Goal: Task Accomplishment & Management: Manage account settings

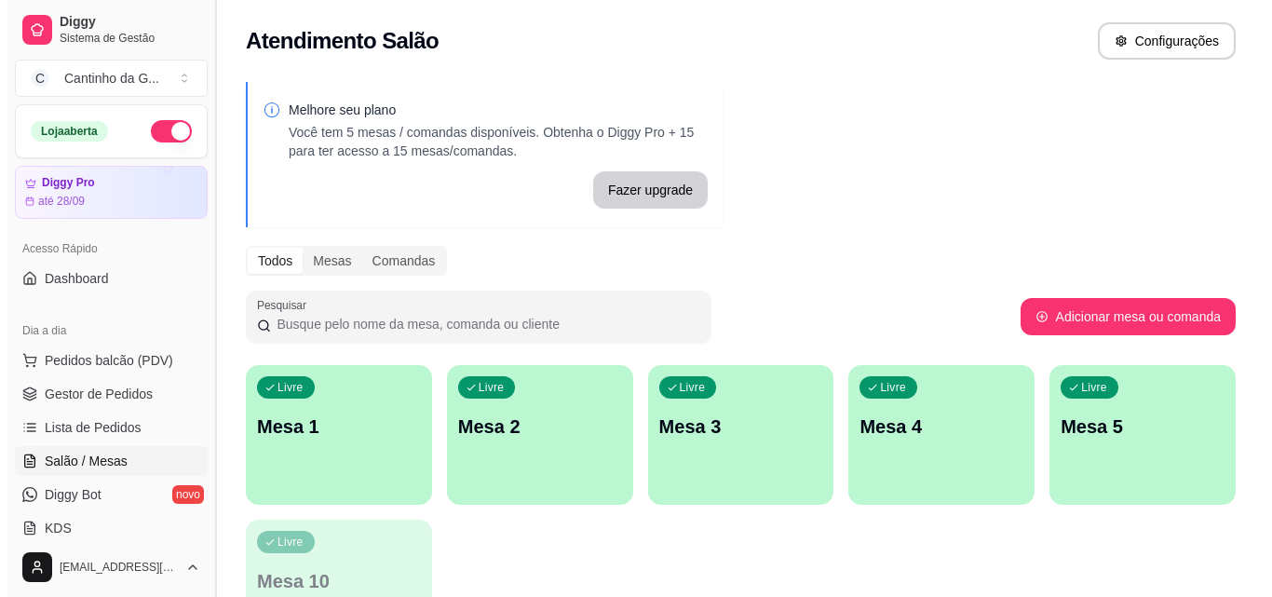
scroll to position [93, 0]
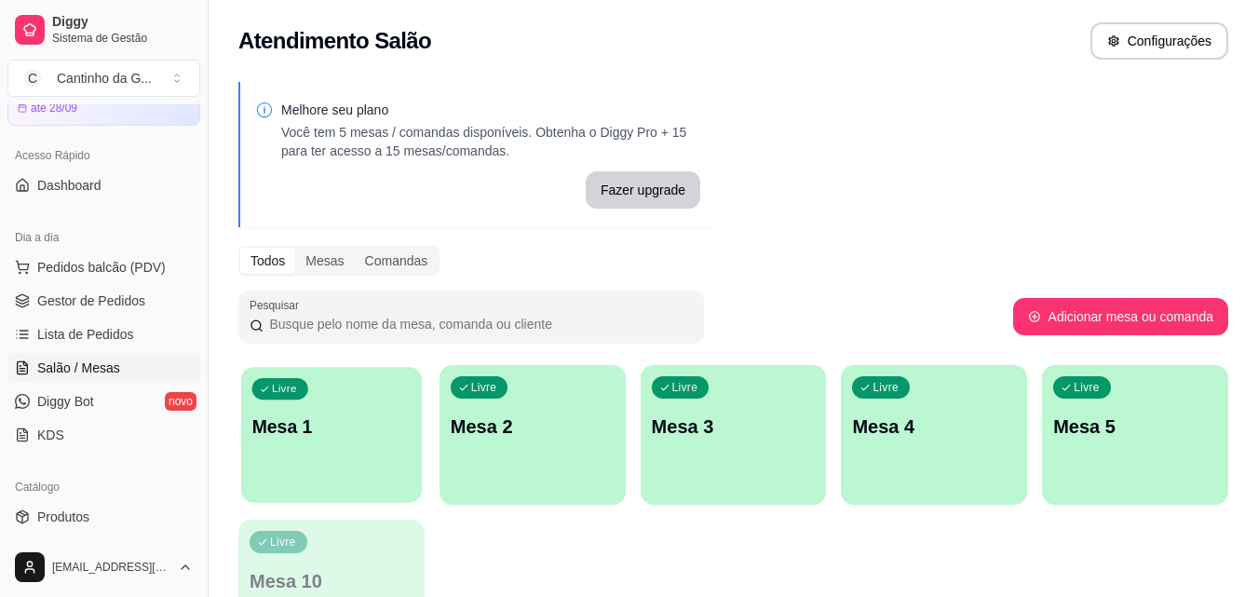
click at [385, 448] on div "Livre Mesa 1" at bounding box center [331, 424] width 181 height 114
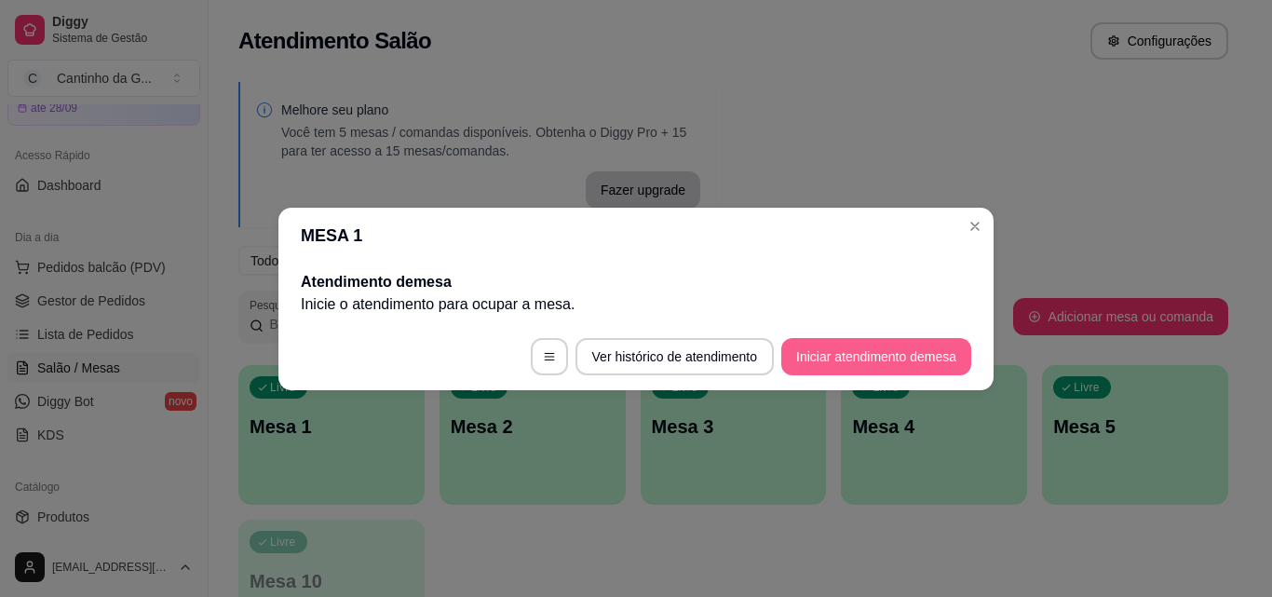
click at [867, 359] on button "Iniciar atendimento de mesa" at bounding box center [876, 356] width 190 height 37
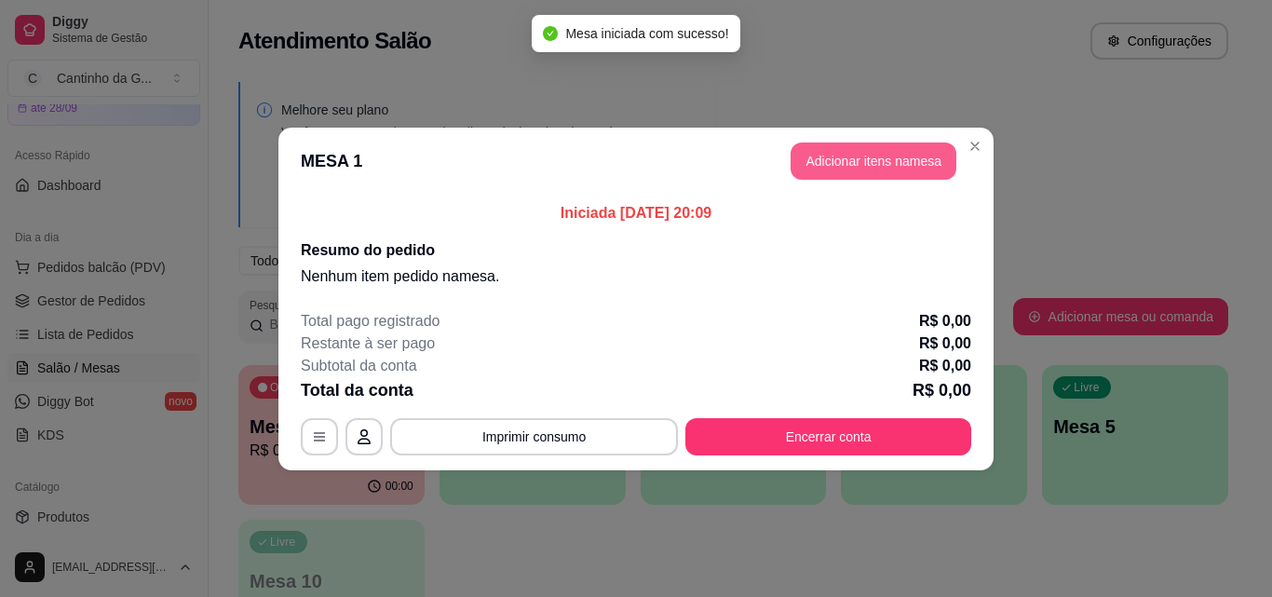
click at [904, 171] on button "Adicionar itens na mesa" at bounding box center [873, 160] width 166 height 37
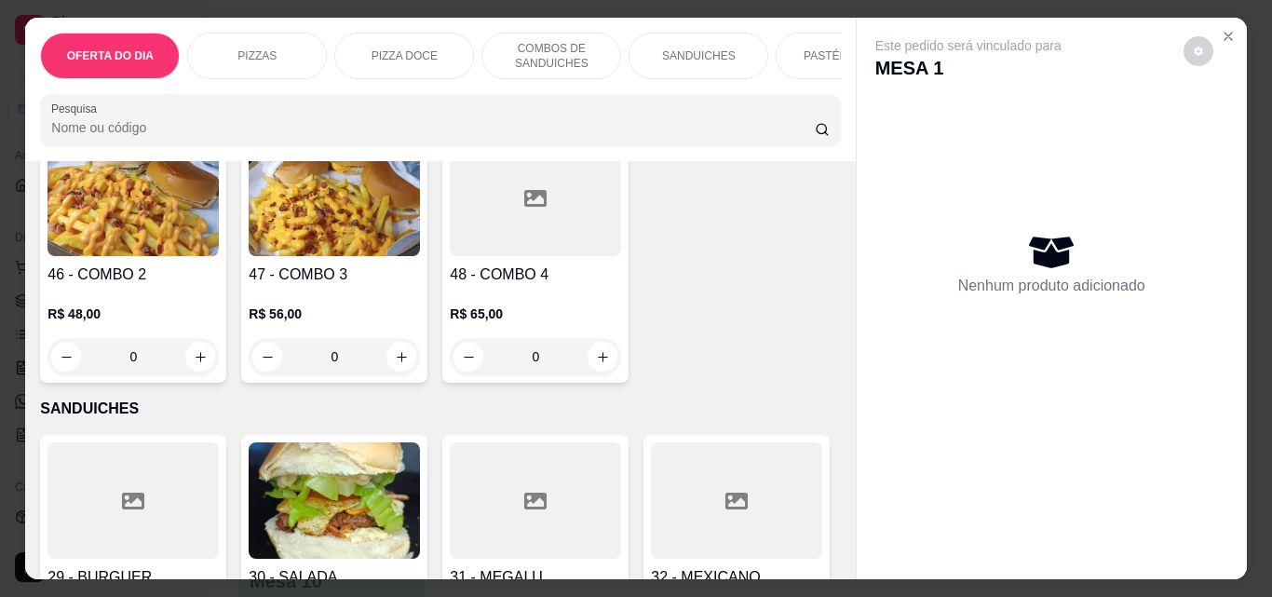
scroll to position [1397, 0]
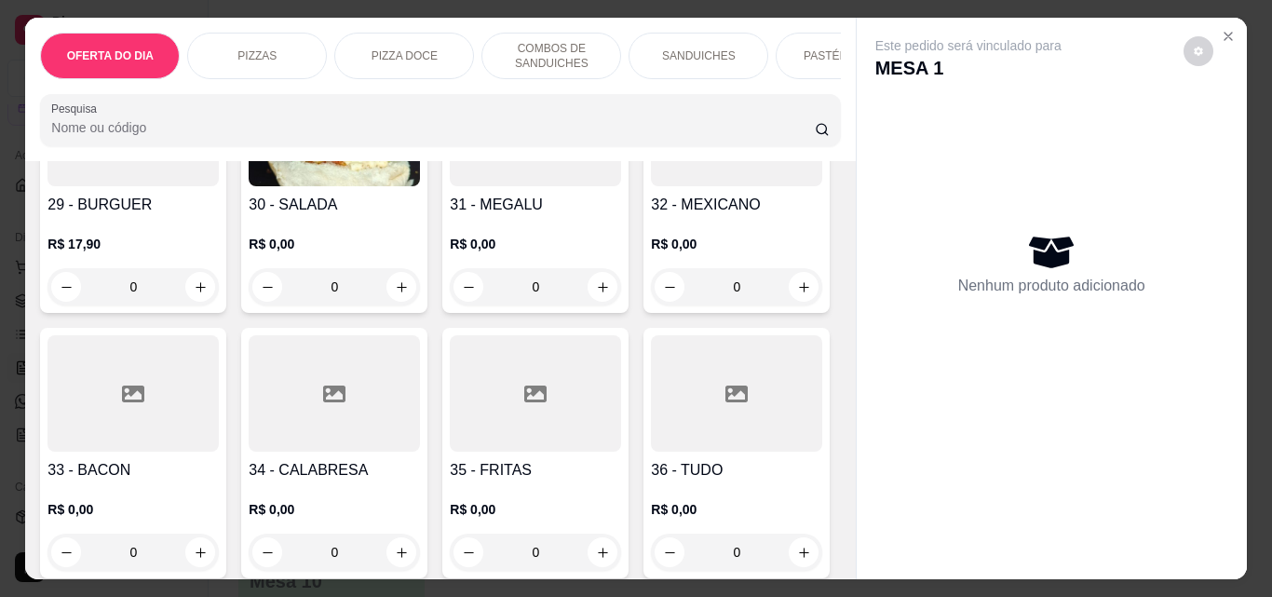
click at [194, 290] on div "0" at bounding box center [132, 286] width 171 height 37
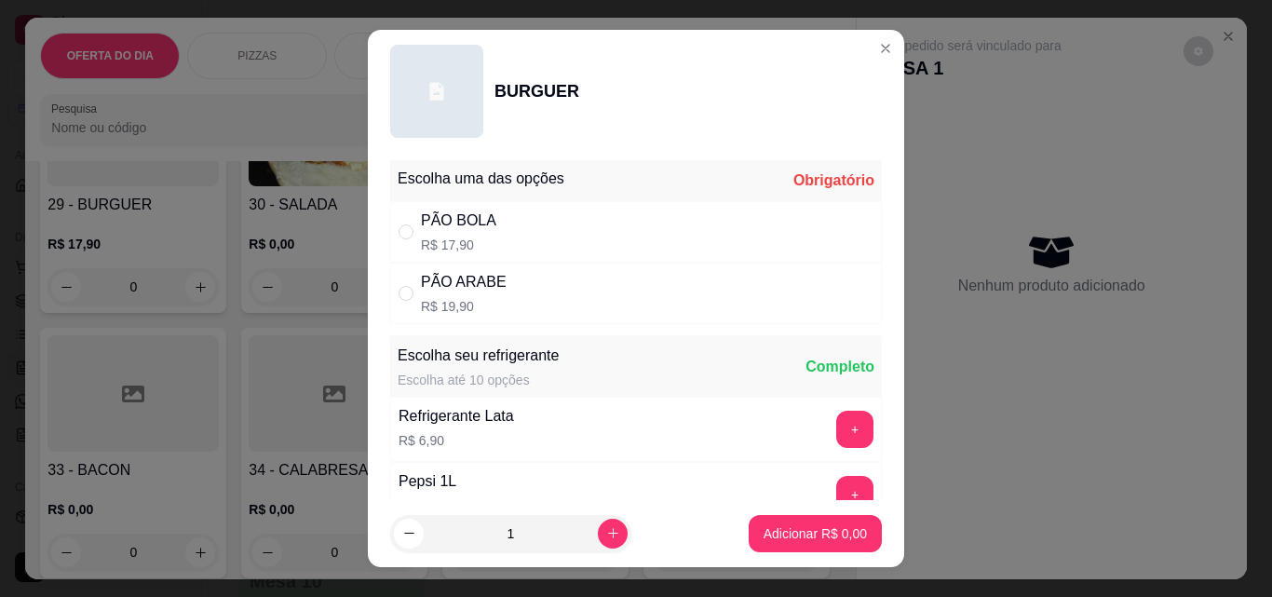
click at [421, 225] on div "PÃO BOLA" at bounding box center [458, 220] width 75 height 22
radio input "true"
click at [763, 529] on p "Adicionar R$ 17,90" at bounding box center [811, 533] width 111 height 19
type input "1"
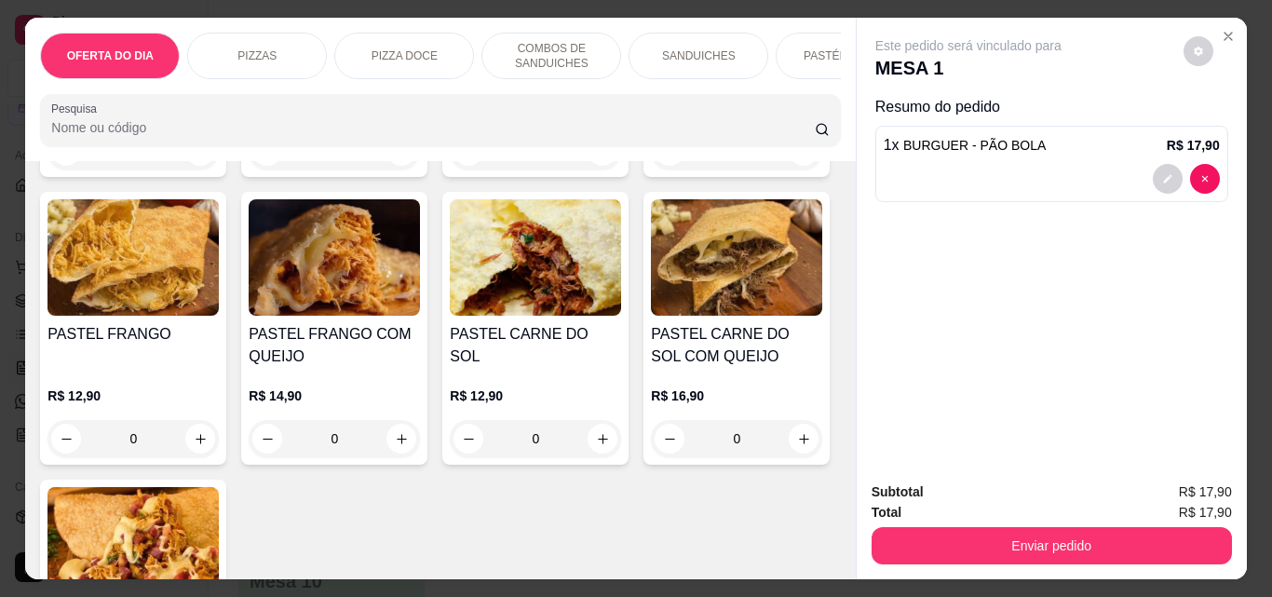
scroll to position [2701, 0]
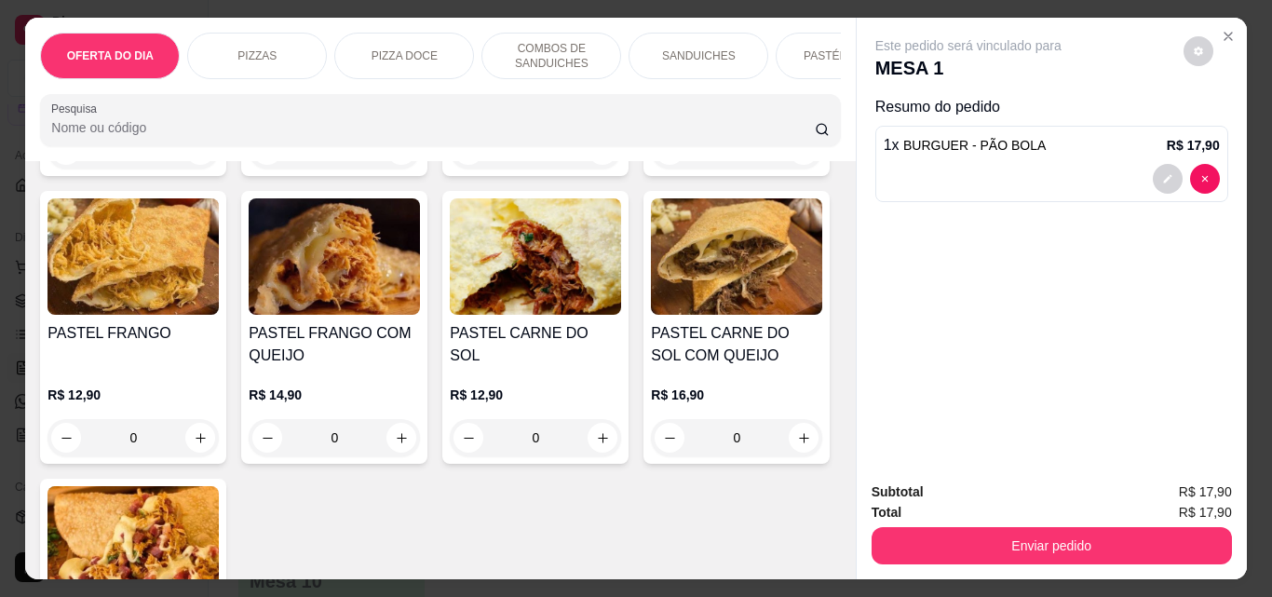
click at [394, 169] on div "0" at bounding box center [334, 149] width 171 height 37
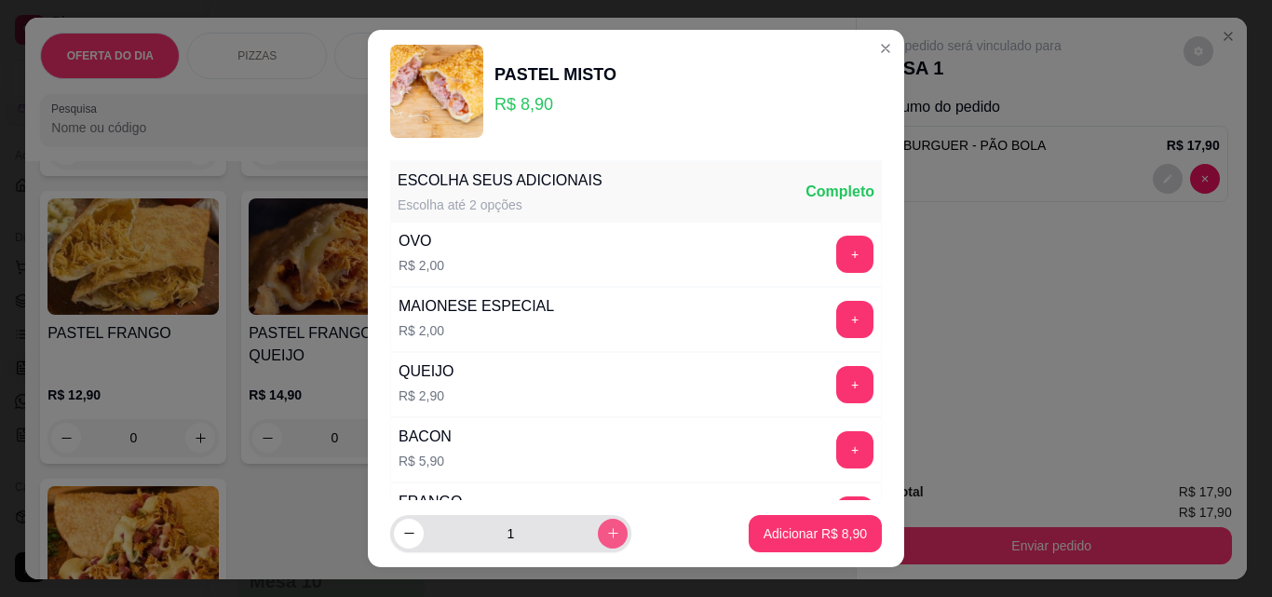
click at [606, 539] on icon "increase-product-quantity" at bounding box center [613, 533] width 14 height 14
type input "2"
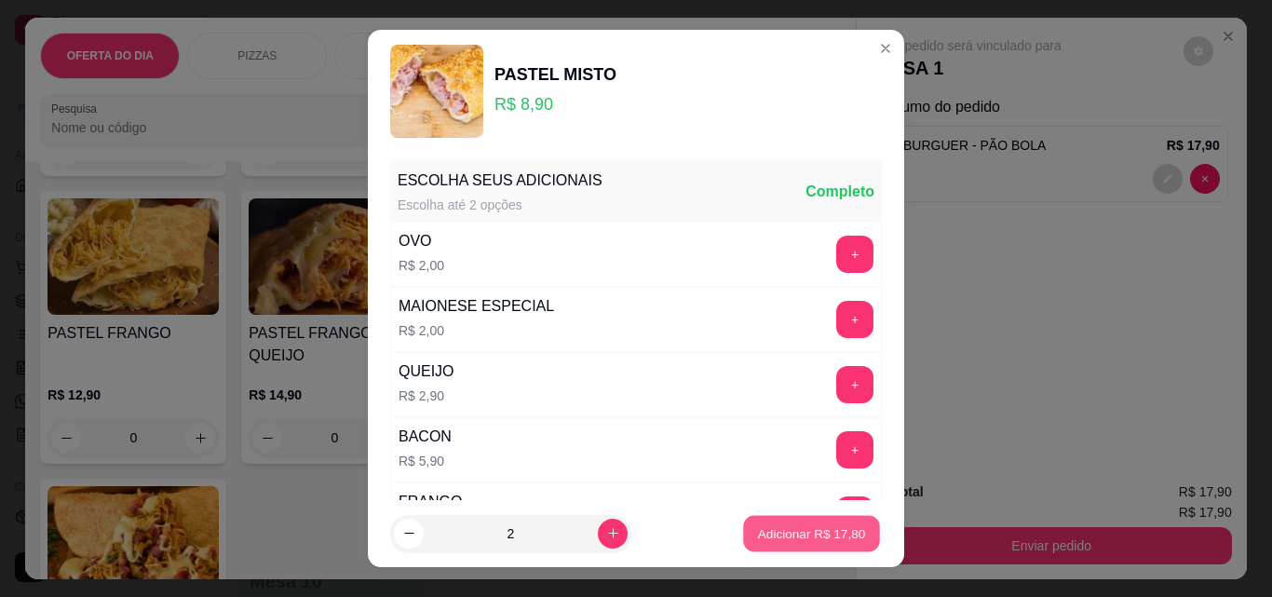
click at [778, 537] on p "Adicionar R$ 17,80" at bounding box center [812, 533] width 108 height 18
type input "2"
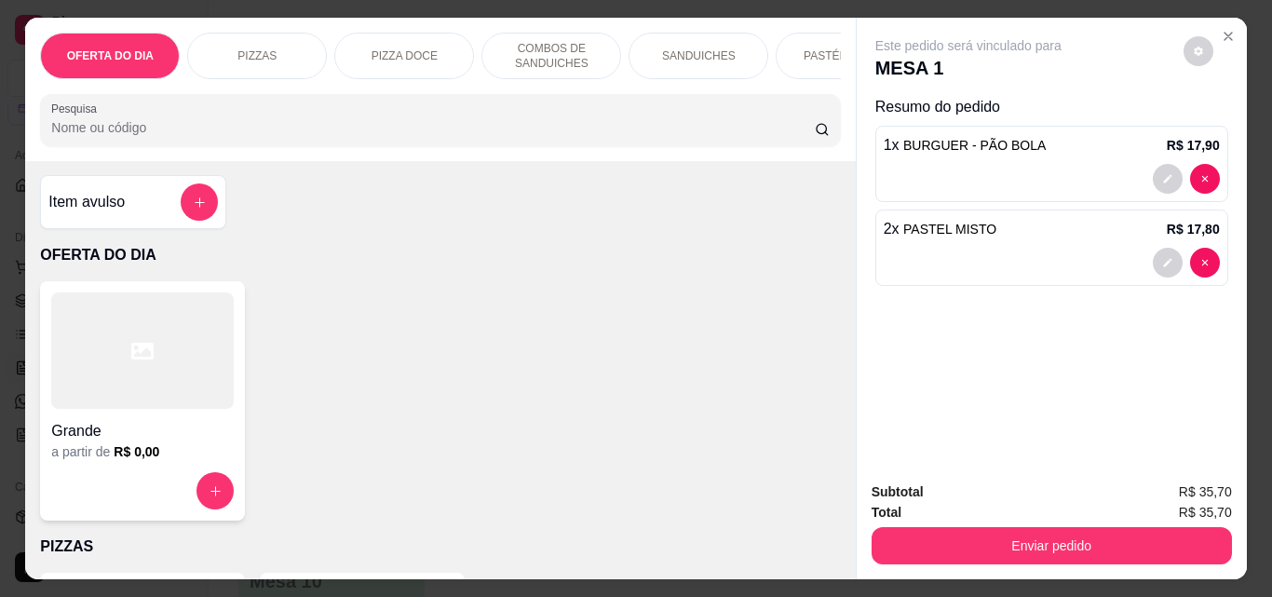
scroll to position [0, 0]
click at [204, 202] on button "add-separate-item" at bounding box center [200, 203] width 36 height 36
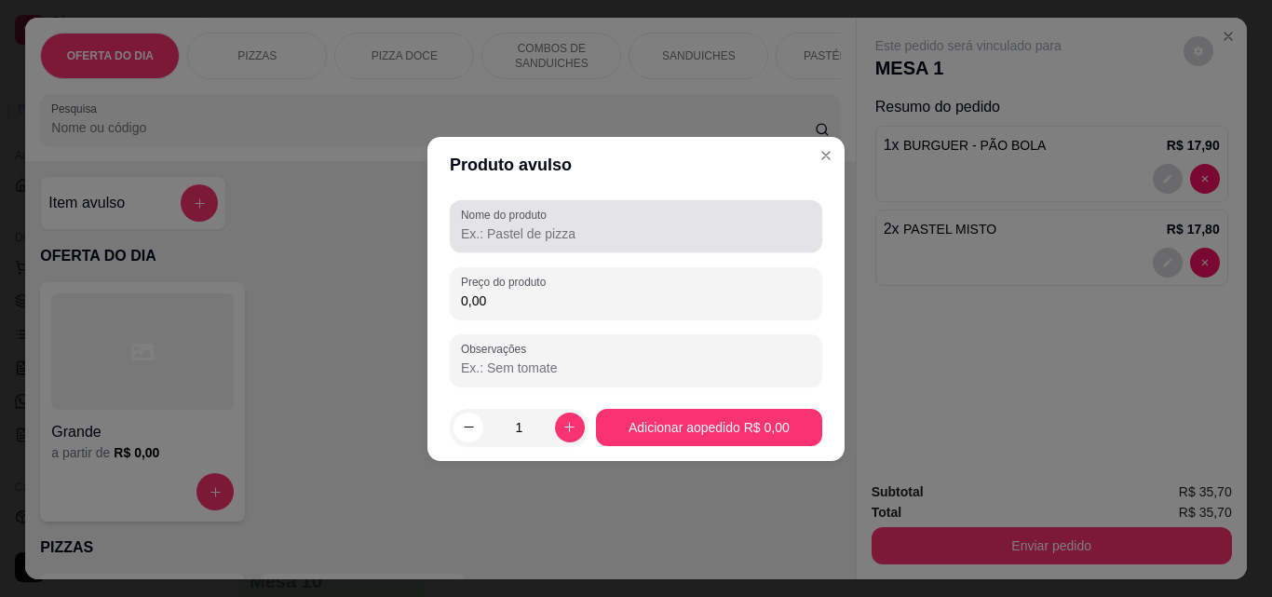
click at [470, 232] on input "Nome do produto" at bounding box center [636, 233] width 350 height 19
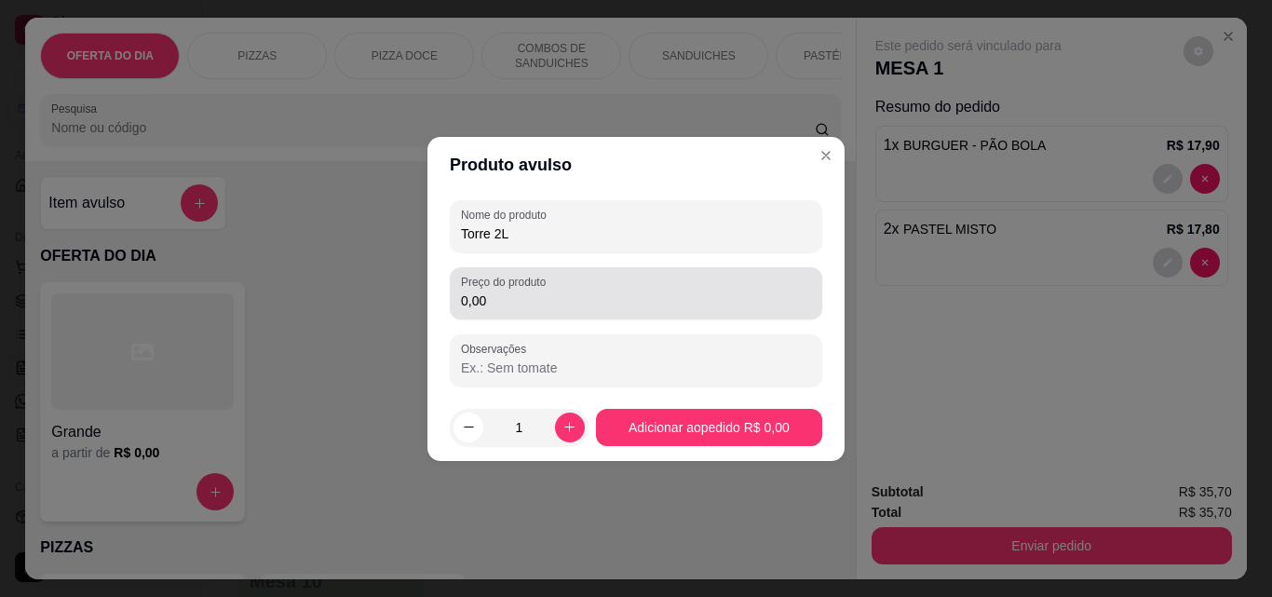
type input "Torre 2L"
click at [611, 297] on input "0,00" at bounding box center [636, 300] width 350 height 19
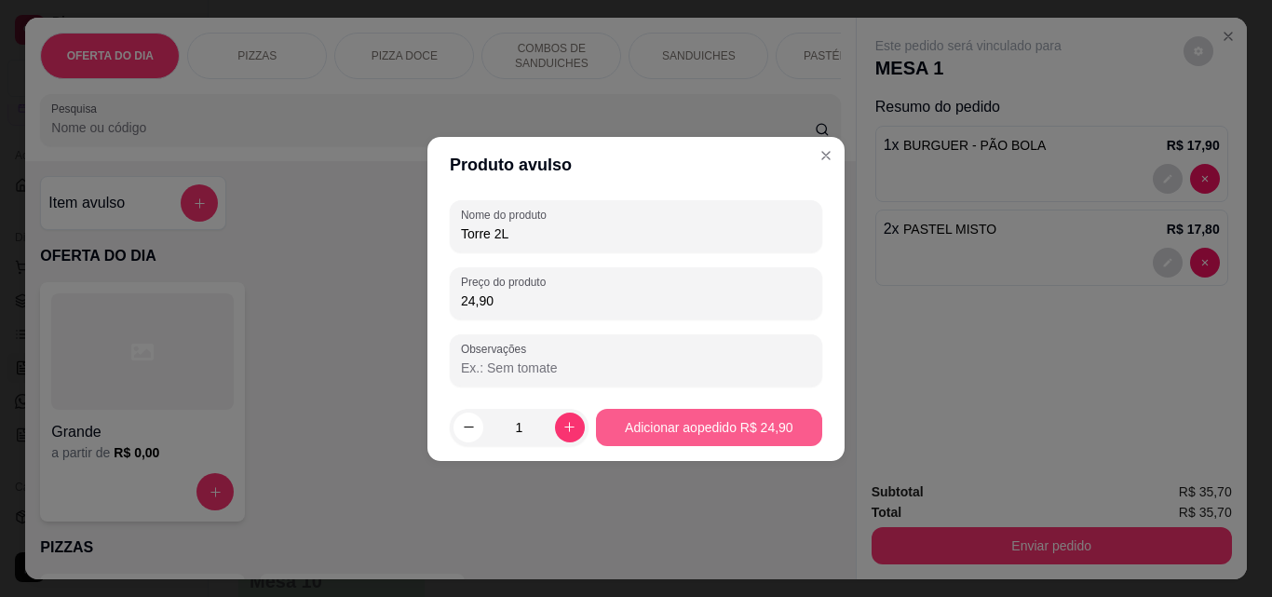
type input "24,90"
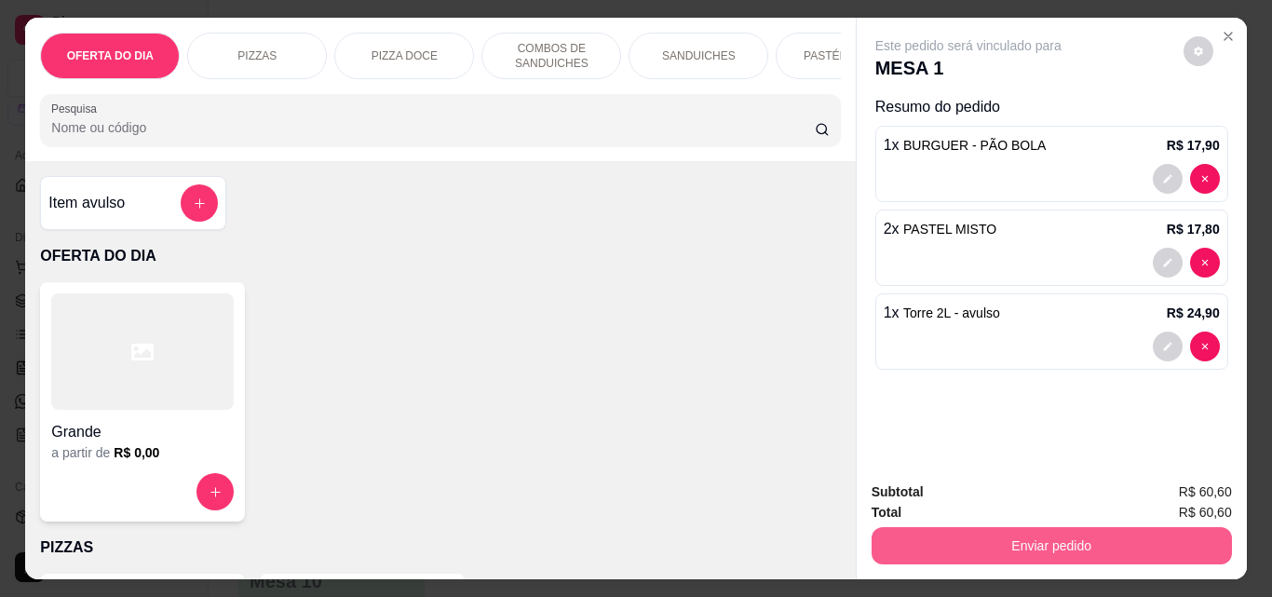
click at [992, 539] on button "Enviar pedido" at bounding box center [1051, 545] width 360 height 37
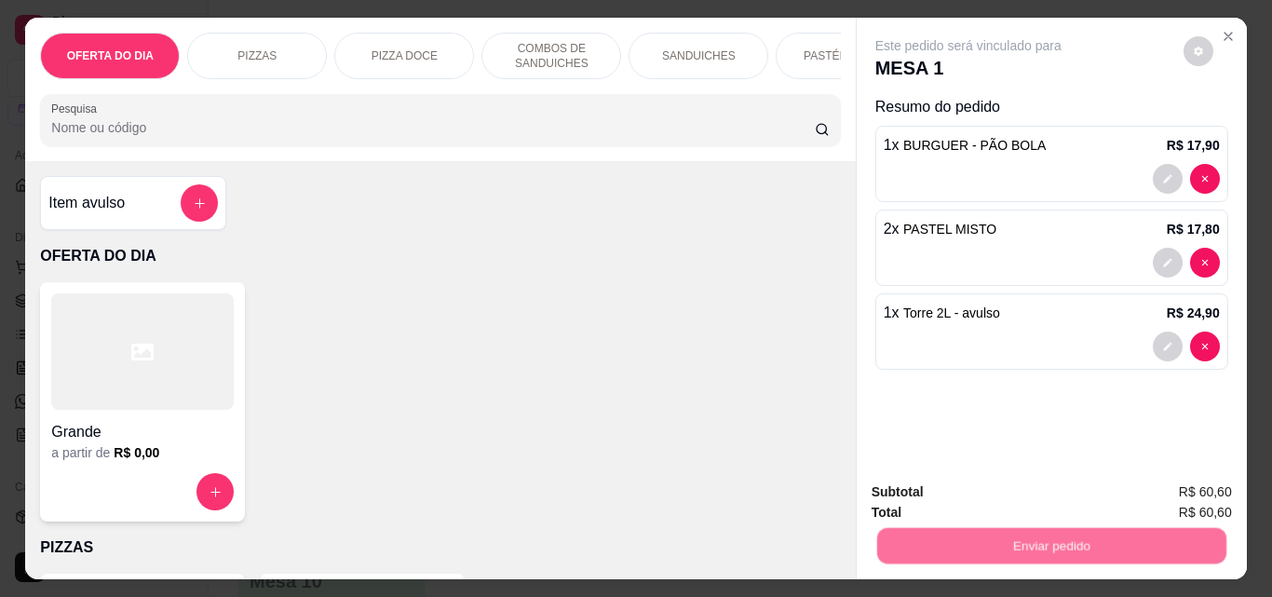
click at [989, 497] on button "Não registrar e enviar pedido" at bounding box center [990, 492] width 194 height 35
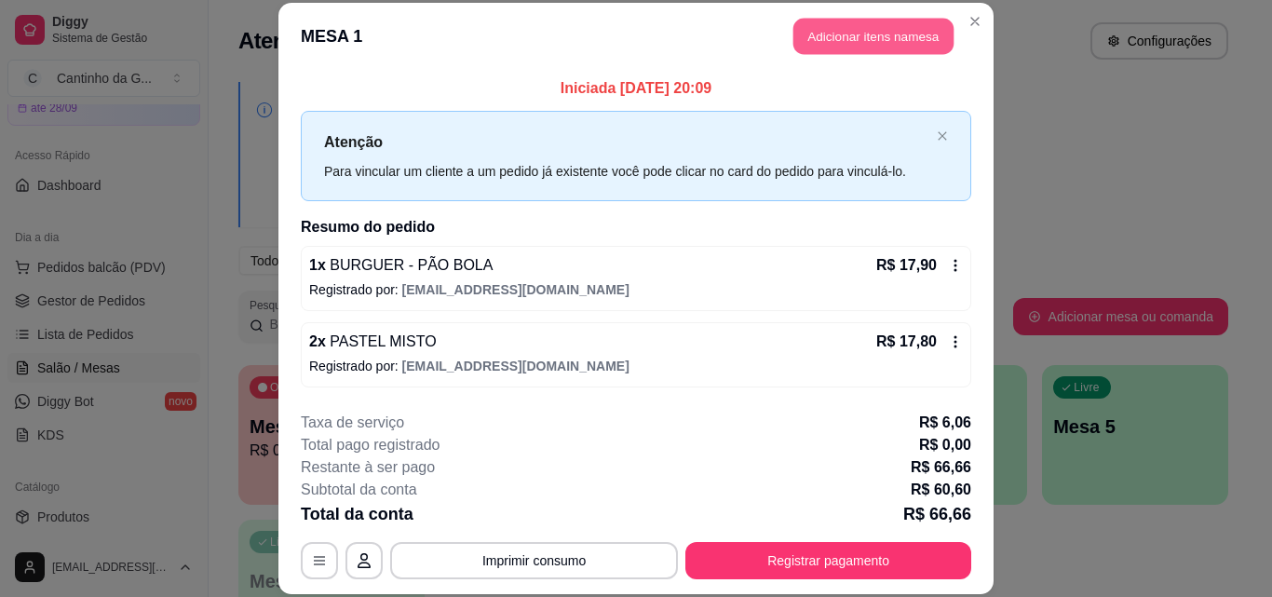
click at [852, 29] on button "Adicionar itens na mesa" at bounding box center [873, 37] width 160 height 36
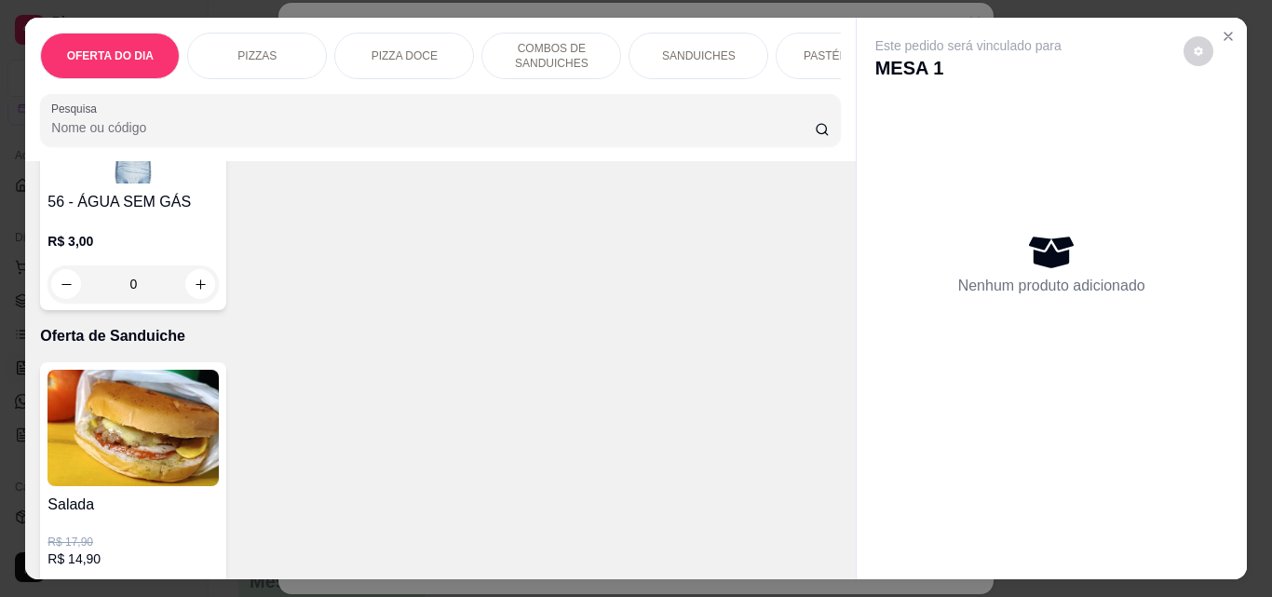
scroll to position [4655, 0]
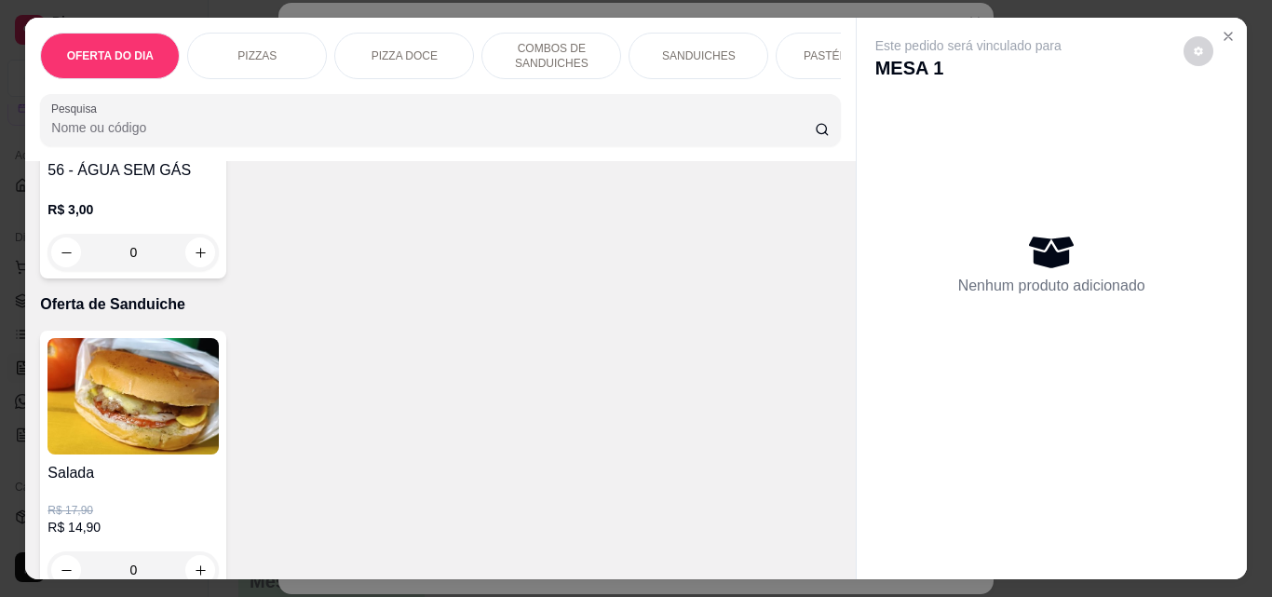
type input "1"
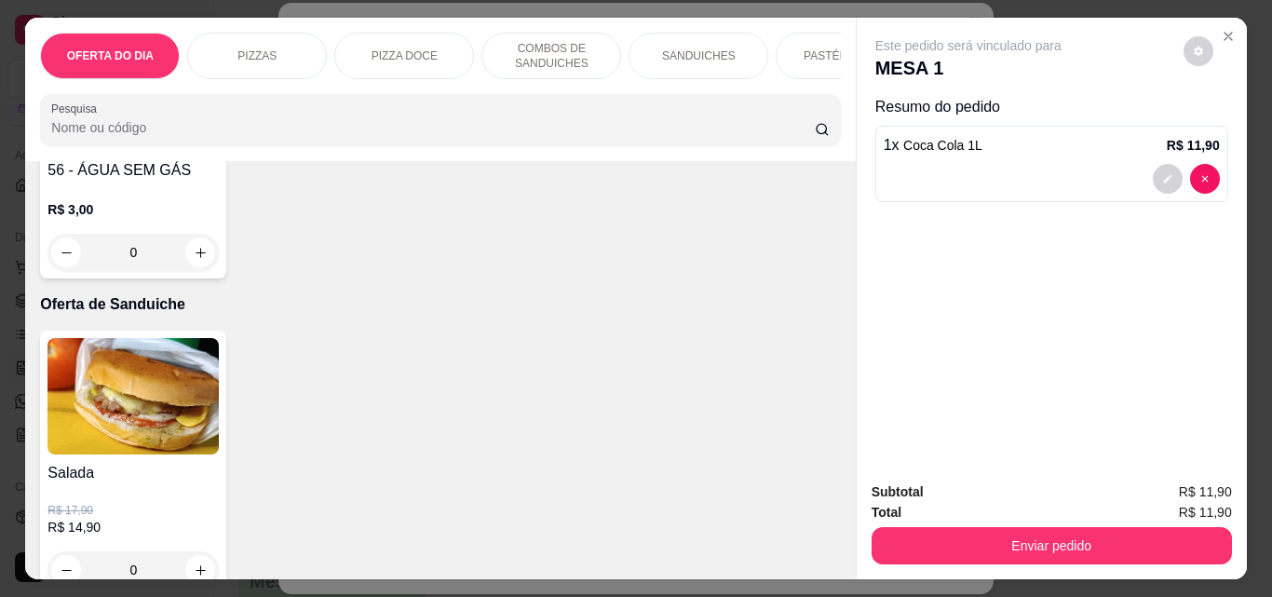
click at [1027, 539] on button "Enviar pedido" at bounding box center [1051, 545] width 360 height 37
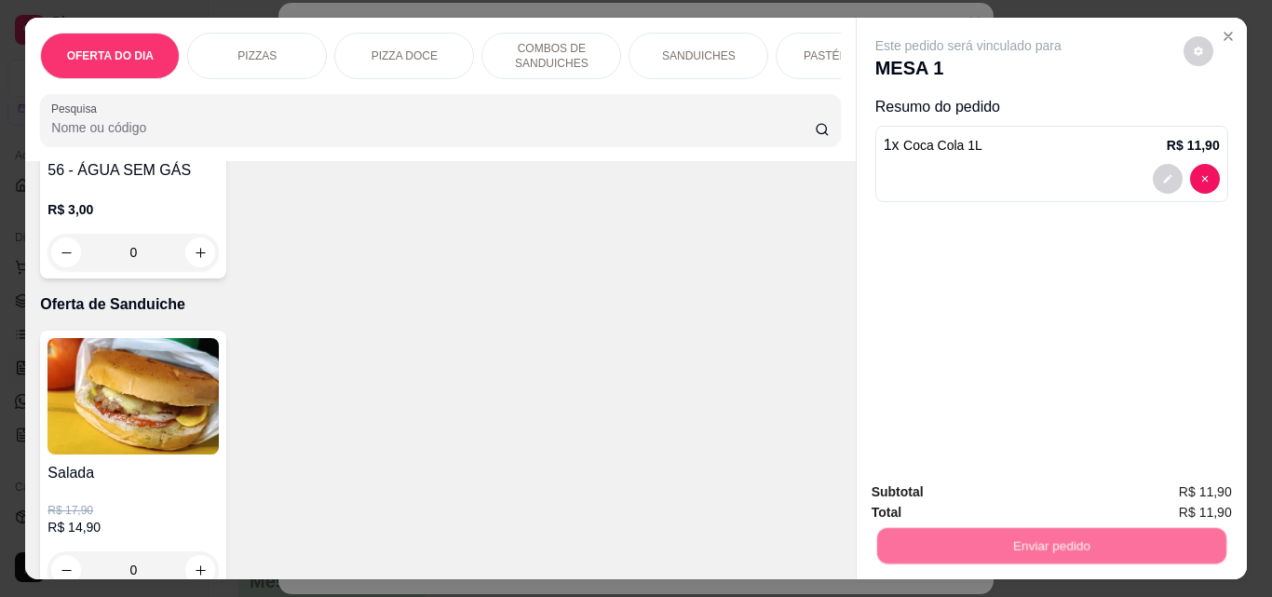
click at [1001, 498] on button "Não registrar e enviar pedido" at bounding box center [990, 492] width 194 height 35
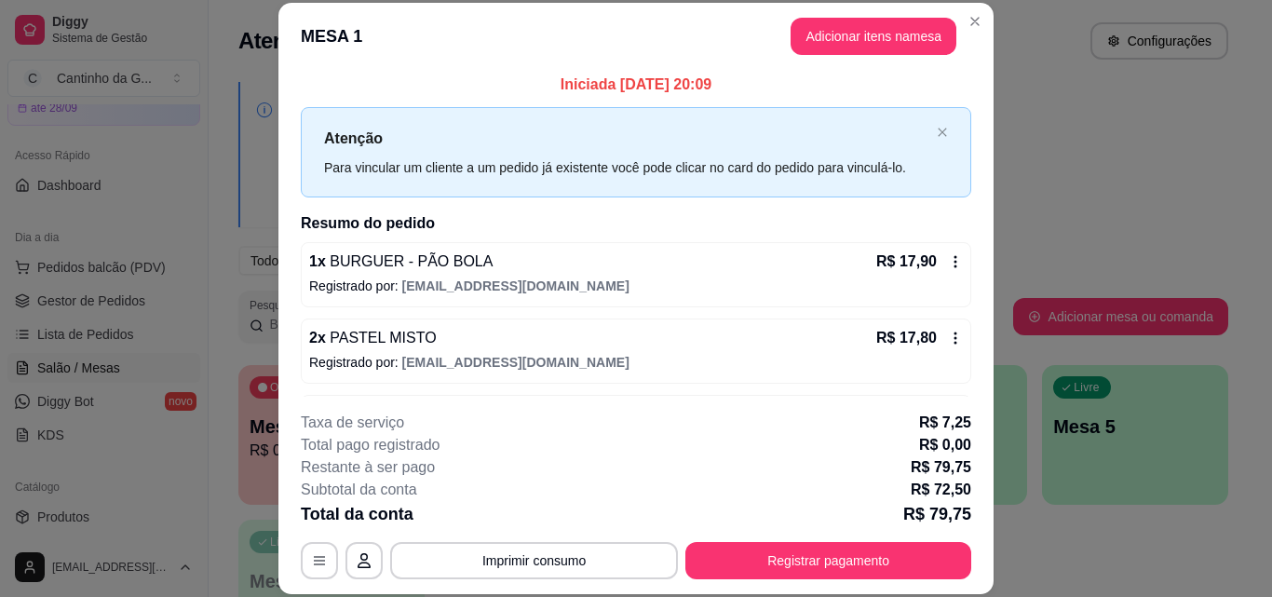
scroll to position [0, 0]
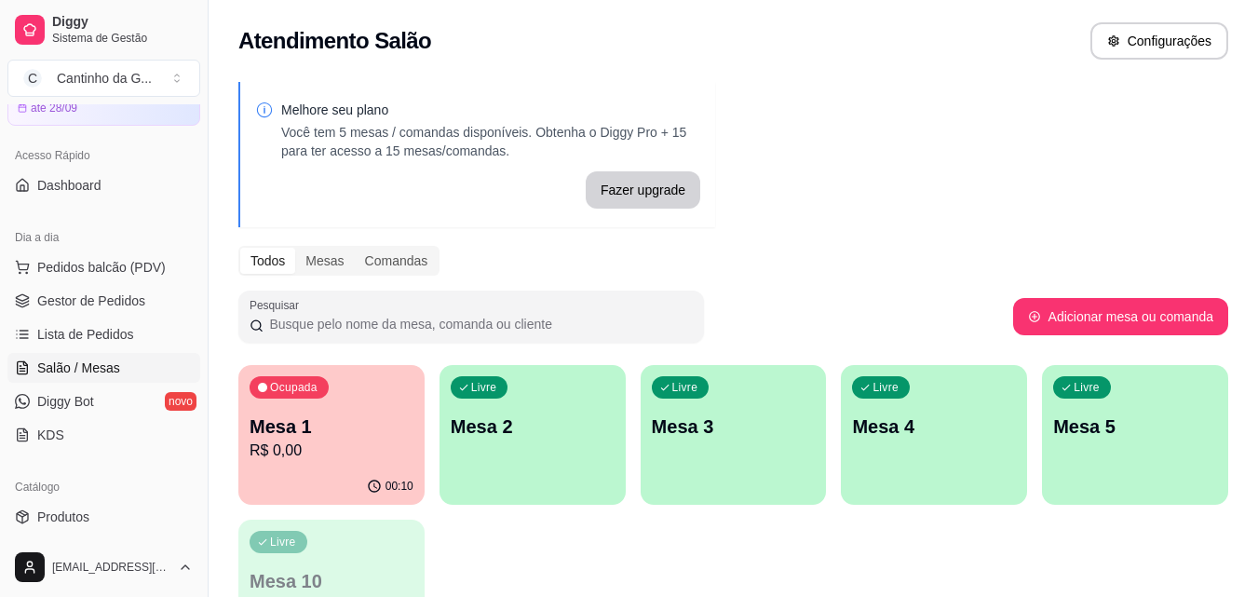
click at [895, 209] on div "Melhore seu plano Você tem 5 mesas / comandas disponíveis. Obtenha o Diggy Pro …" at bounding box center [733, 376] width 1049 height 611
click at [538, 449] on div "Livre Mesa 2" at bounding box center [532, 423] width 186 height 117
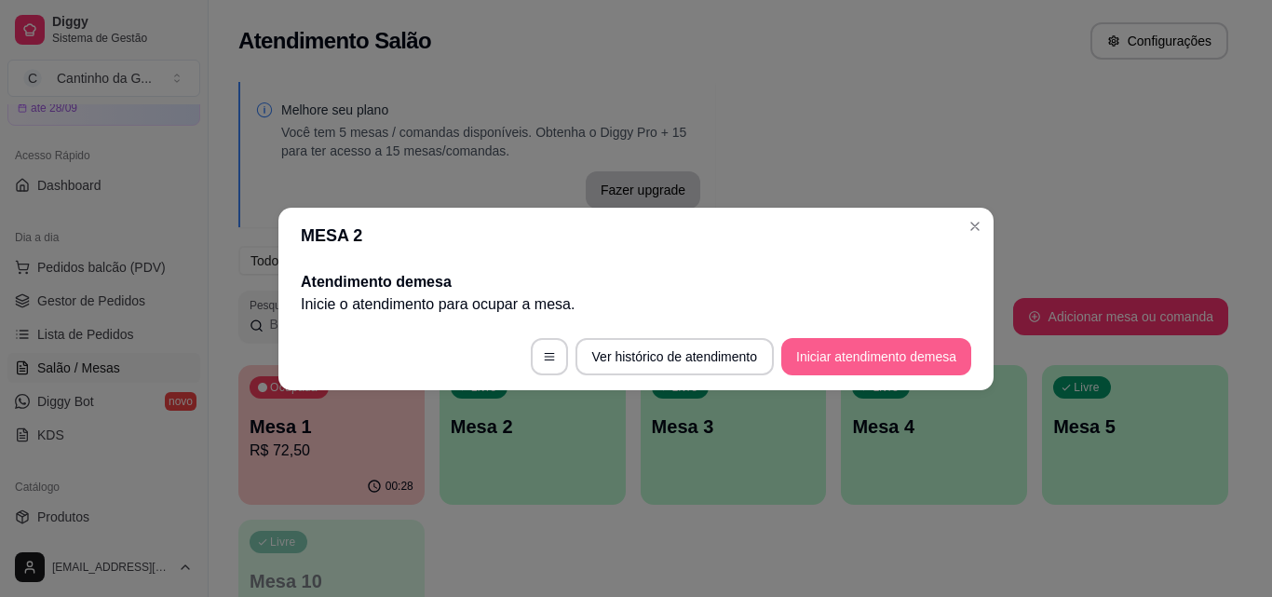
click at [862, 360] on button "Iniciar atendimento de mesa" at bounding box center [876, 356] width 190 height 37
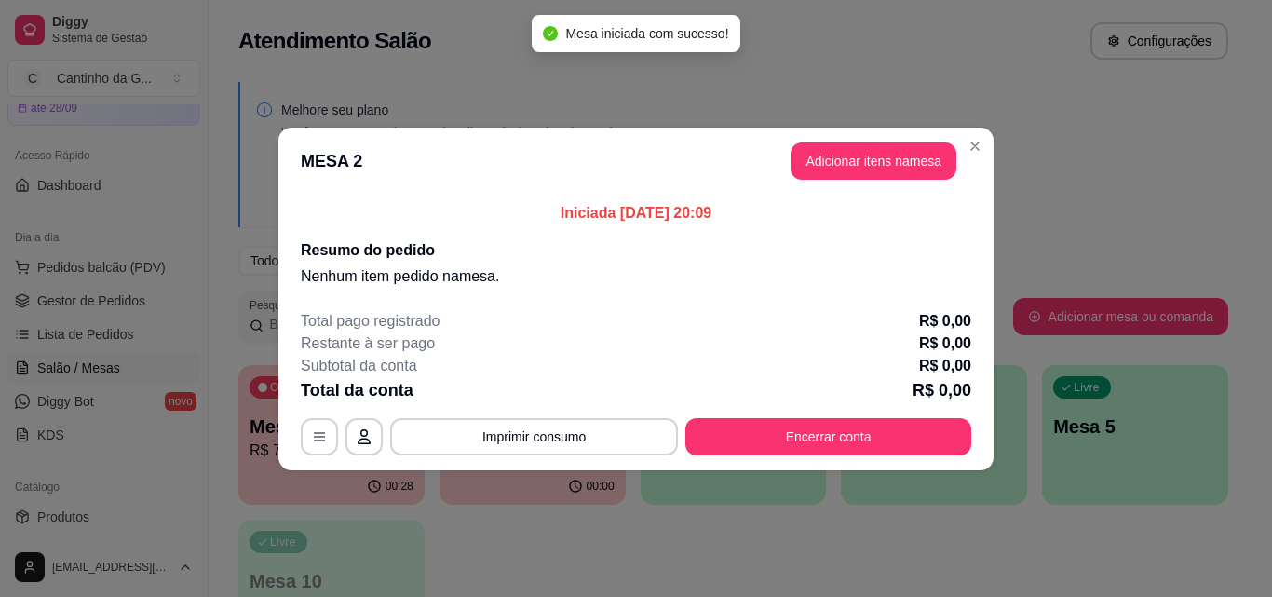
click at [830, 159] on button "Adicionar itens na mesa" at bounding box center [873, 160] width 166 height 37
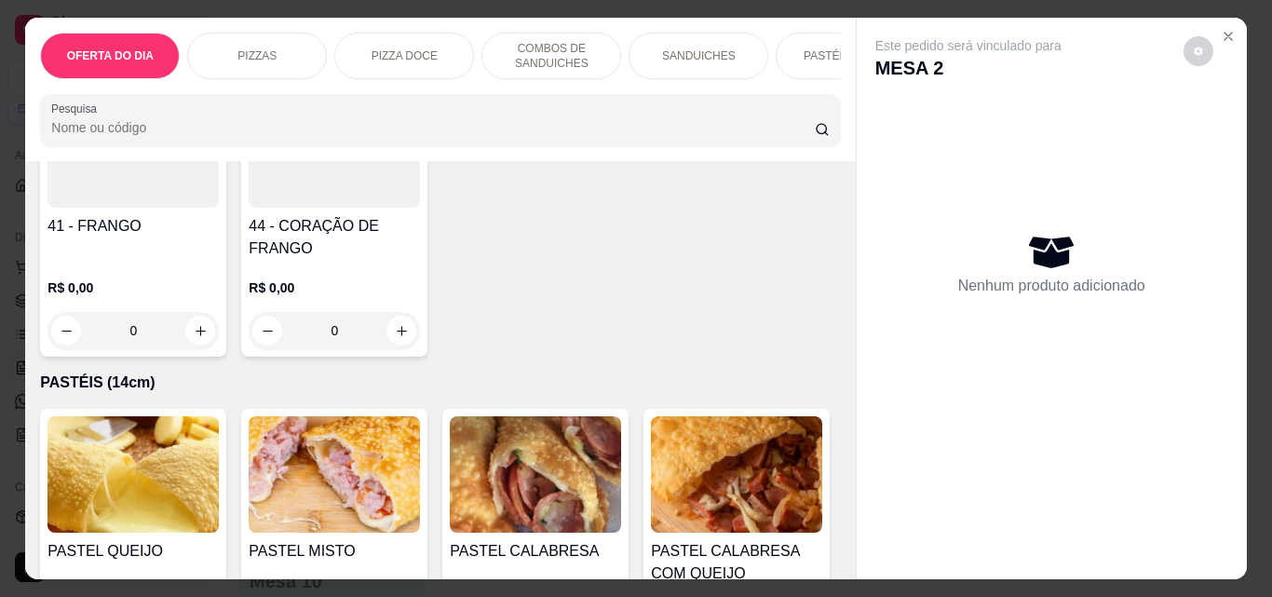
scroll to position [2234, 0]
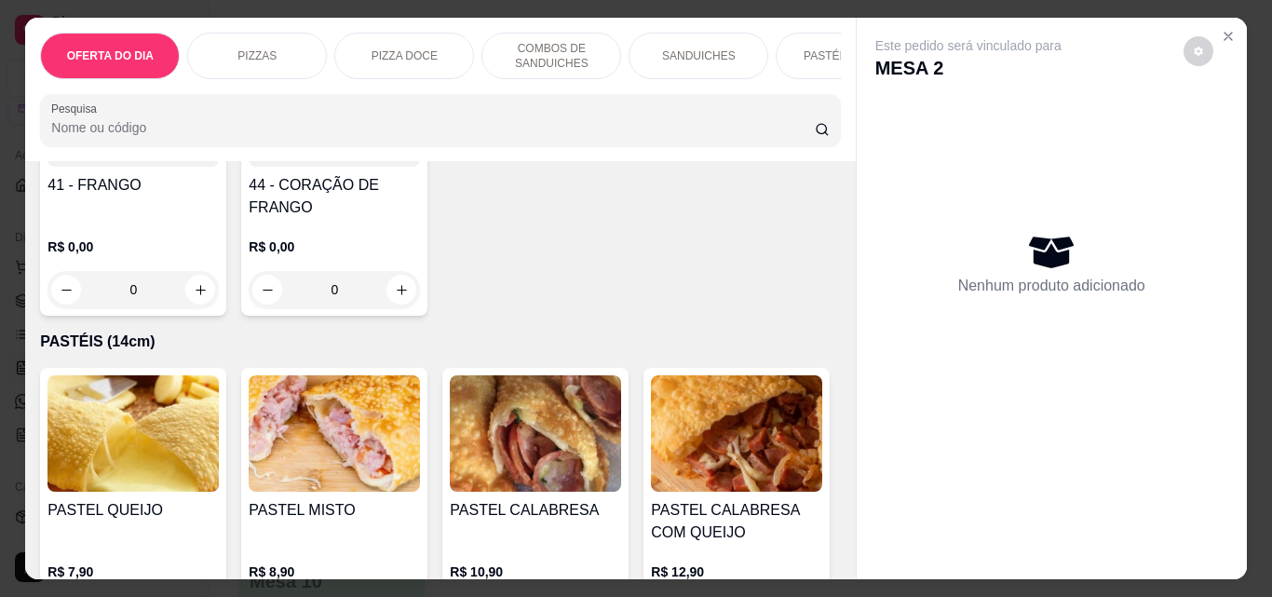
click at [203, 308] on div "0" at bounding box center [132, 289] width 171 height 37
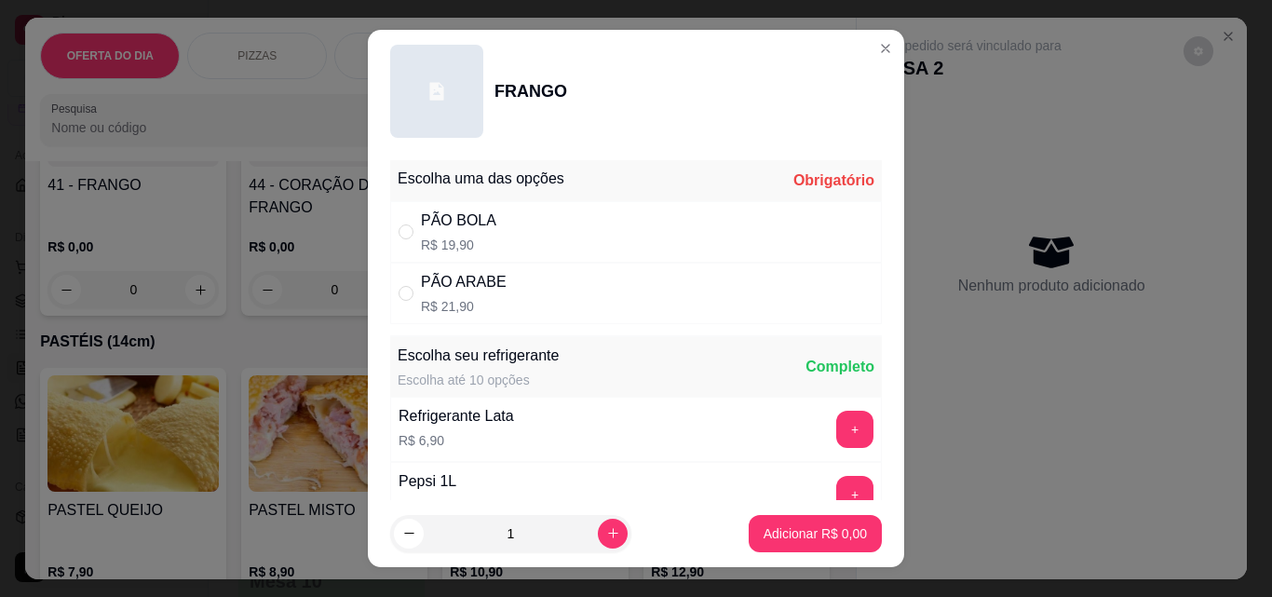
click at [544, 224] on div "PÃO BOLA R$ 19,90" at bounding box center [636, 231] width 492 height 61
radio input "true"
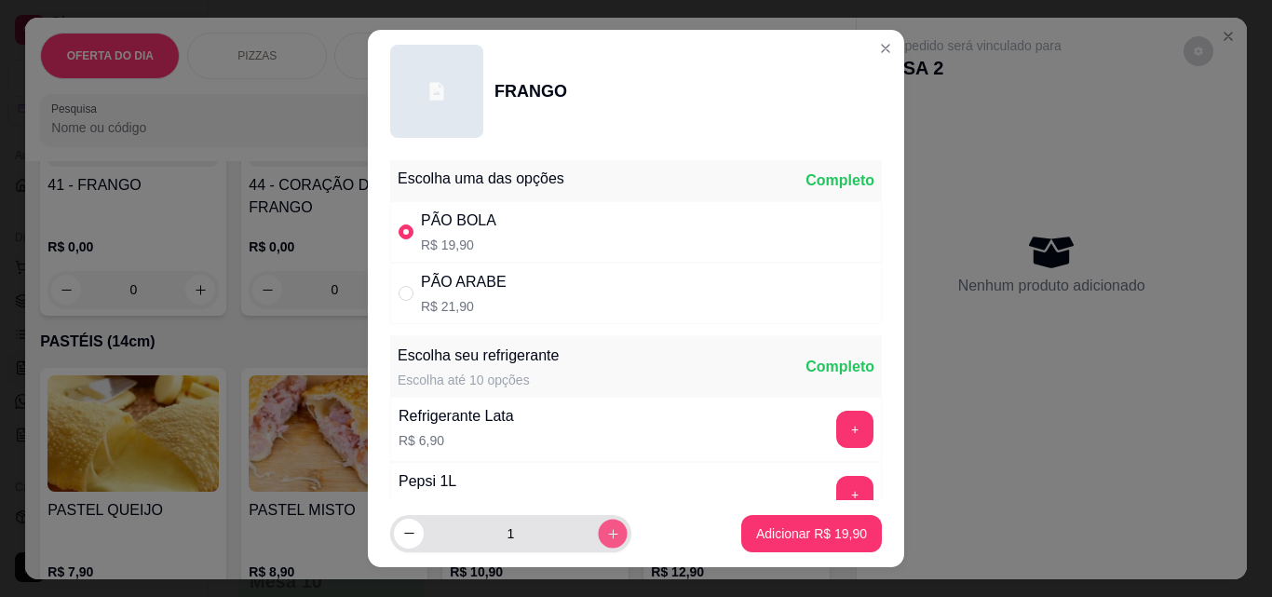
click at [606, 538] on icon "increase-product-quantity" at bounding box center [613, 534] width 14 height 14
type input "2"
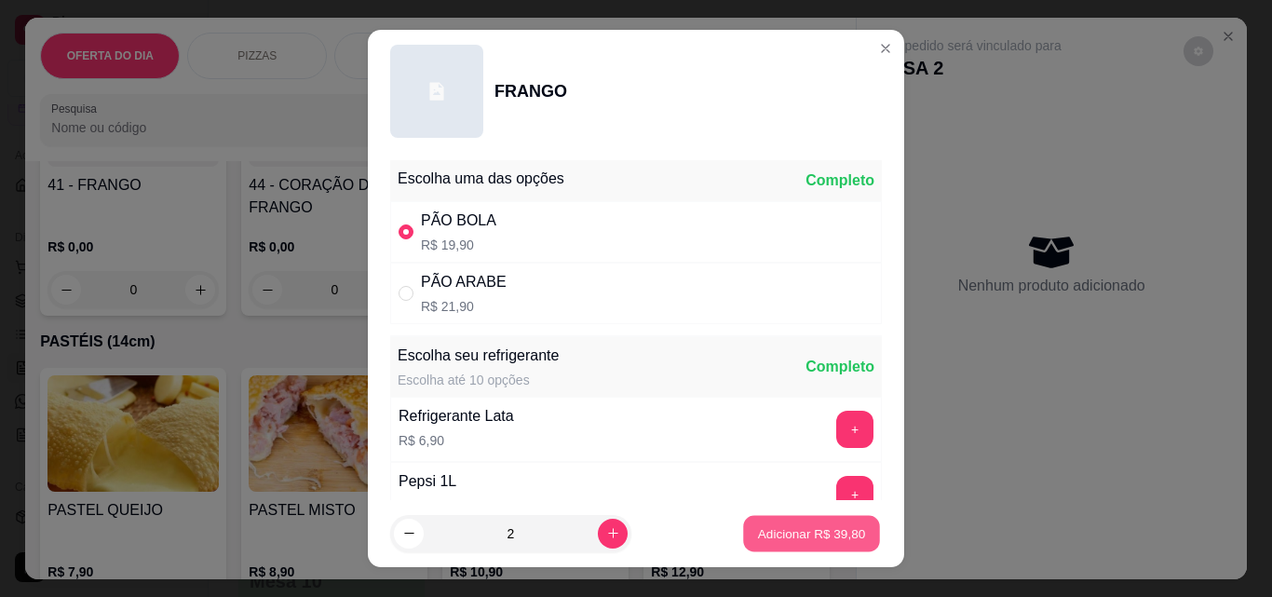
click at [798, 536] on p "Adicionar R$ 39,80" at bounding box center [812, 533] width 108 height 18
type input "2"
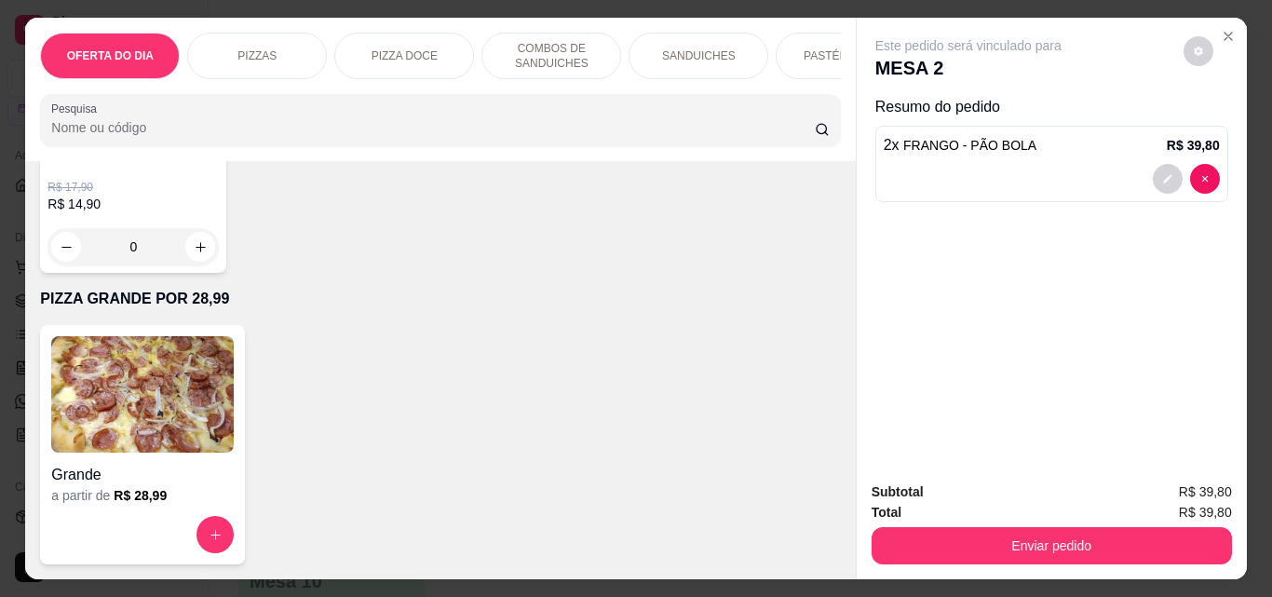
scroll to position [4562, 0]
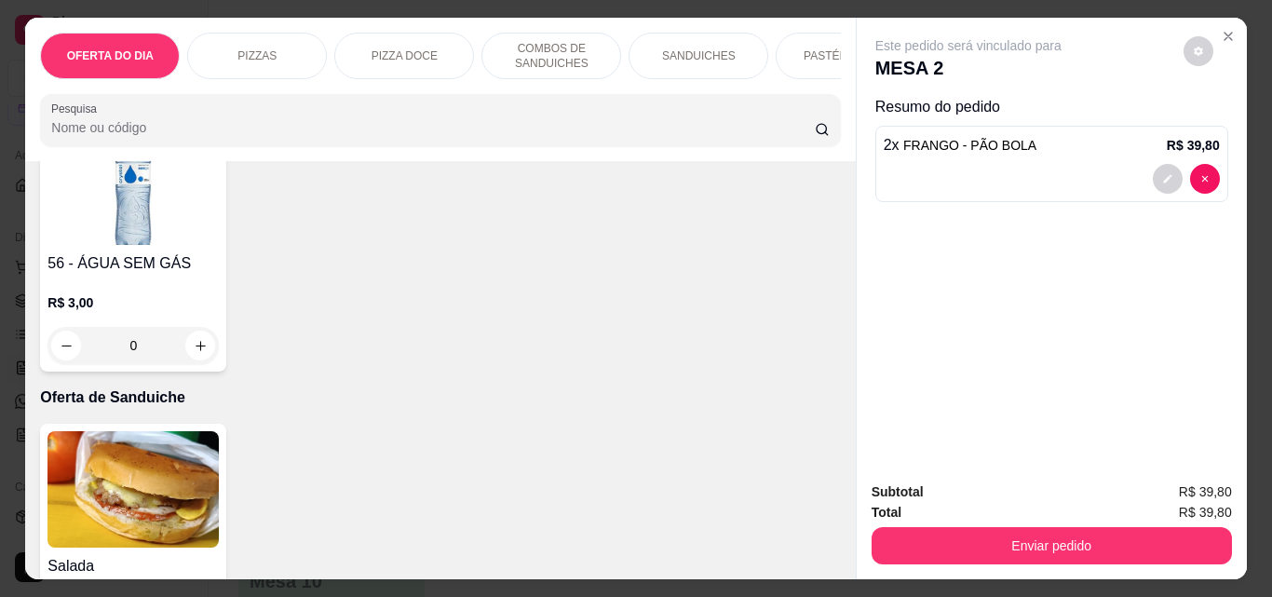
click at [195, 88] on icon "increase-product-quantity" at bounding box center [201, 81] width 14 height 14
type input "1"
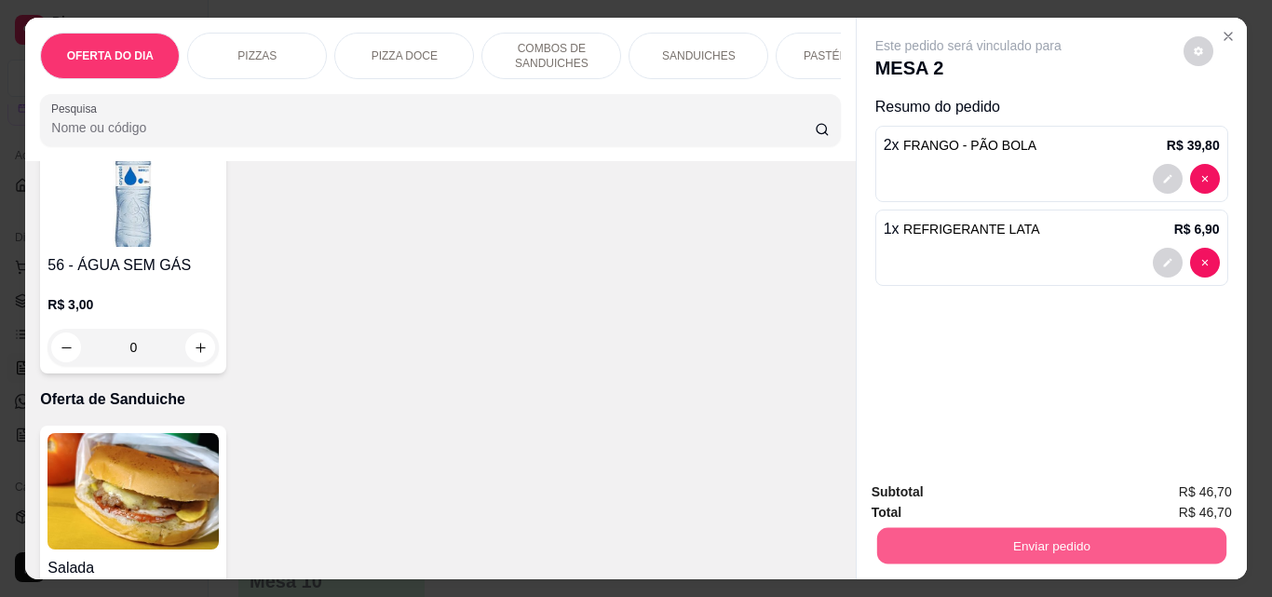
click at [1105, 542] on button "Enviar pedido" at bounding box center [1050, 545] width 349 height 36
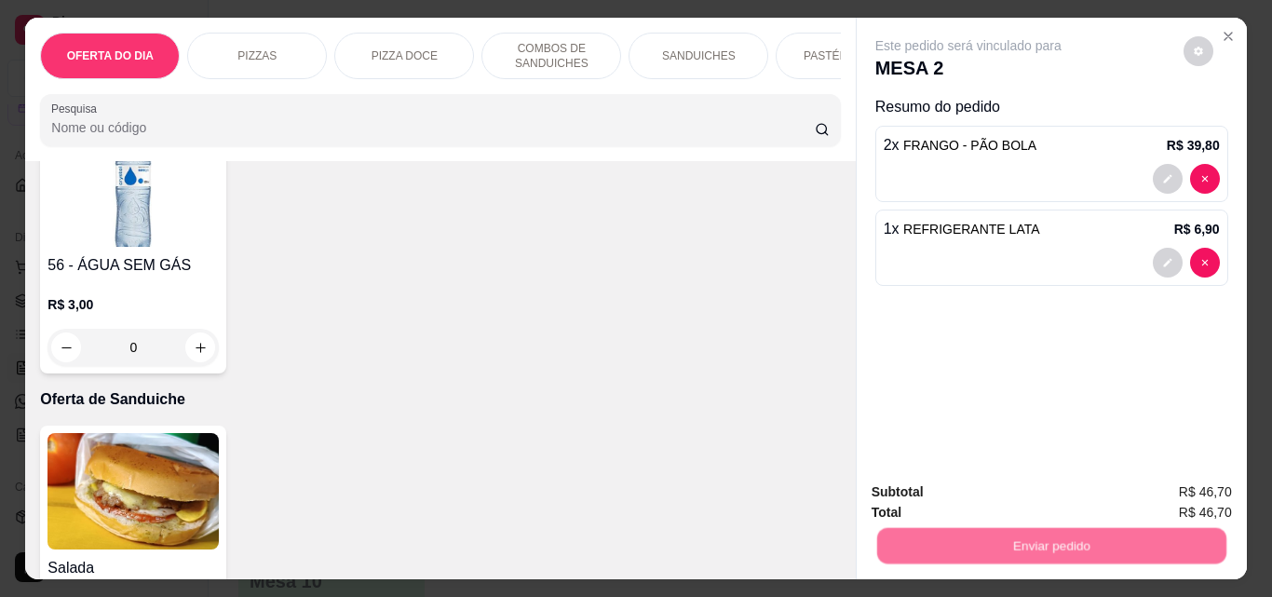
click at [1044, 493] on button "Não registrar e enviar pedido" at bounding box center [990, 492] width 188 height 34
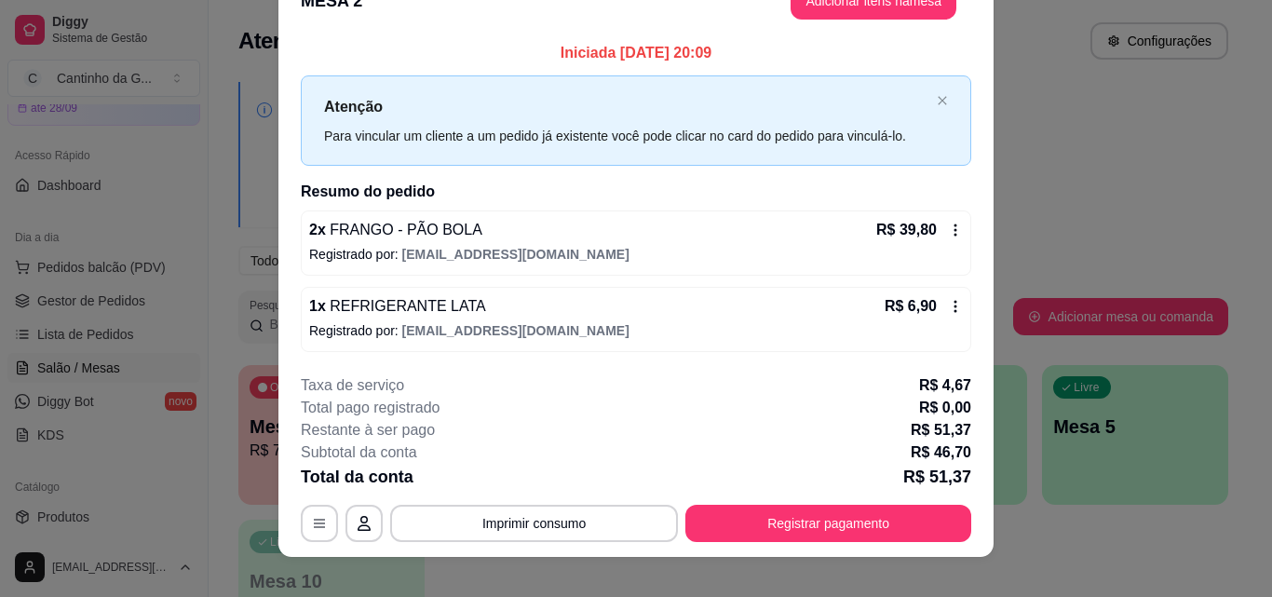
scroll to position [56, 0]
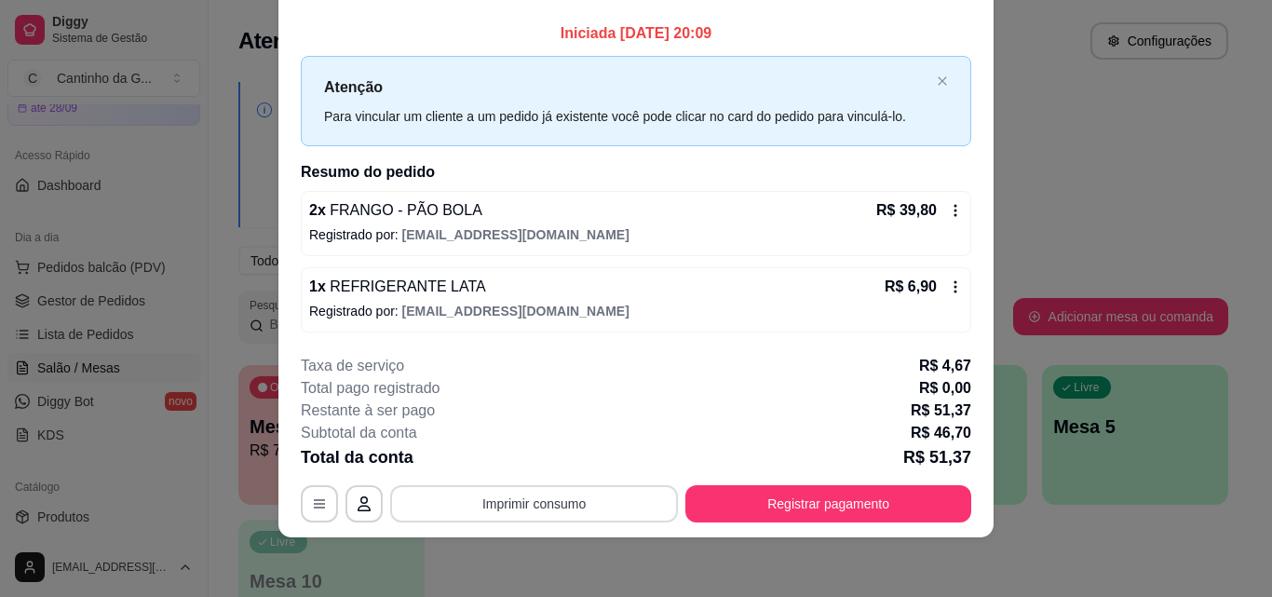
click at [587, 503] on button "Imprimir consumo" at bounding box center [534, 503] width 288 height 37
click at [563, 466] on button "IMPRESSORA" at bounding box center [533, 461] width 135 height 30
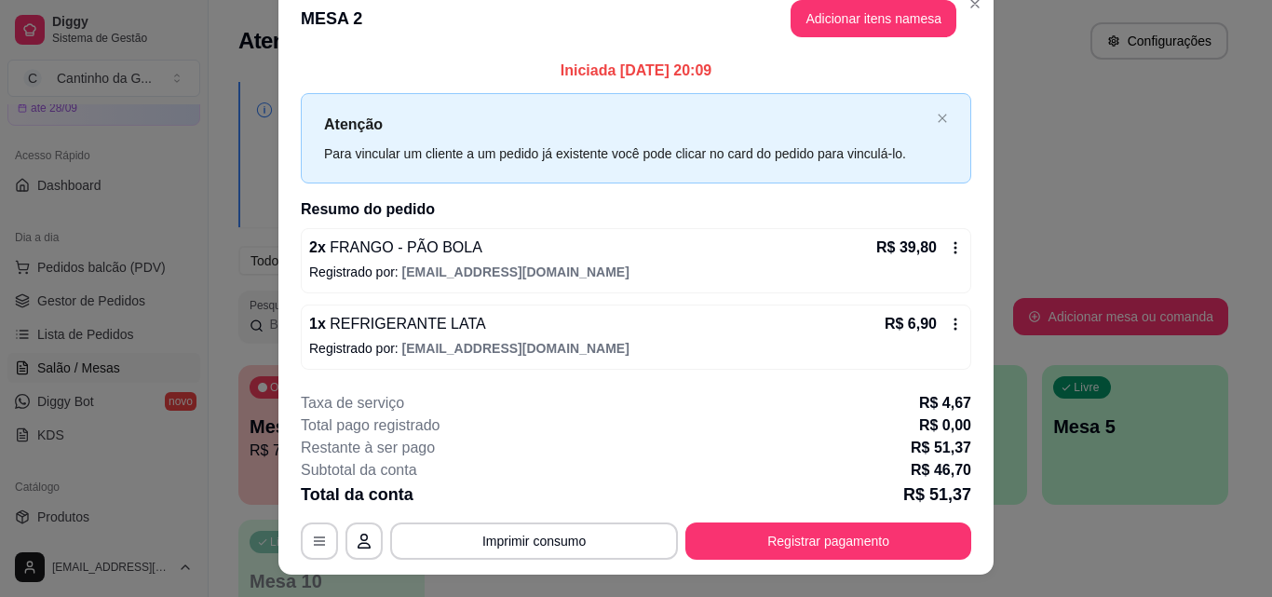
scroll to position [0, 0]
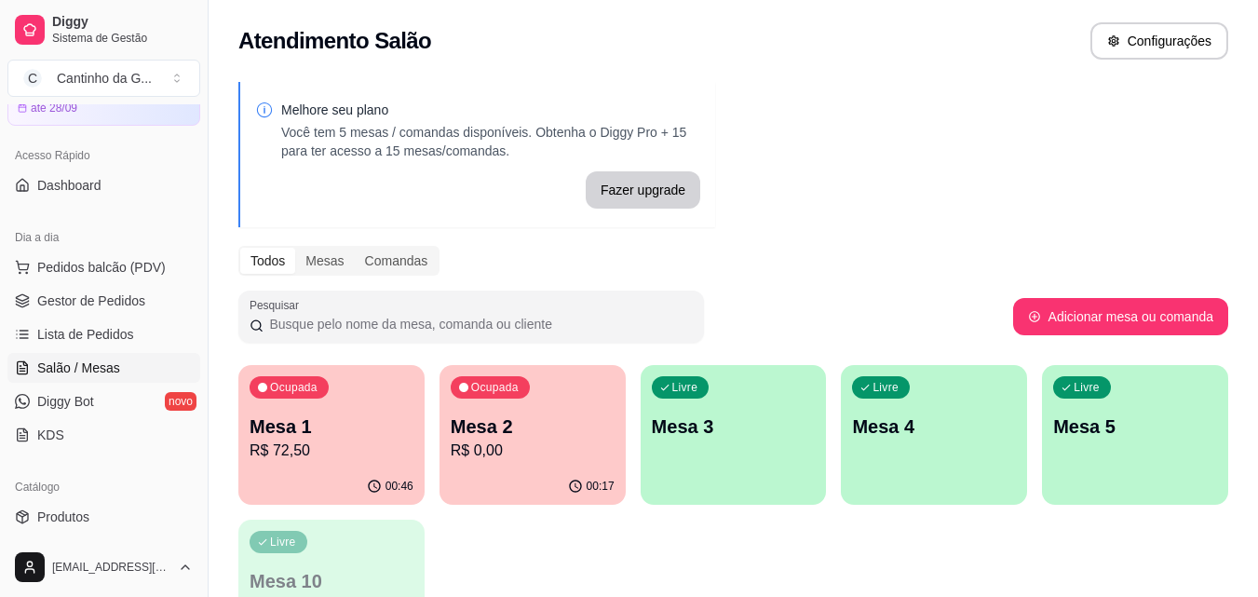
click at [540, 427] on p "Mesa 2" at bounding box center [533, 426] width 164 height 26
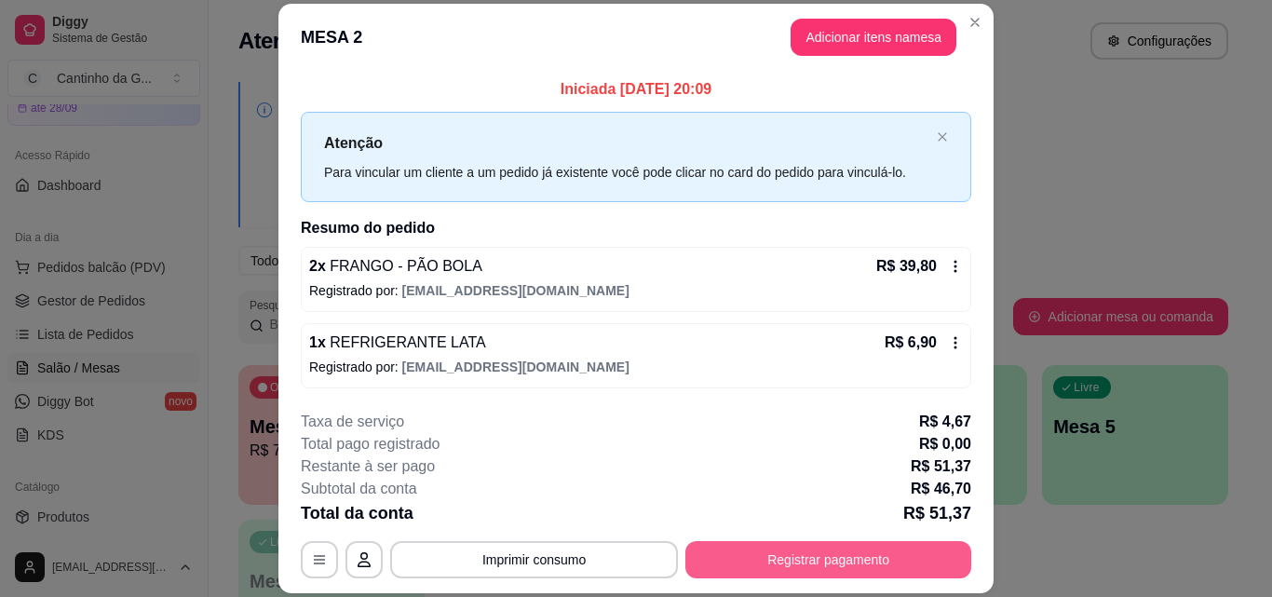
click at [839, 566] on button "Registrar pagamento" at bounding box center [828, 559] width 286 height 37
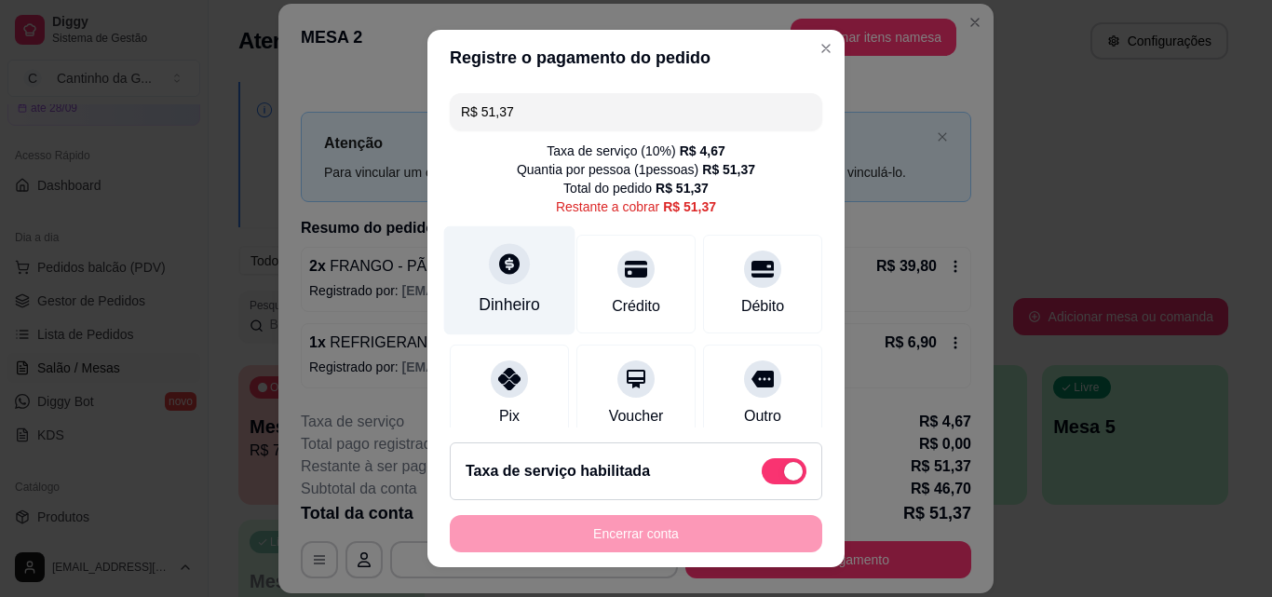
click at [520, 298] on div "Dinheiro" at bounding box center [509, 304] width 61 height 24
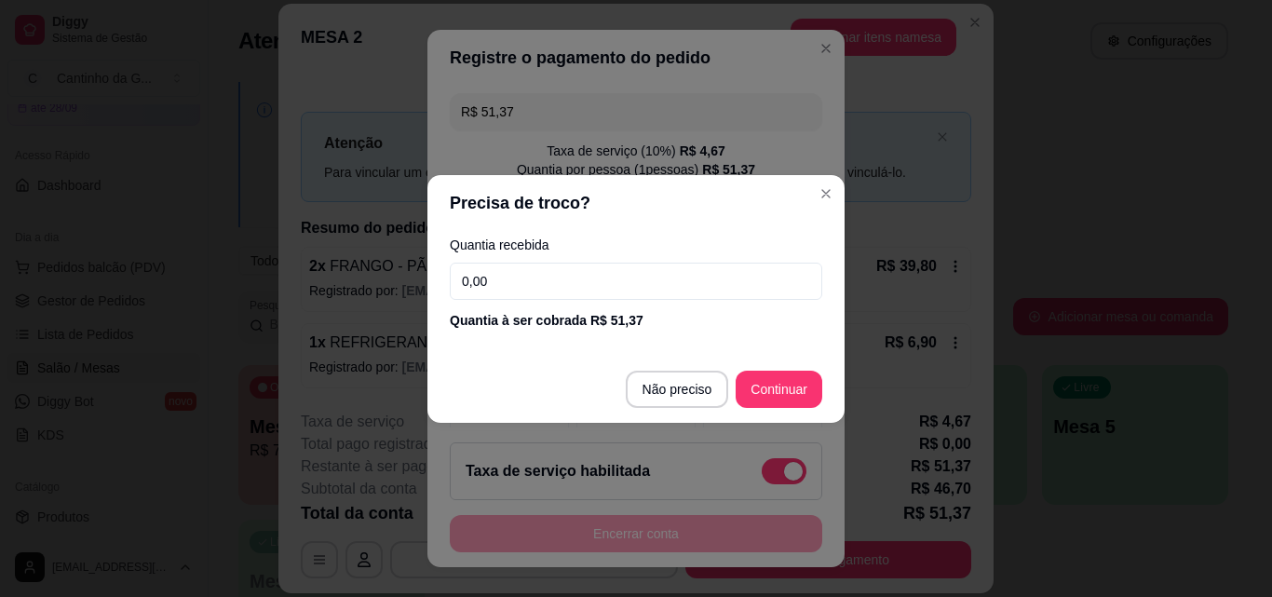
click at [634, 286] on input "0,00" at bounding box center [636, 281] width 372 height 37
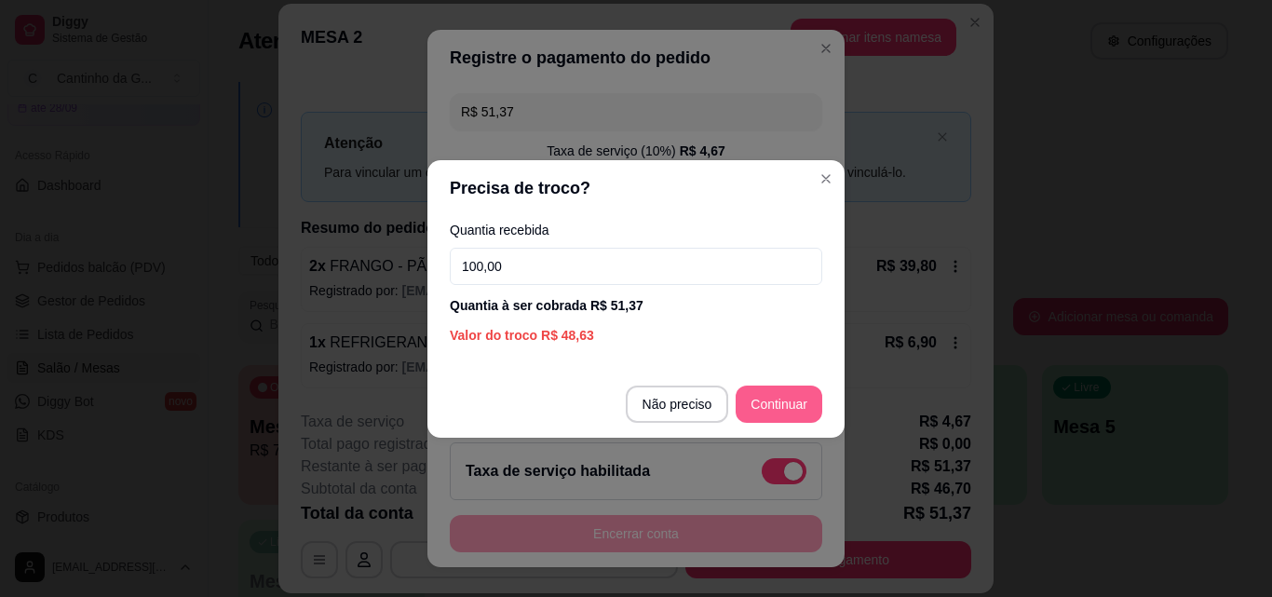
type input "100,00"
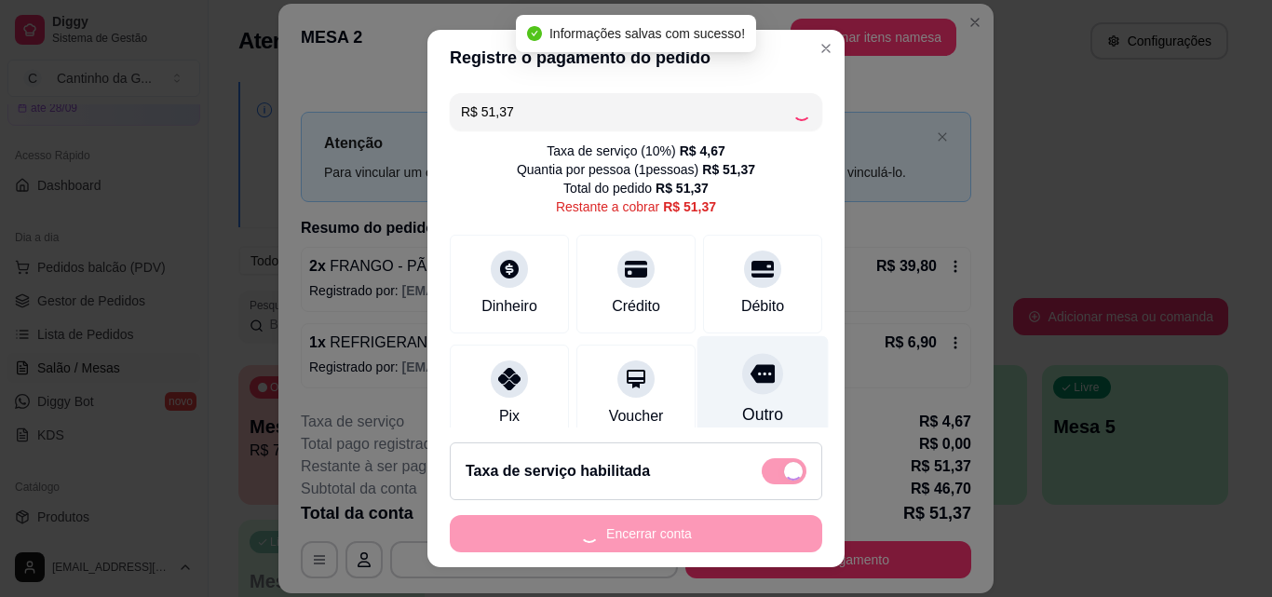
type input "R$ 0,00"
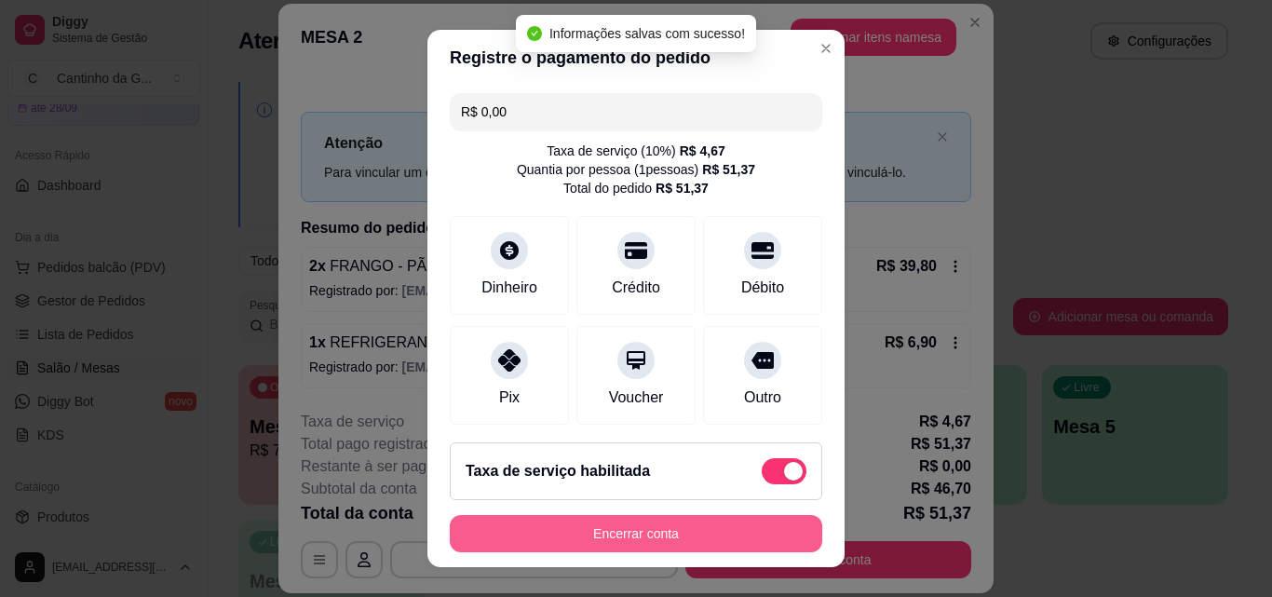
click at [703, 541] on button "Encerrar conta" at bounding box center [636, 533] width 372 height 37
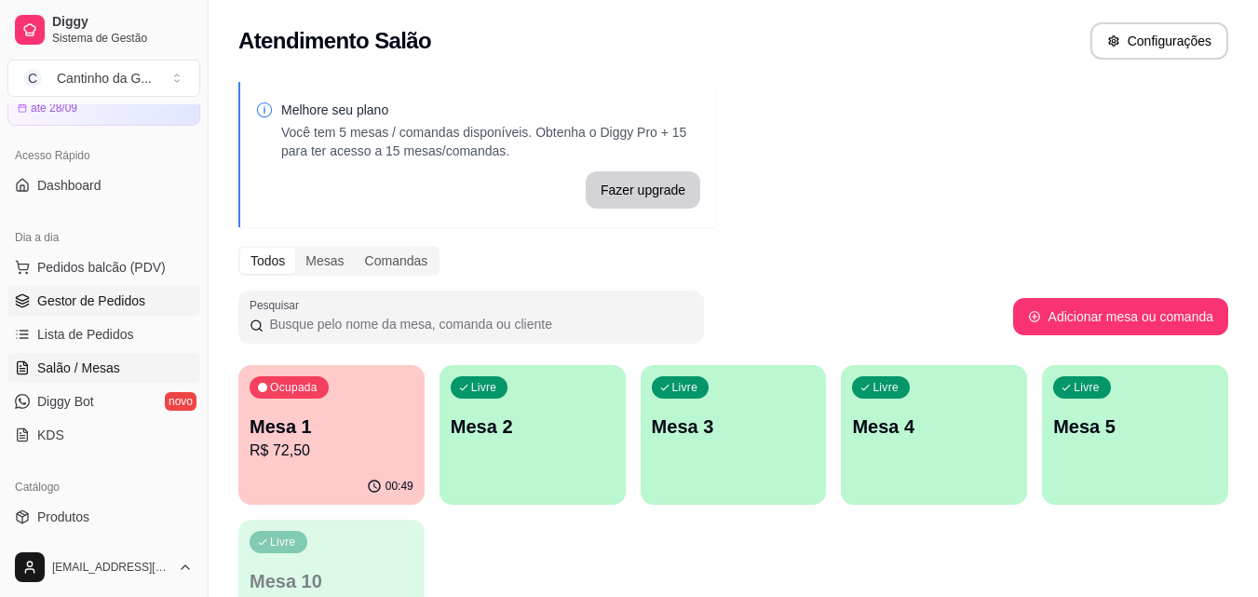
click at [130, 297] on span "Gestor de Pedidos" at bounding box center [91, 300] width 108 height 19
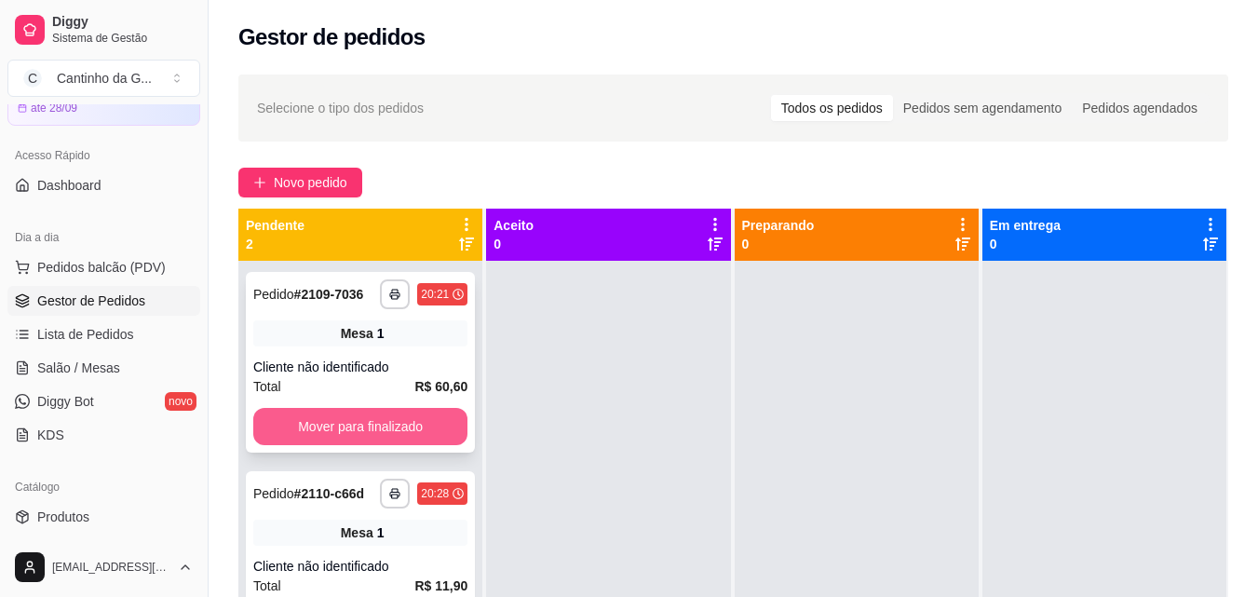
click at [390, 419] on button "Mover para finalizado" at bounding box center [360, 426] width 214 height 37
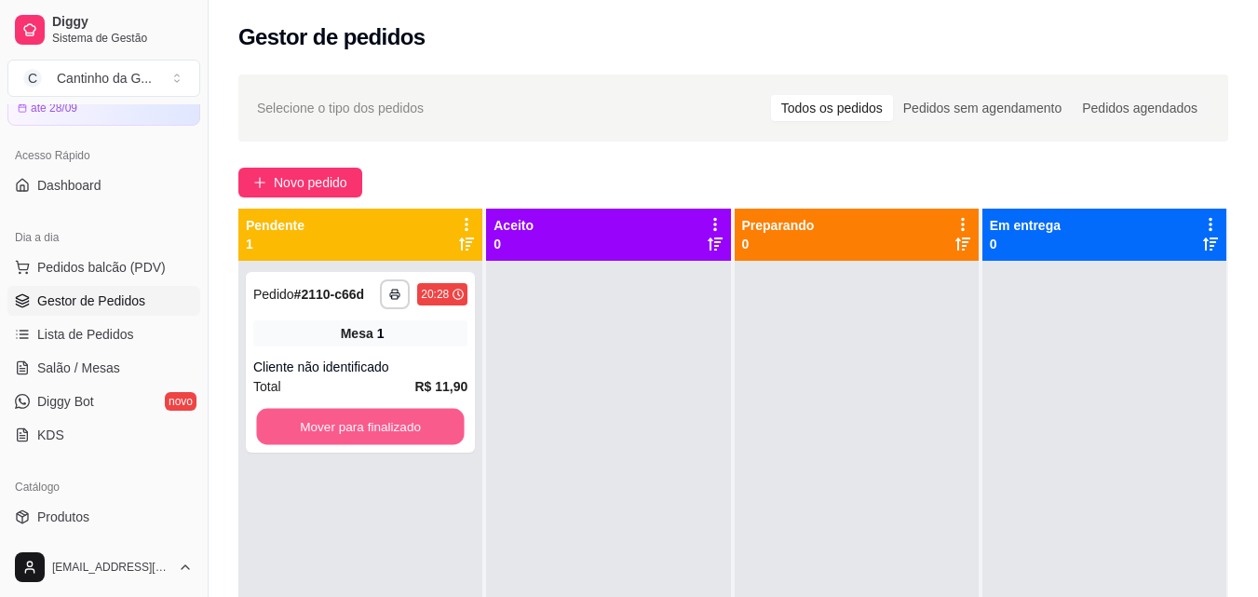
click at [390, 419] on button "Mover para finalizado" at bounding box center [360, 427] width 208 height 36
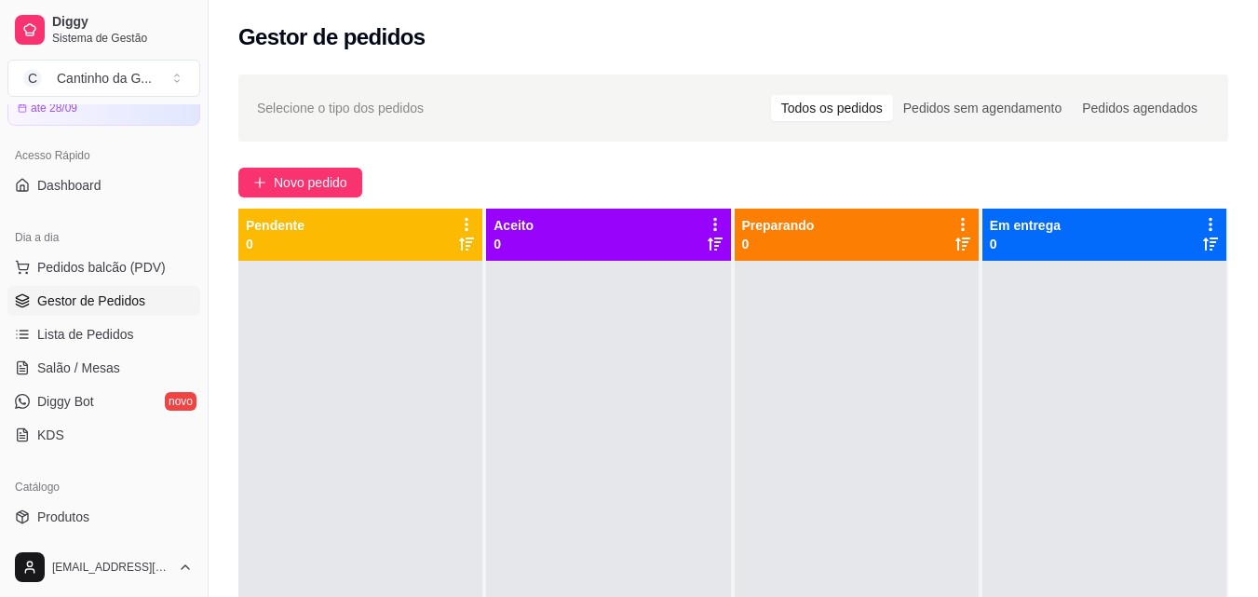
click at [463, 175] on div "Novo pedido" at bounding box center [733, 183] width 990 height 30
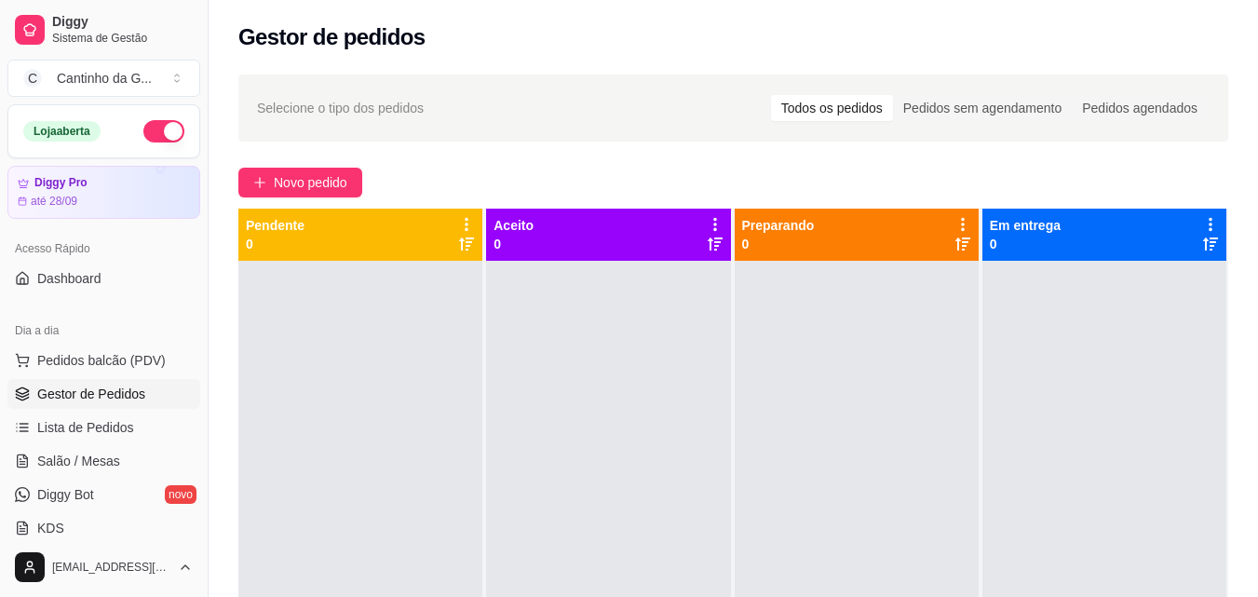
click at [459, 162] on div "Selecione o tipo dos pedidos Todos os pedidos Pedidos sem agendamento Pedidos a…" at bounding box center [733, 445] width 1049 height 764
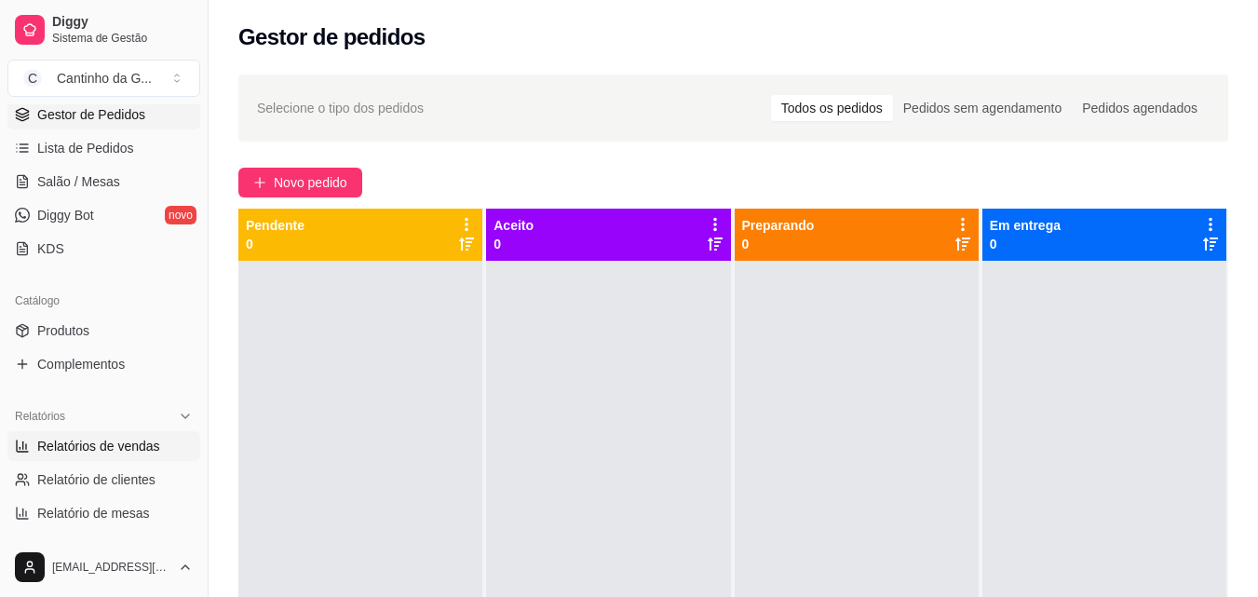
click at [128, 437] on span "Relatórios de vendas" at bounding box center [98, 446] width 123 height 19
select select "ALL"
select select "0"
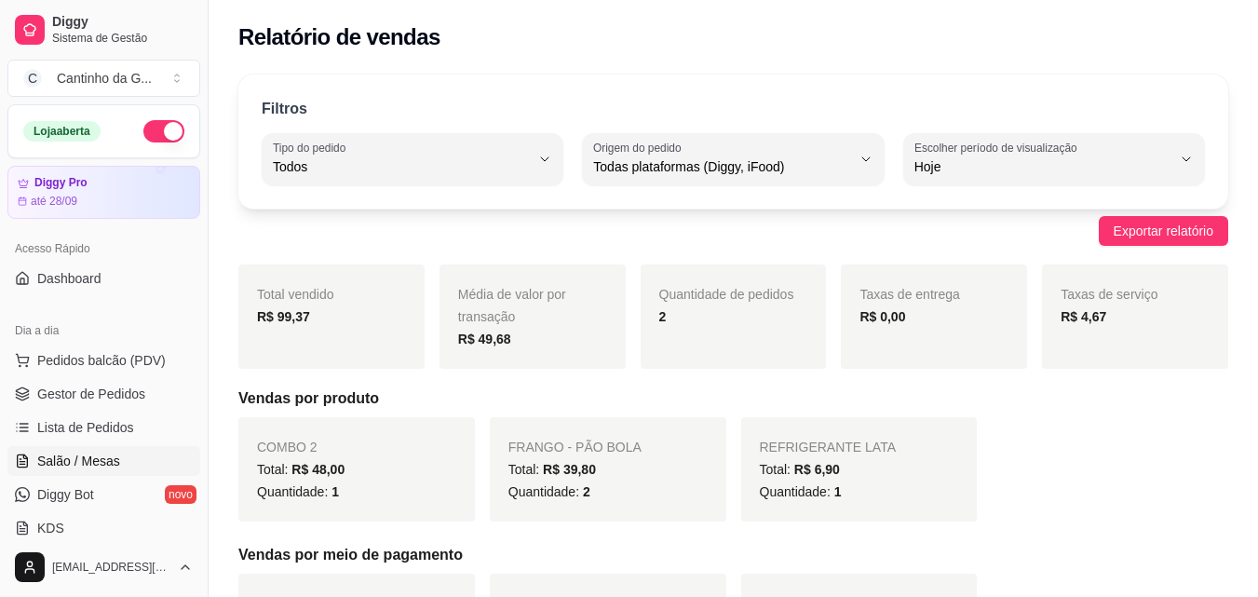
click at [104, 463] on span "Salão / Mesas" at bounding box center [78, 461] width 83 height 19
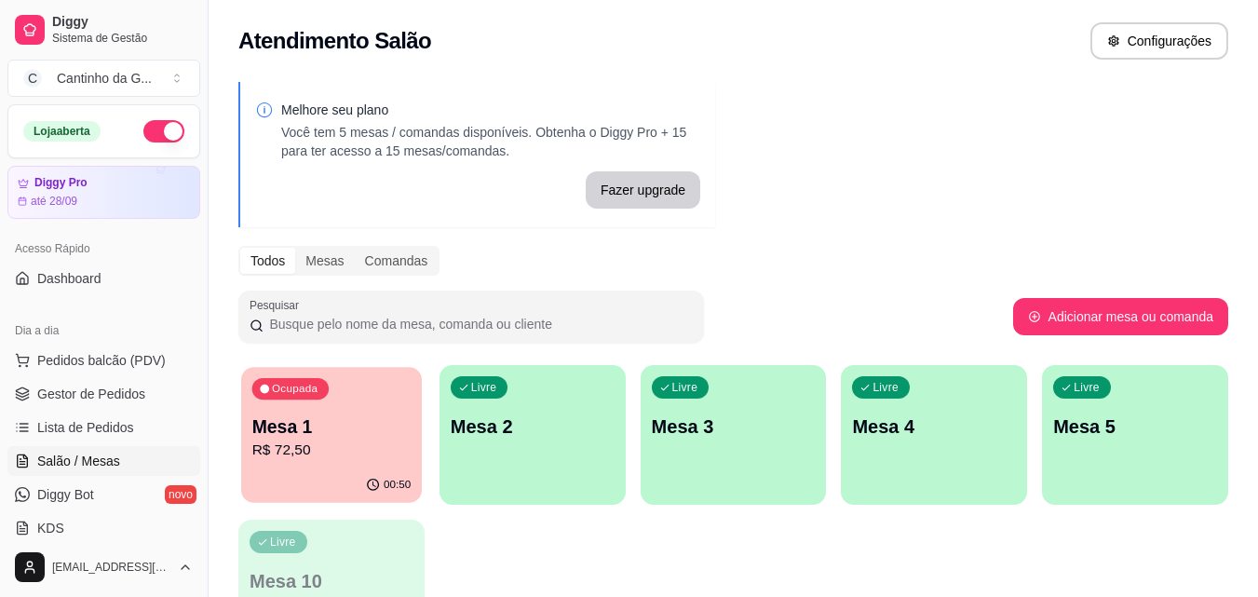
click at [350, 450] on p "R$ 72,50" at bounding box center [331, 449] width 159 height 21
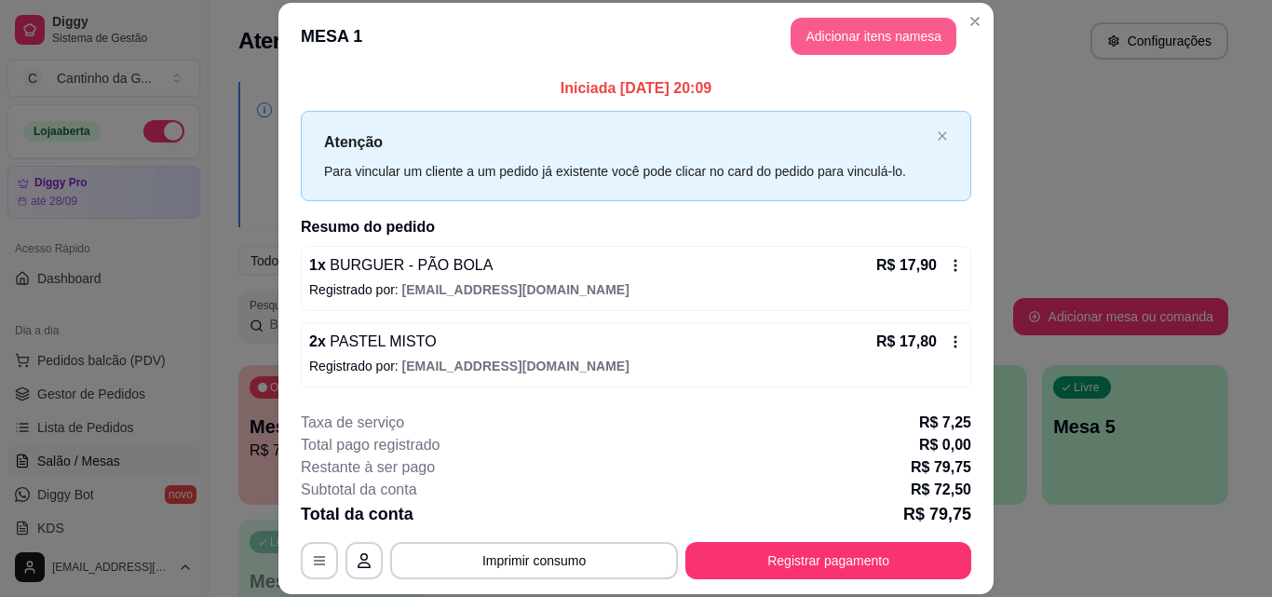
click at [892, 43] on button "Adicionar itens na mesa" at bounding box center [873, 36] width 166 height 37
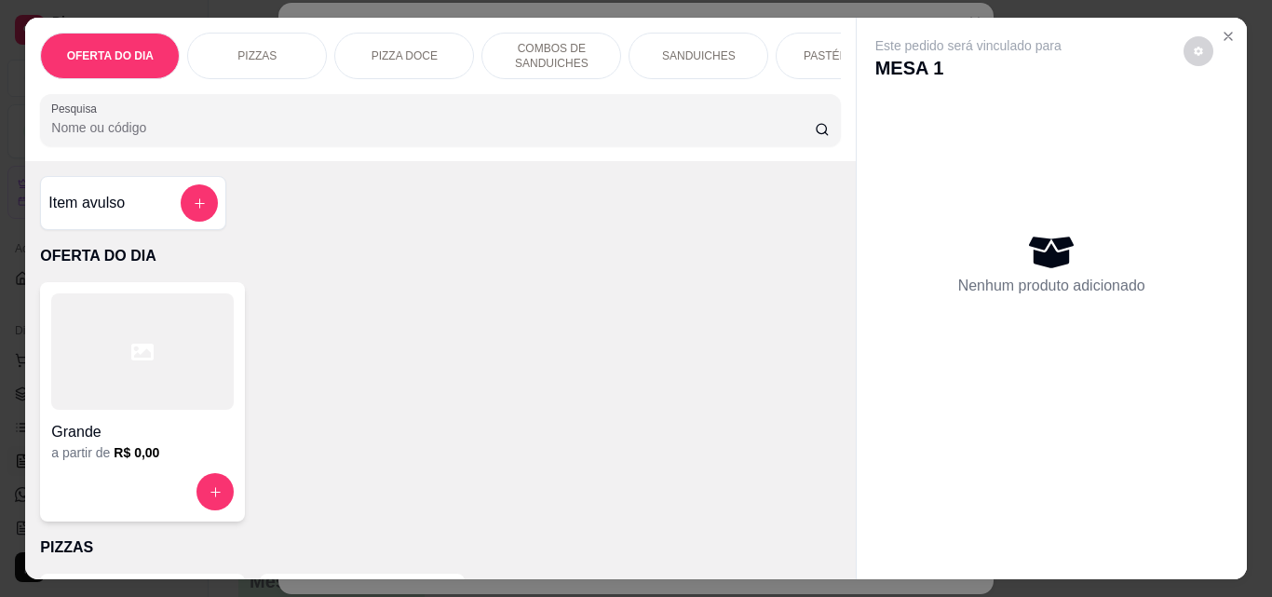
click at [193, 210] on icon "add-separate-item" at bounding box center [200, 203] width 14 height 14
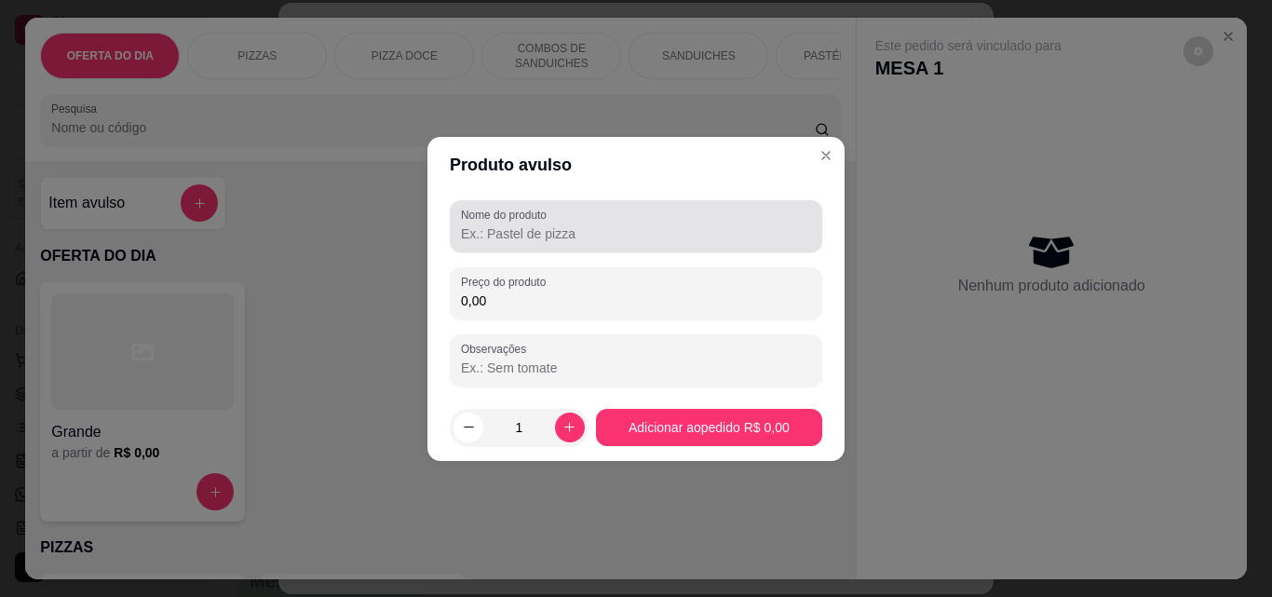
click at [602, 218] on div at bounding box center [636, 226] width 350 height 37
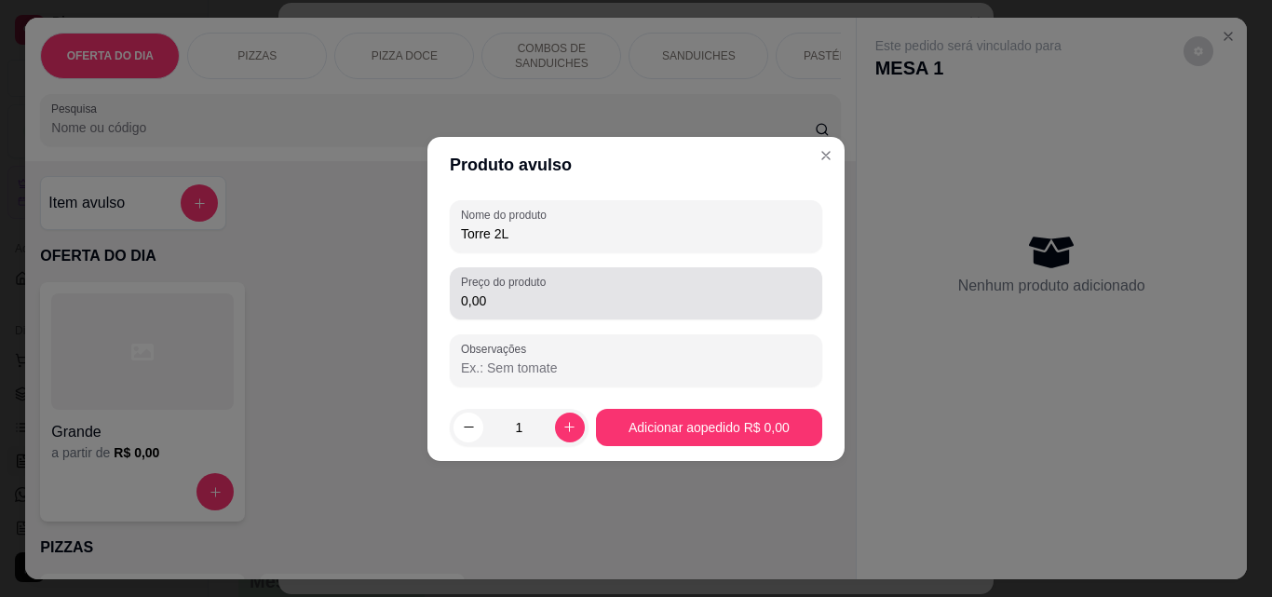
type input "Torre 2L"
click at [700, 288] on div "0,00" at bounding box center [636, 293] width 350 height 37
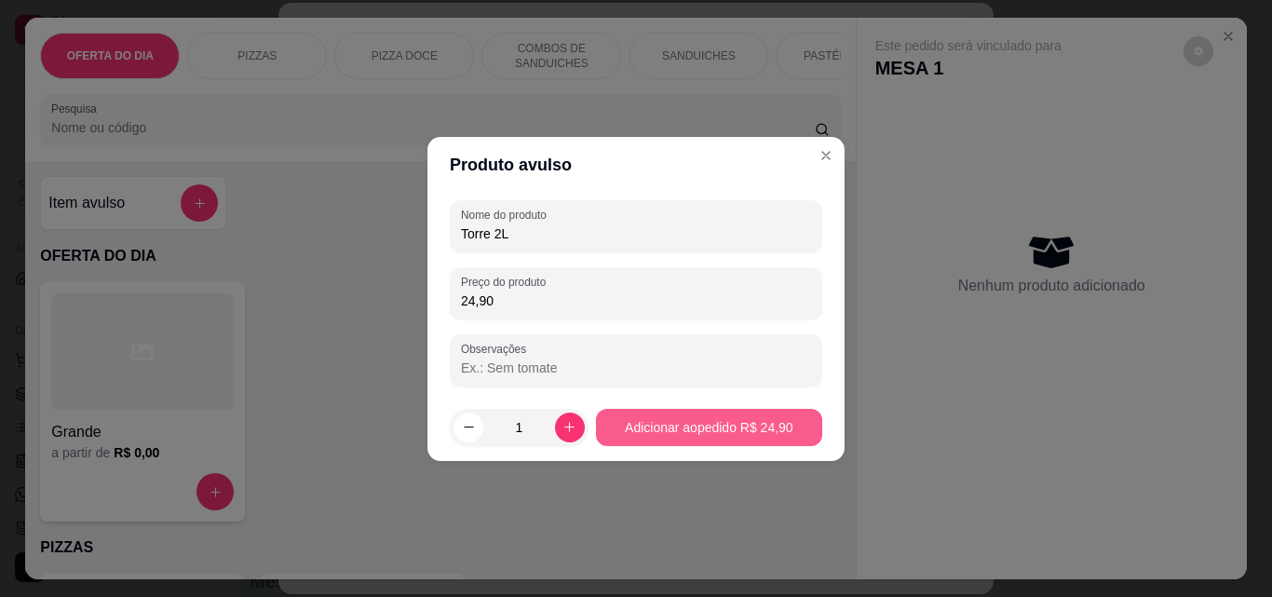
type input "24,90"
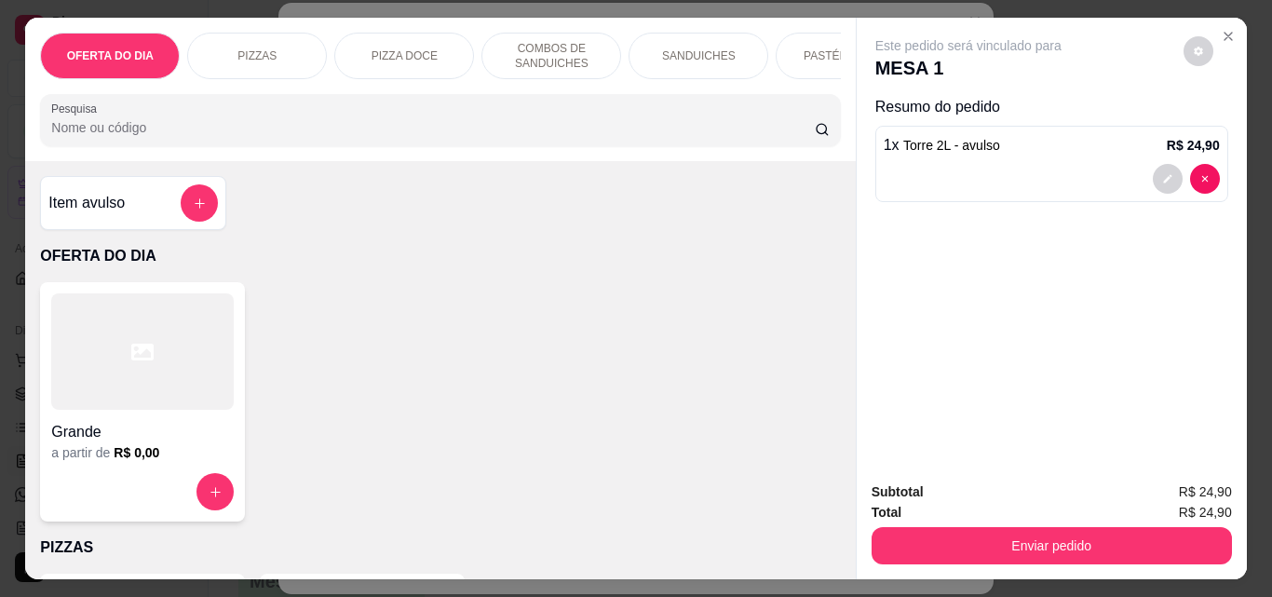
click at [1058, 536] on button "Enviar pedido" at bounding box center [1051, 545] width 360 height 37
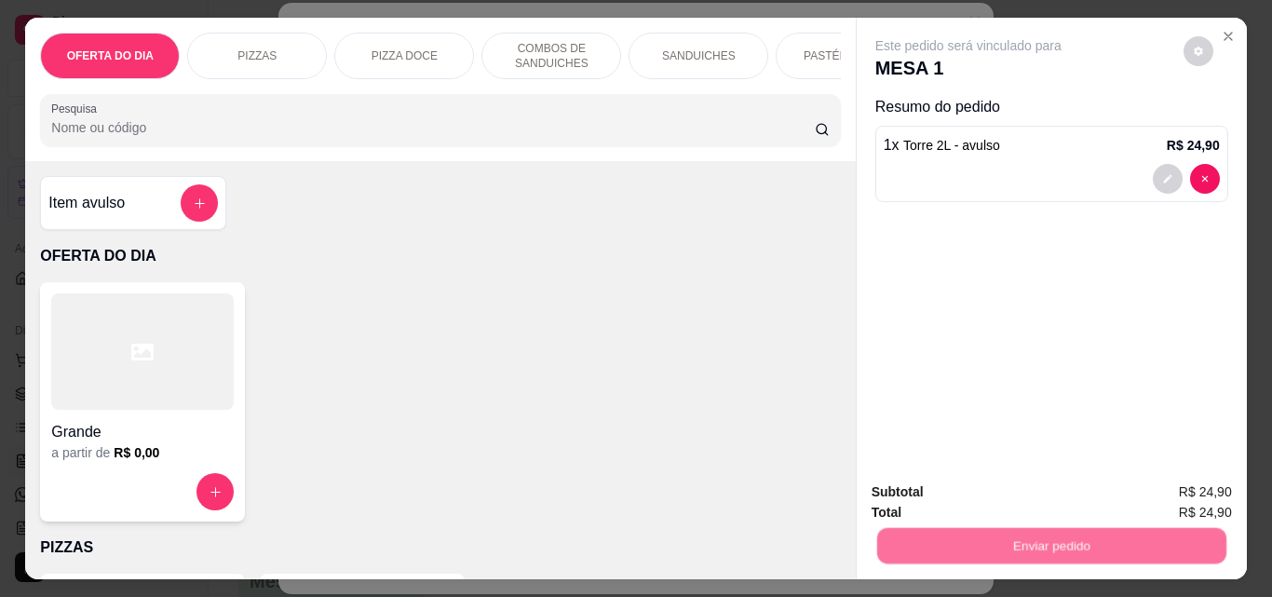
click at [1008, 491] on button "Não registrar e enviar pedido" at bounding box center [990, 492] width 194 height 35
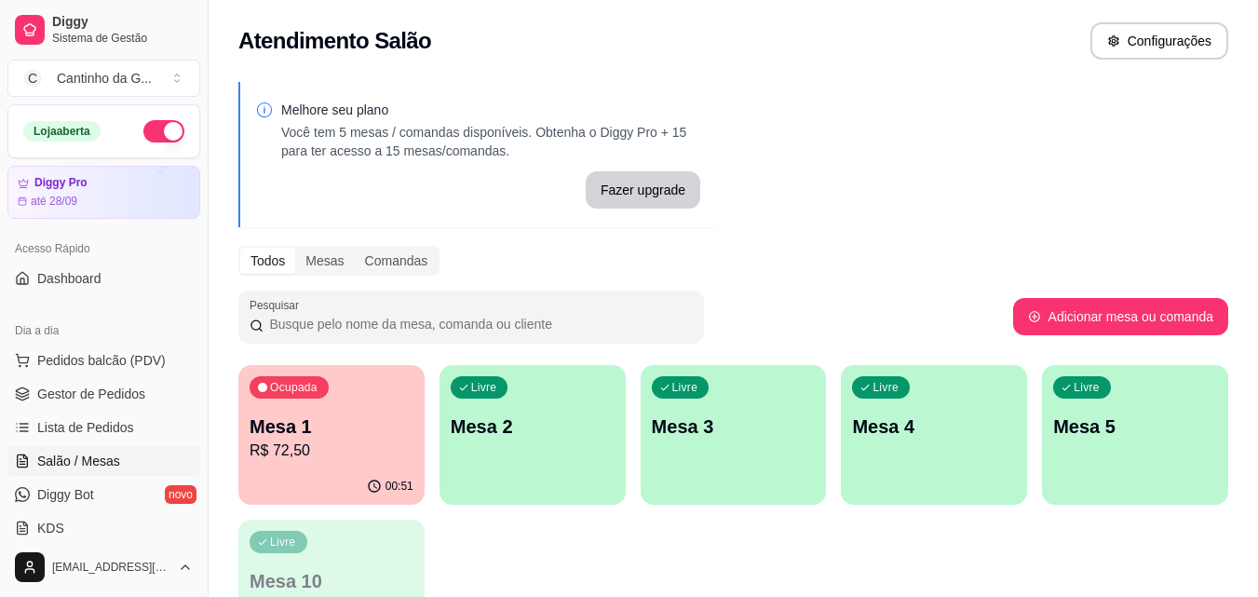
click at [571, 417] on p "Mesa 2" at bounding box center [533, 426] width 164 height 26
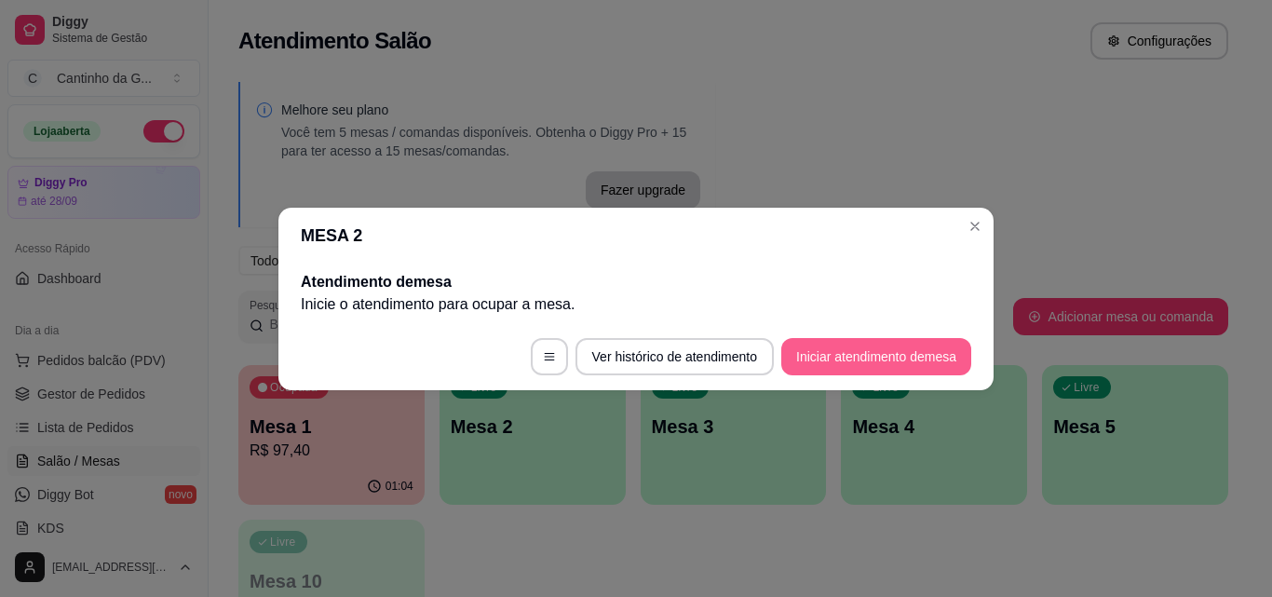
click at [893, 356] on button "Iniciar atendimento de mesa" at bounding box center [876, 356] width 190 height 37
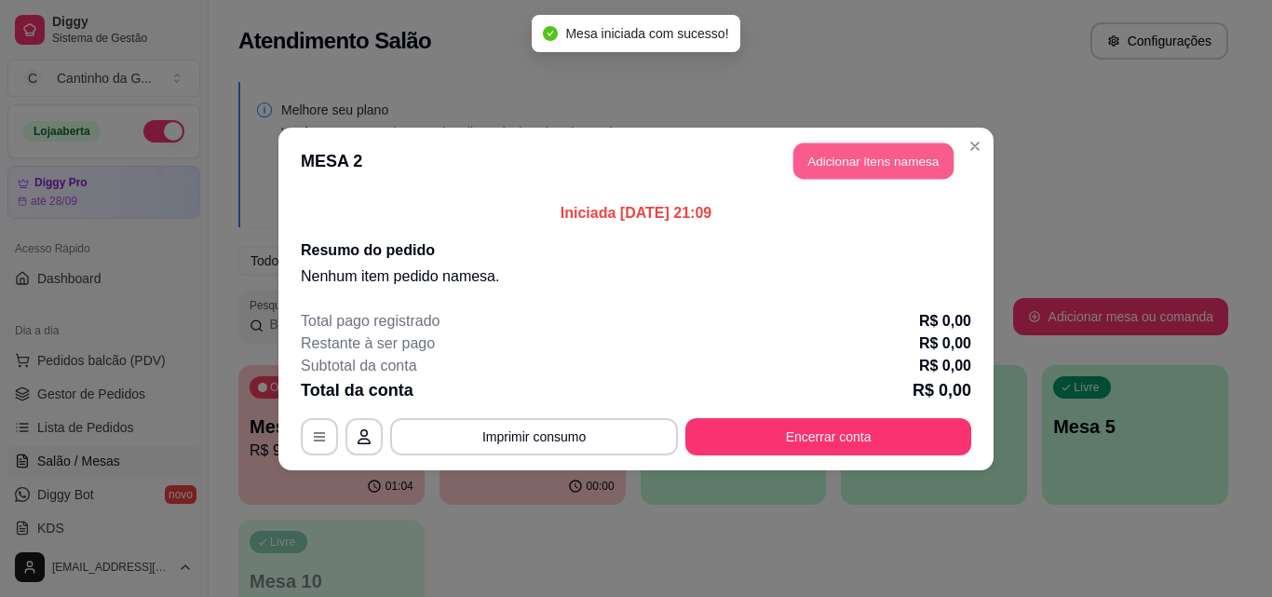
click at [920, 164] on button "Adicionar itens na mesa" at bounding box center [873, 160] width 160 height 36
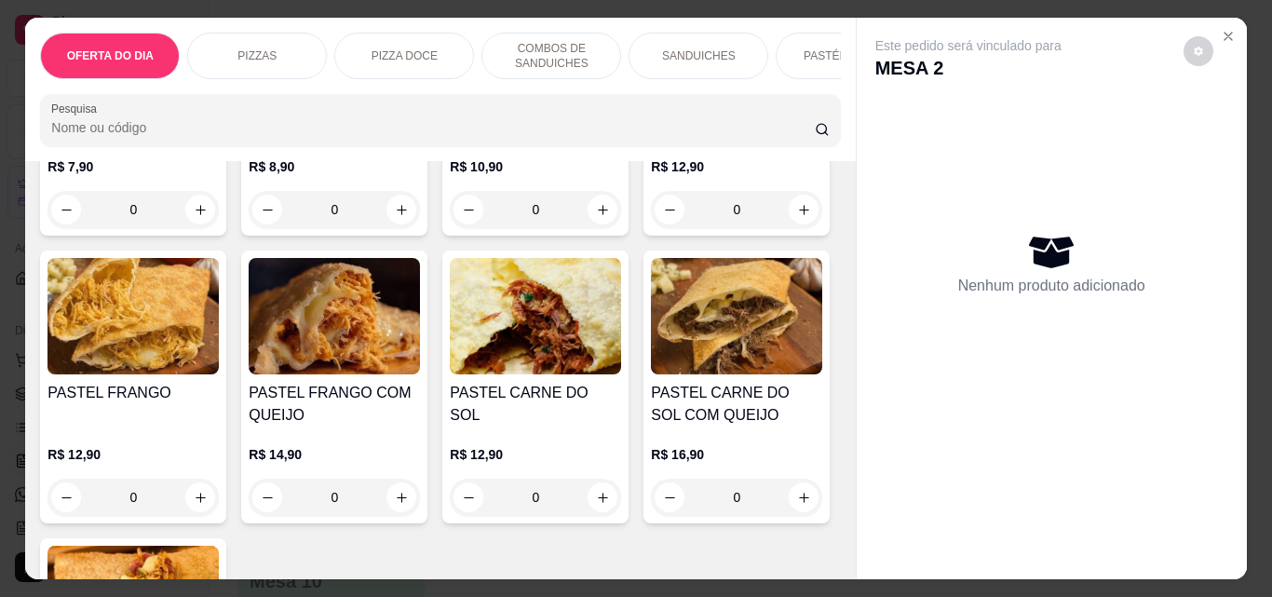
scroll to position [2700, 0]
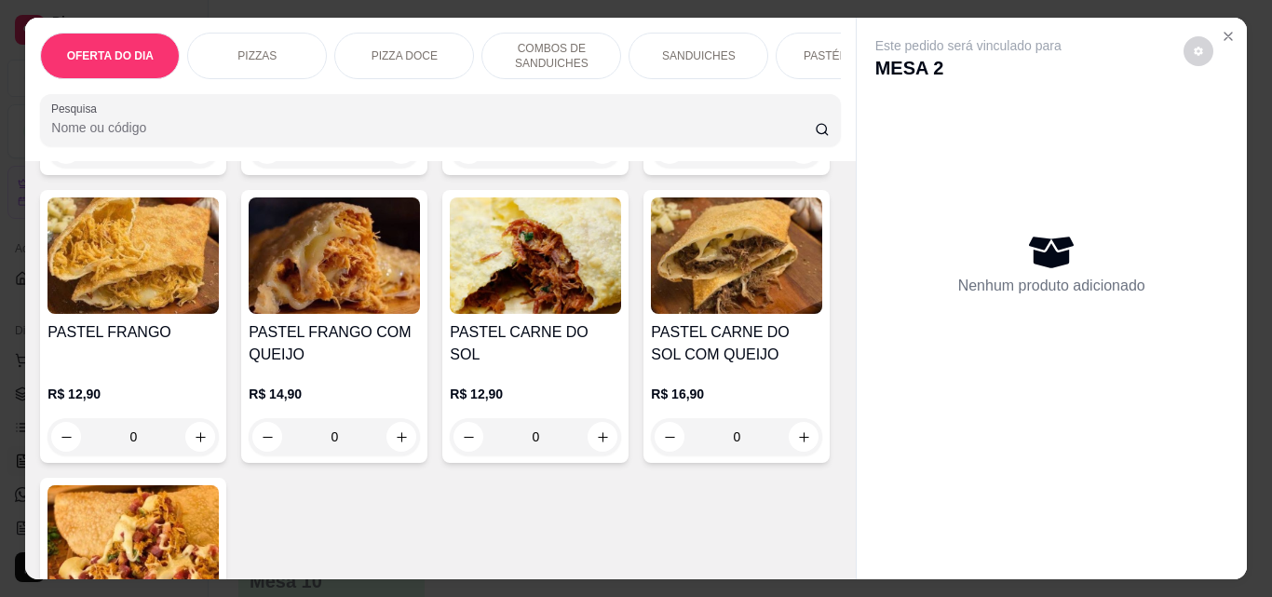
click at [395, 168] on div "0" at bounding box center [334, 148] width 171 height 37
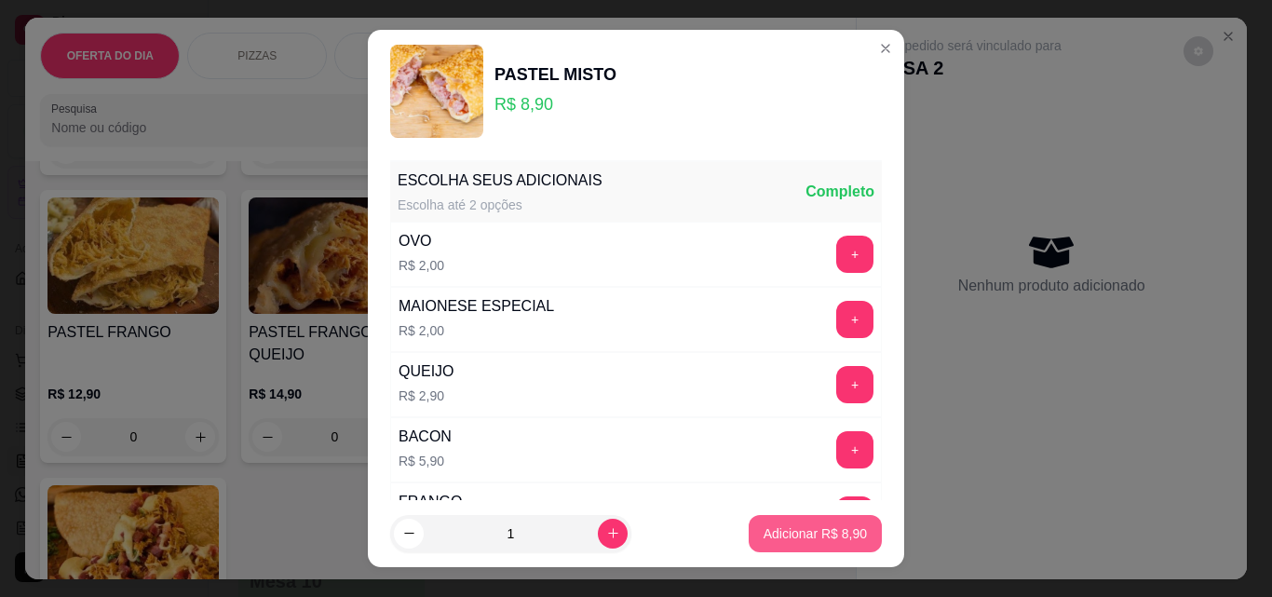
click at [803, 532] on p "Adicionar R$ 8,90" at bounding box center [814, 533] width 103 height 19
type input "1"
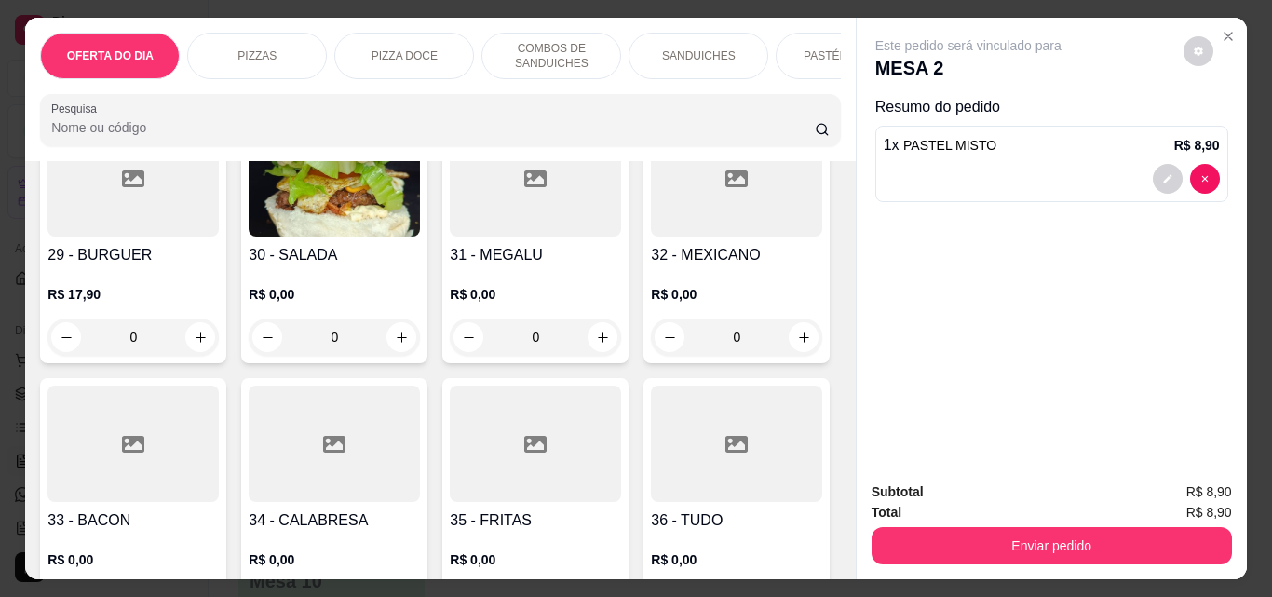
scroll to position [1303, 0]
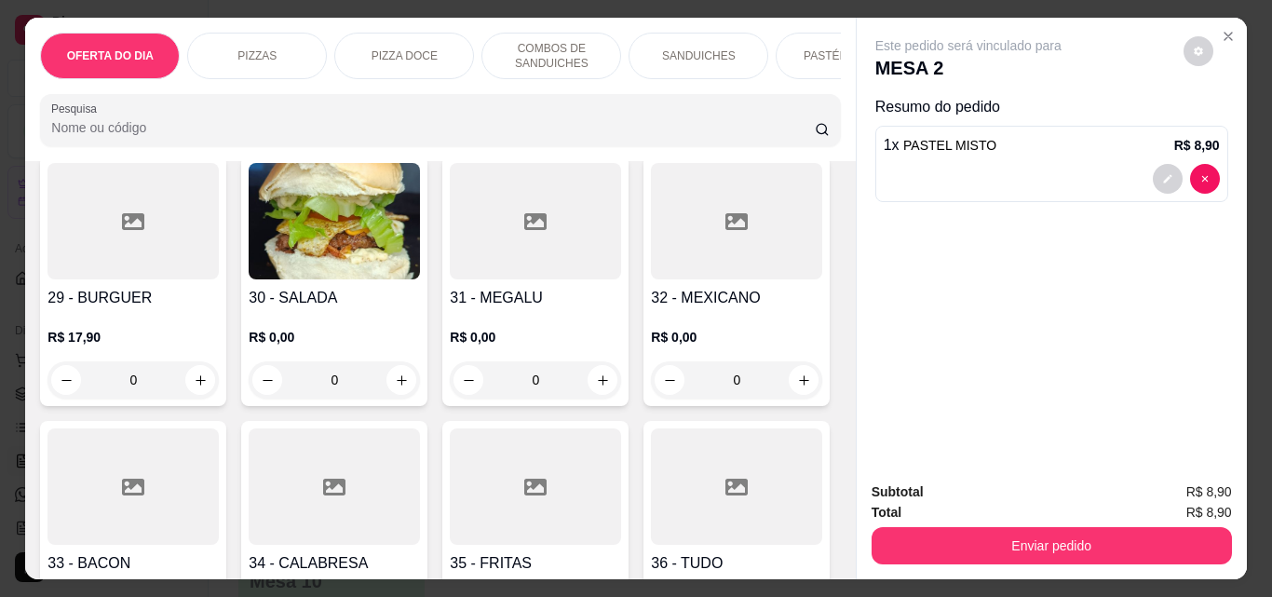
click at [197, 386] on div "0" at bounding box center [132, 379] width 171 height 37
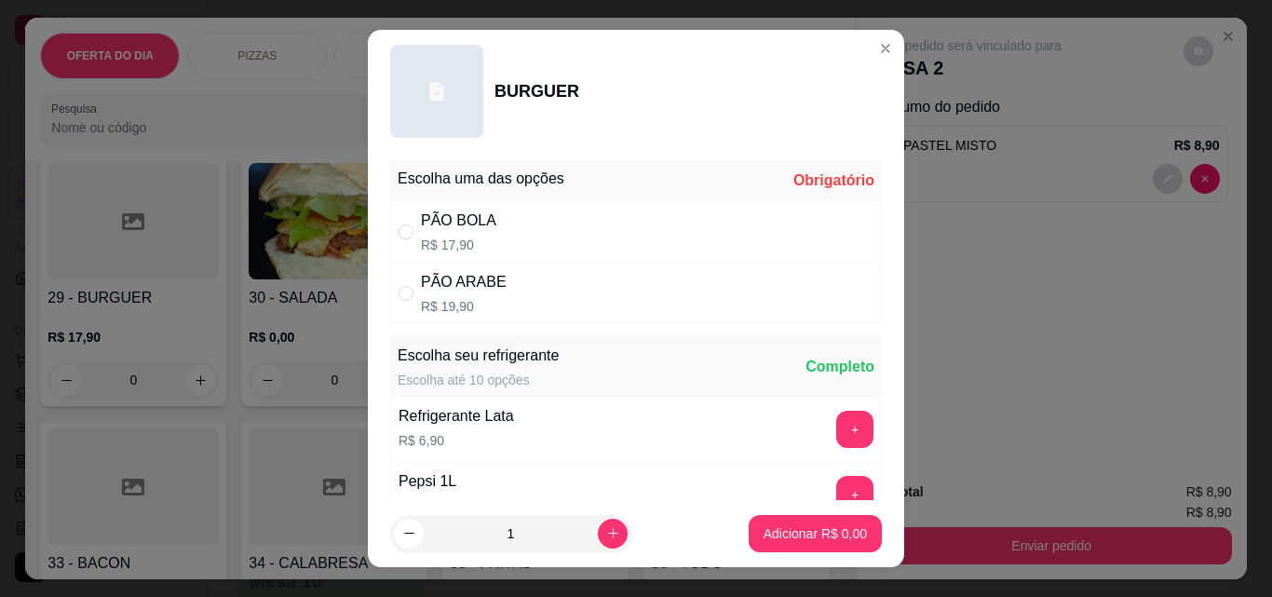
click at [682, 236] on div "PÃO BOLA R$ 17,90" at bounding box center [636, 231] width 492 height 61
radio input "true"
click at [821, 528] on p "Adicionar R$ 17,90" at bounding box center [812, 533] width 108 height 18
type input "1"
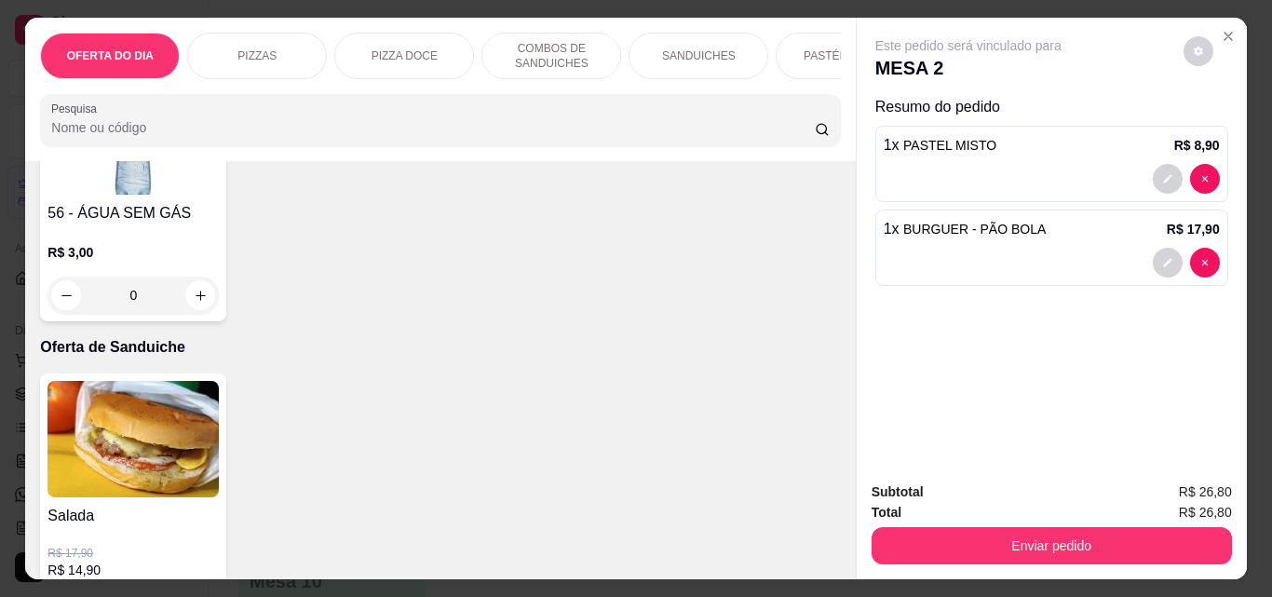
scroll to position [4749, 0]
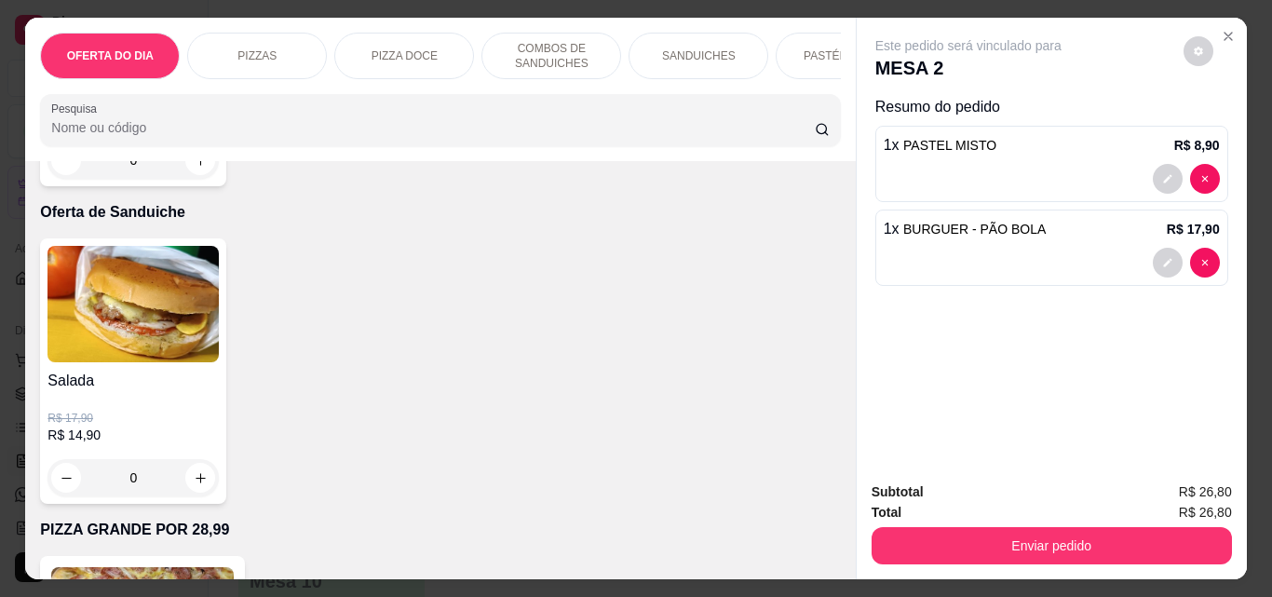
type input "1"
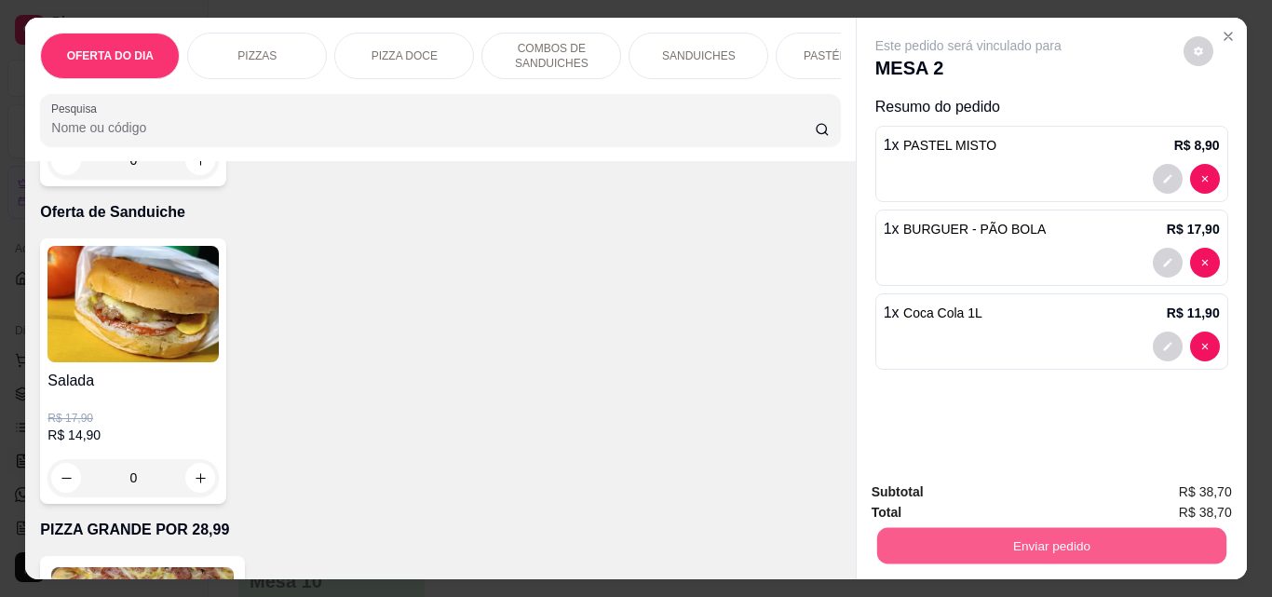
click at [1017, 528] on button "Enviar pedido" at bounding box center [1050, 545] width 349 height 36
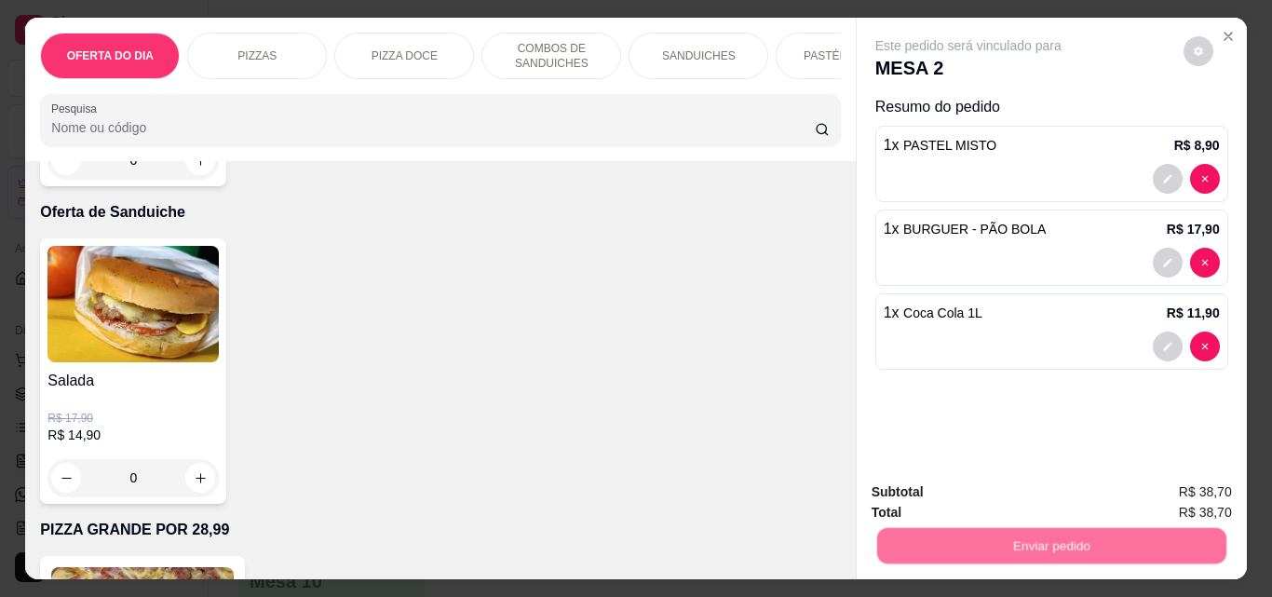
click at [976, 487] on button "Não registrar e enviar pedido" at bounding box center [990, 492] width 194 height 35
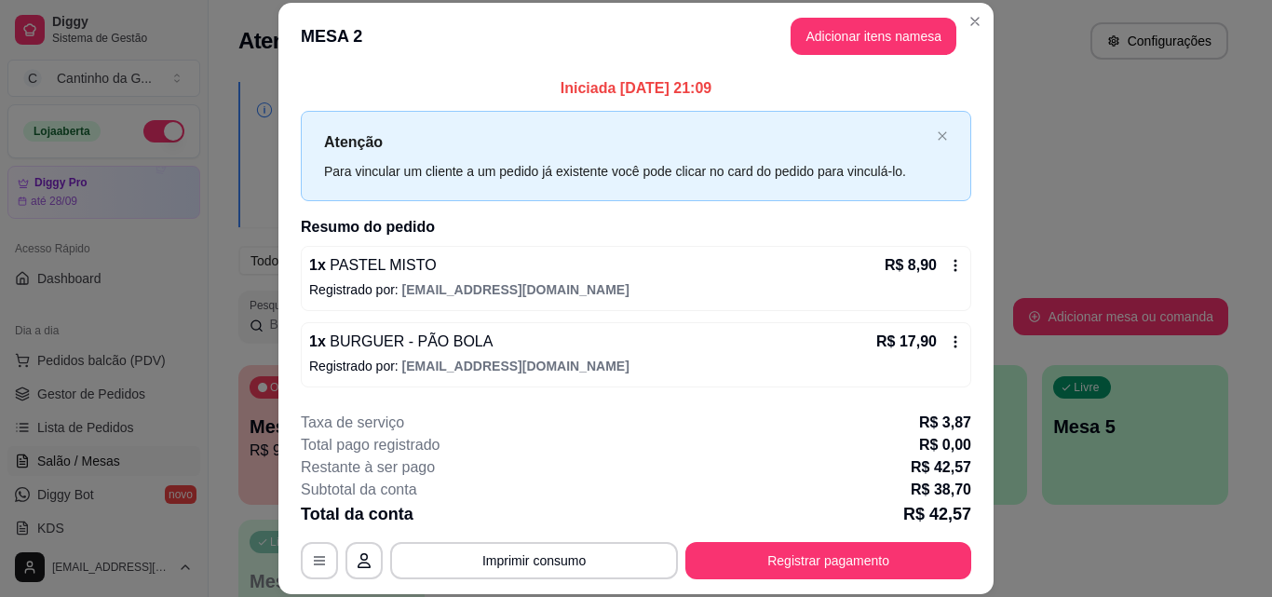
click at [576, 564] on button "Imprimir consumo" at bounding box center [534, 560] width 288 height 37
click at [558, 494] on h4 "Escolha a impressora" at bounding box center [533, 496] width 108 height 15
click at [558, 514] on button "IMPRESSORA" at bounding box center [533, 518] width 135 height 30
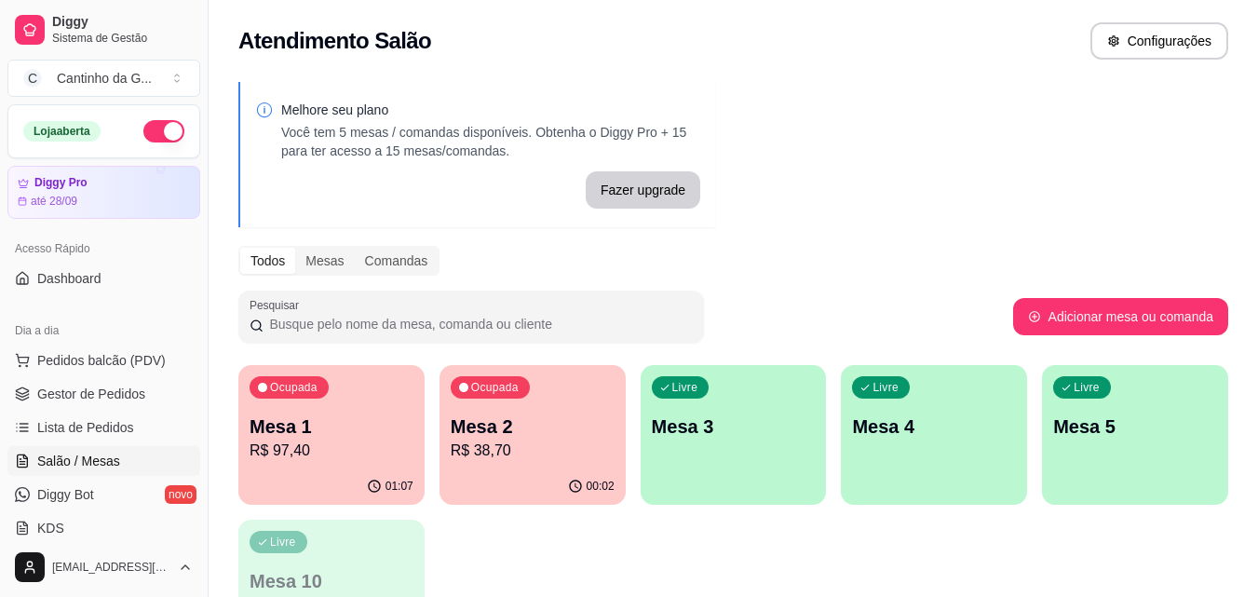
click at [384, 423] on p "Mesa 1" at bounding box center [332, 426] width 164 height 26
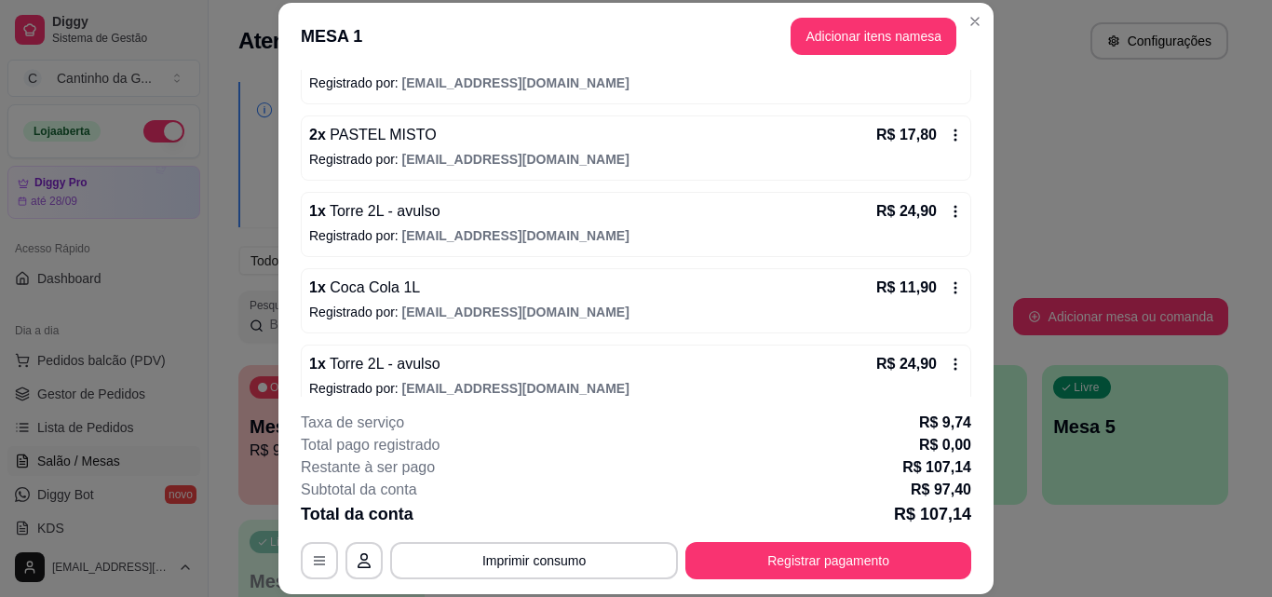
scroll to position [227, 0]
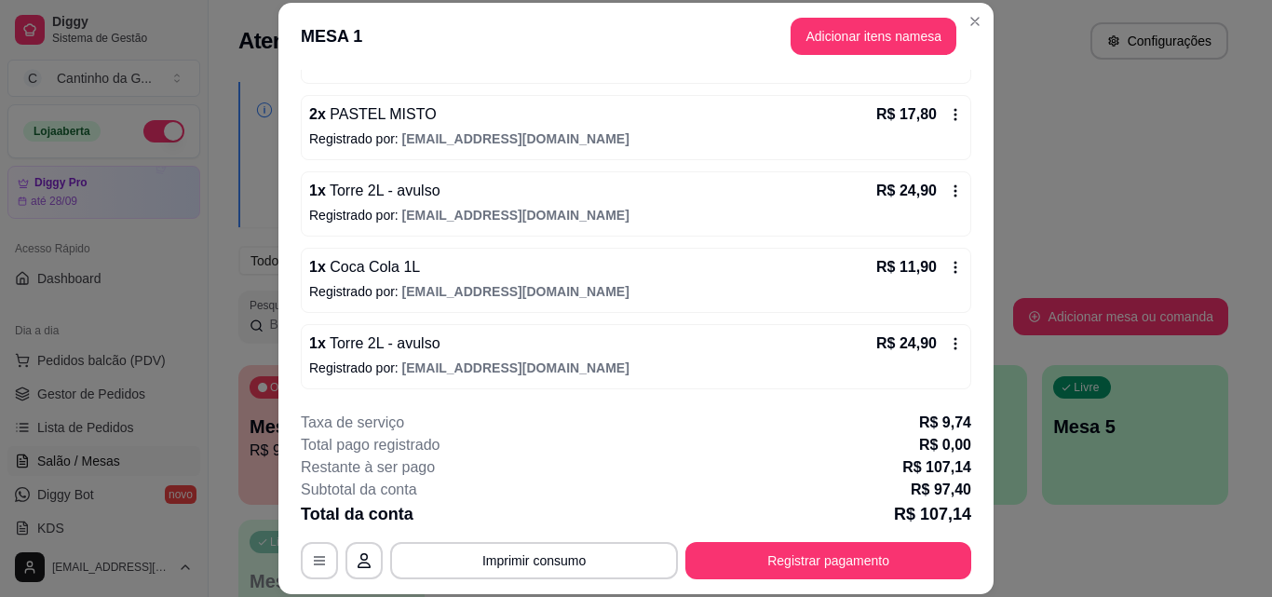
click at [948, 194] on icon at bounding box center [955, 190] width 15 height 15
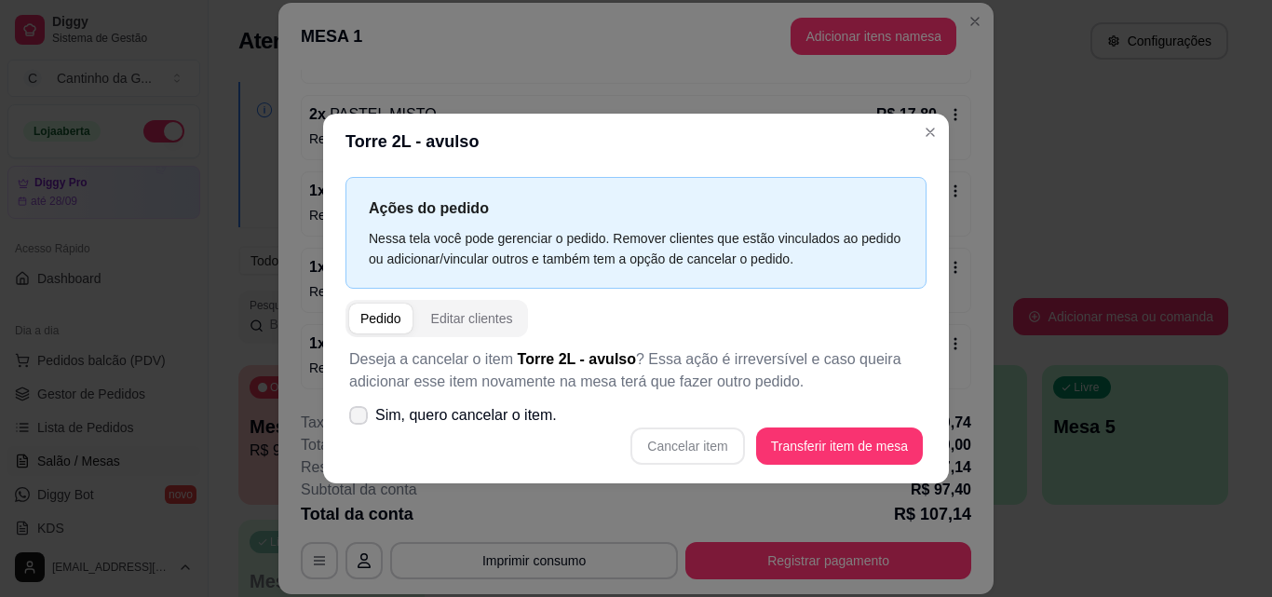
click at [462, 406] on span "Sim, quero cancelar o item." at bounding box center [466, 415] width 182 height 22
click at [360, 418] on input "Sim, quero cancelar o item." at bounding box center [354, 424] width 12 height 12
checkbox input "true"
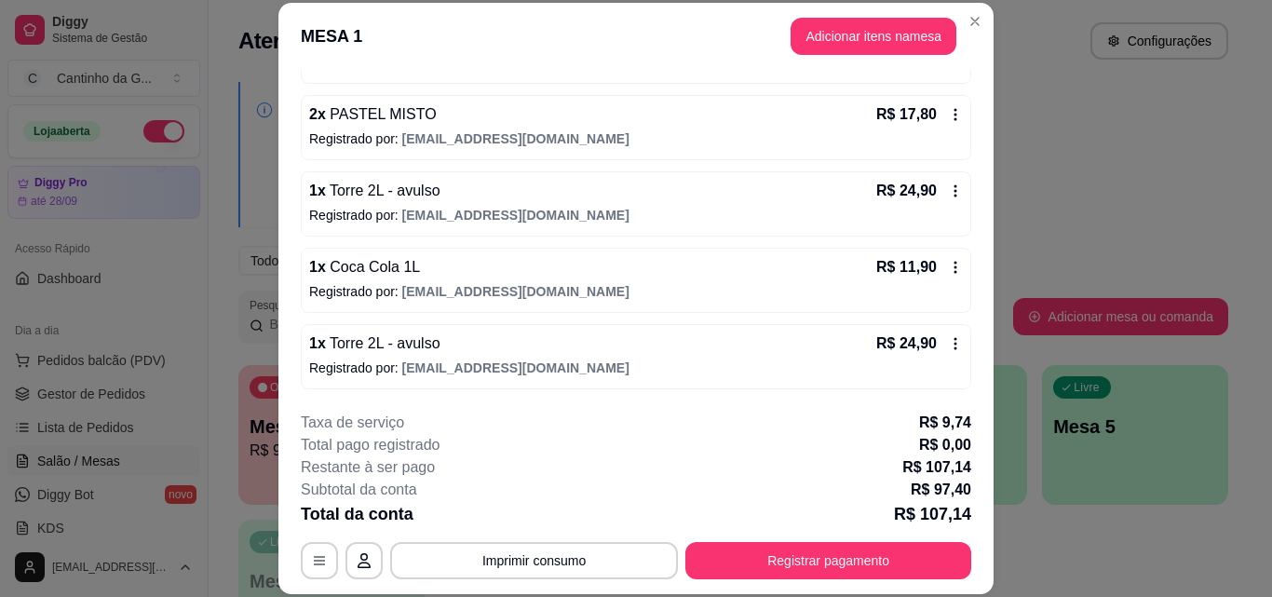
click at [948, 187] on icon at bounding box center [955, 190] width 15 height 15
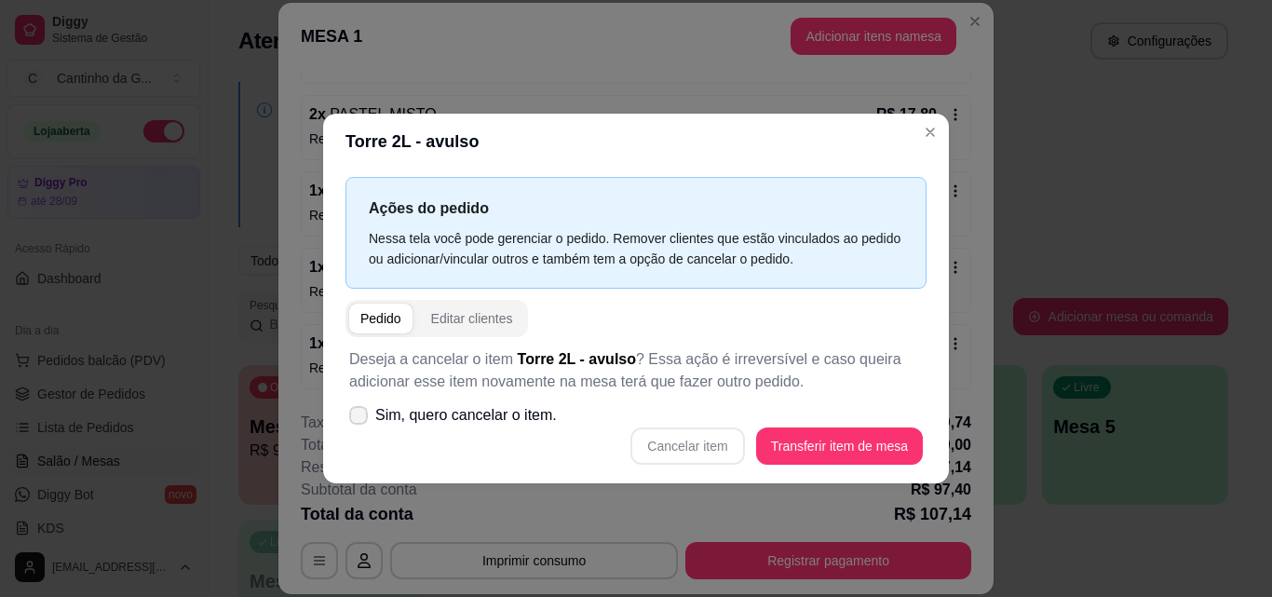
click at [425, 417] on span "Sim, quero cancelar o item." at bounding box center [466, 415] width 182 height 22
click at [360, 418] on input "Sim, quero cancelar o item." at bounding box center [354, 424] width 12 height 12
checkbox input "true"
click at [702, 453] on button "Cancelar item" at bounding box center [687, 445] width 111 height 36
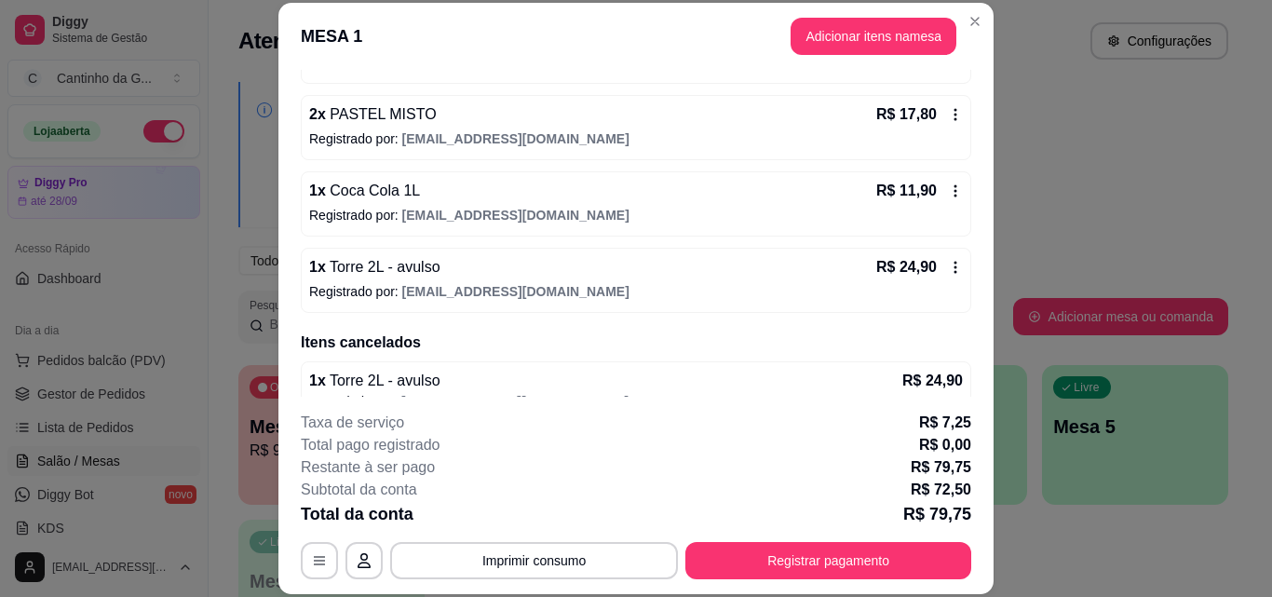
scroll to position [0, 0]
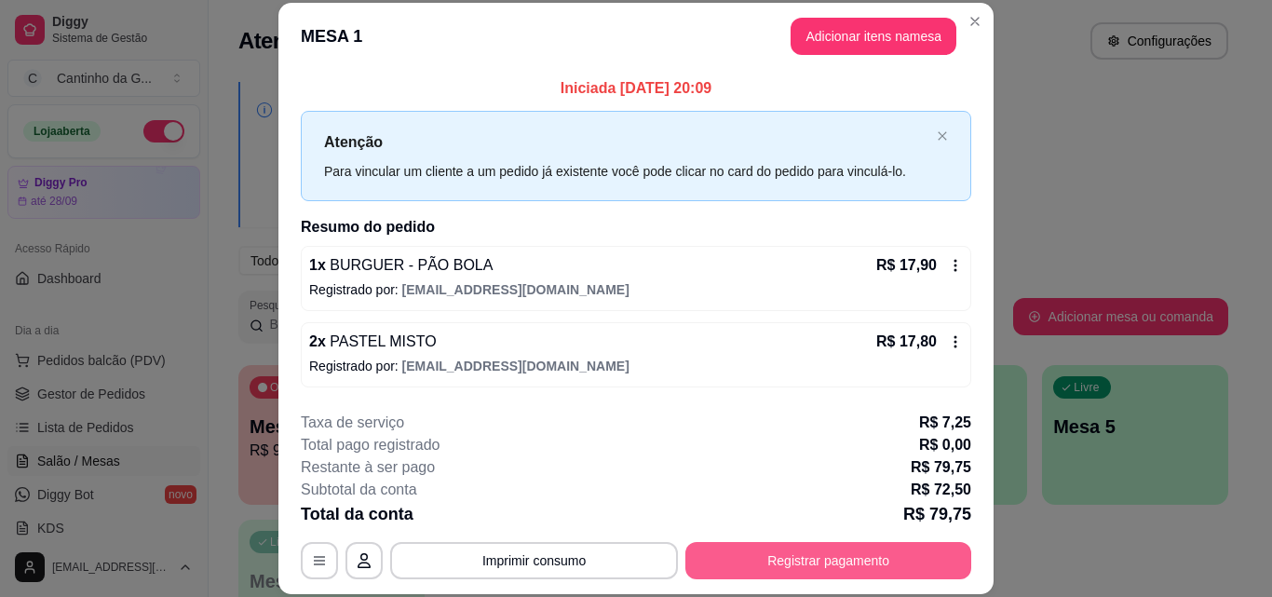
click at [863, 550] on button "Registrar pagamento" at bounding box center [828, 560] width 286 height 37
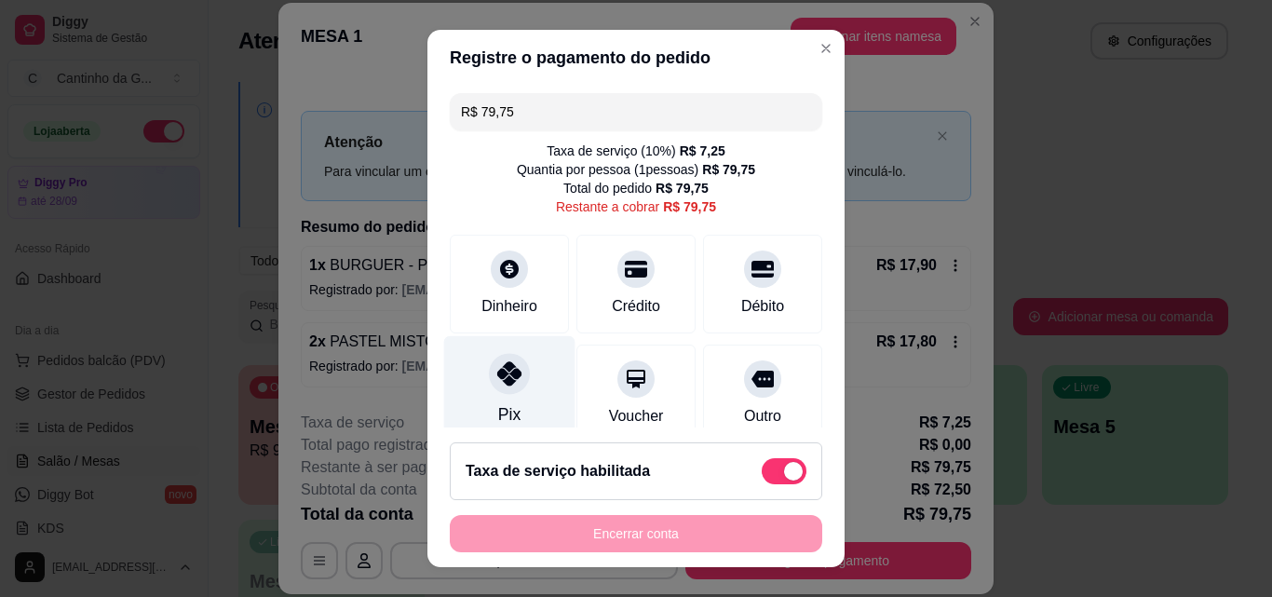
click at [537, 394] on div "Pix" at bounding box center [509, 390] width 131 height 109
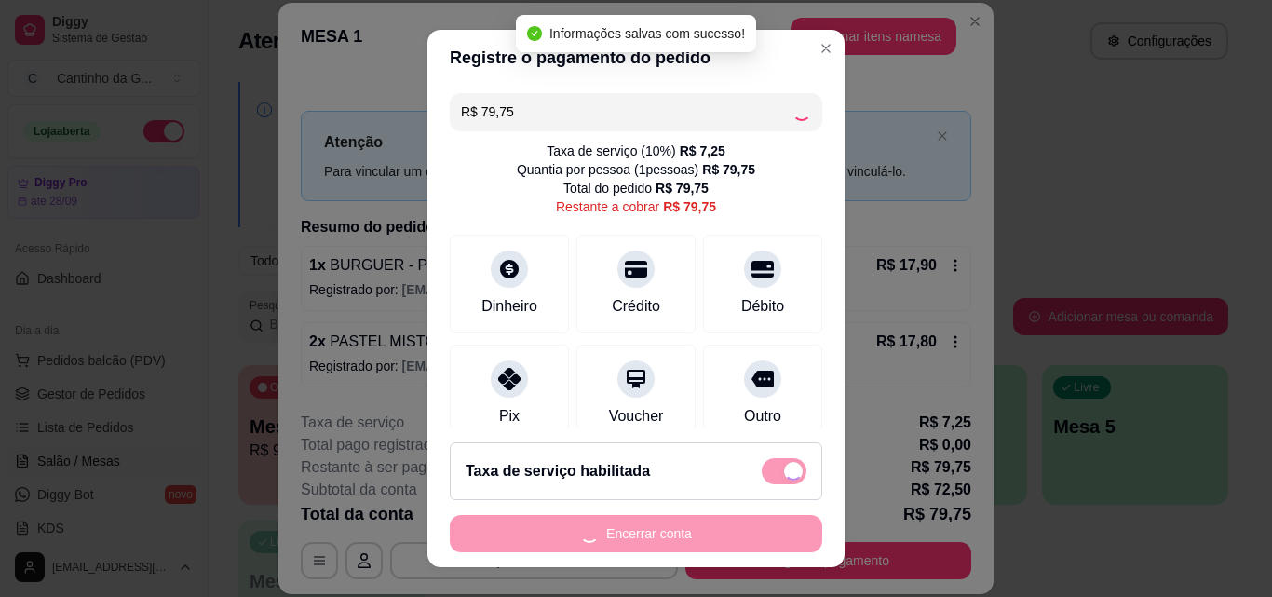
type input "R$ 0,00"
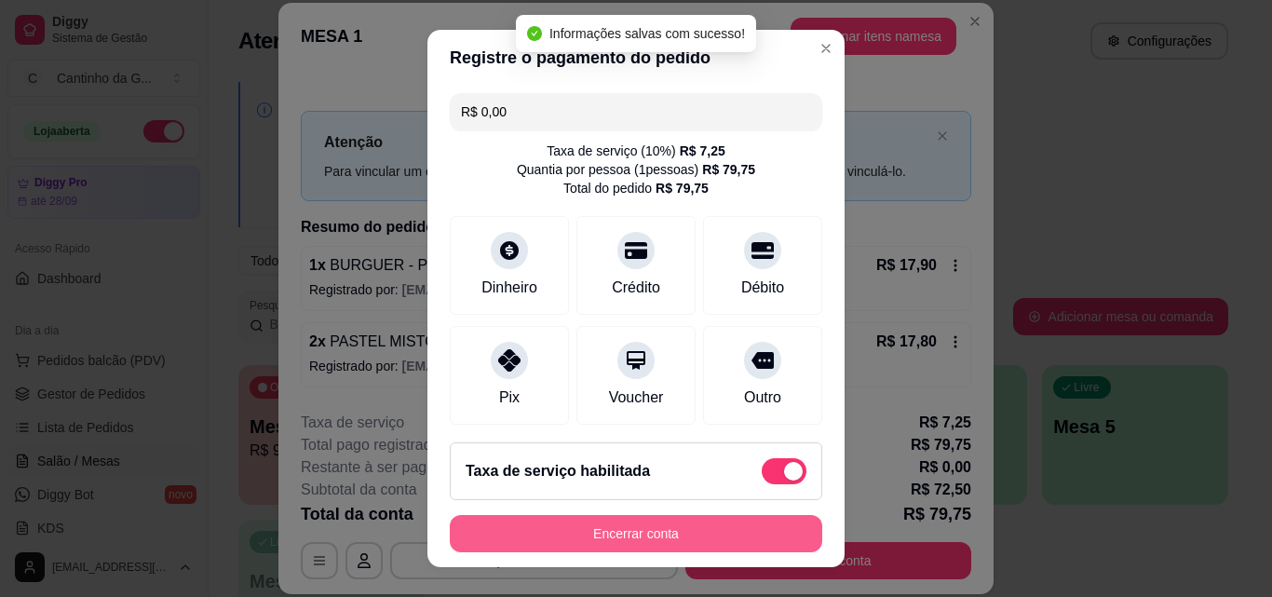
click at [698, 539] on button "Encerrar conta" at bounding box center [636, 533] width 372 height 37
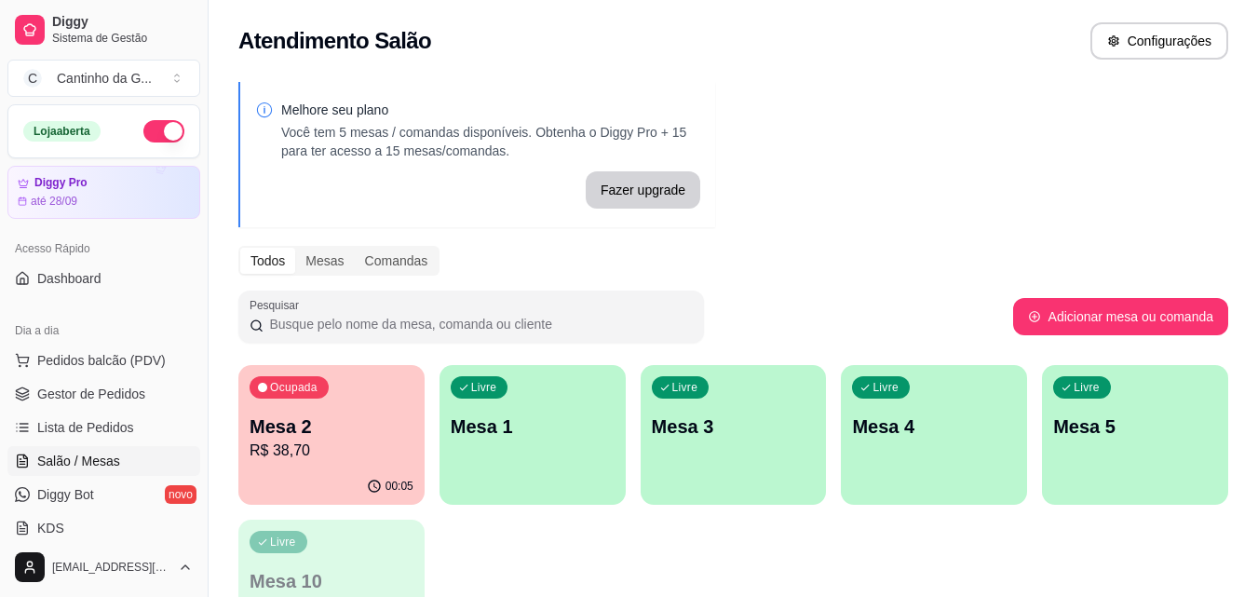
click at [362, 456] on p "R$ 38,70" at bounding box center [332, 450] width 164 height 22
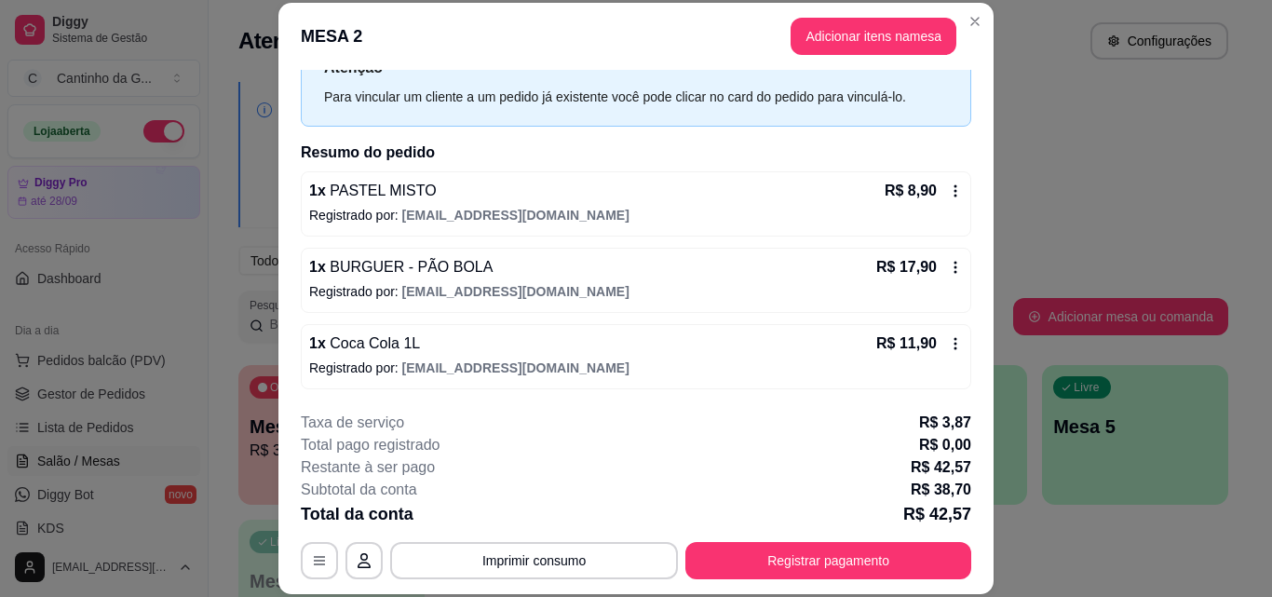
click at [948, 192] on icon at bounding box center [955, 190] width 15 height 15
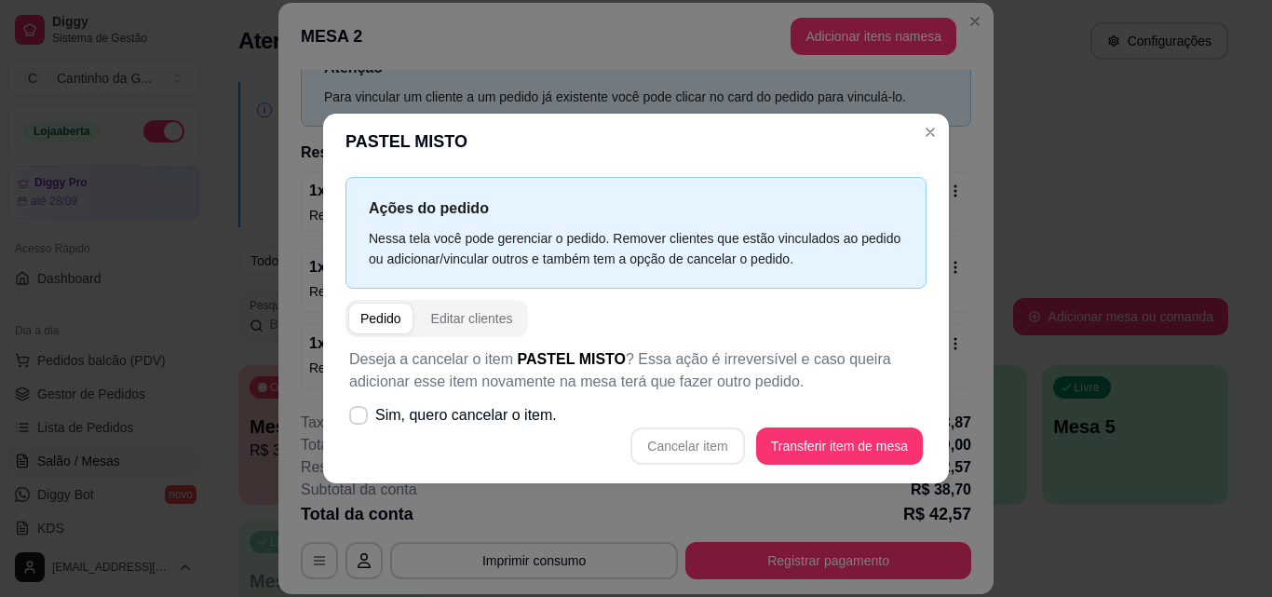
click at [709, 449] on div "Cancelar item Transferir item de mesa" at bounding box center [636, 445] width 574 height 37
click at [481, 421] on span "Sim, quero cancelar o item." at bounding box center [466, 415] width 182 height 22
click at [360, 421] on input "Sim, quero cancelar o item." at bounding box center [354, 424] width 12 height 12
checkbox input "true"
click at [683, 453] on button "Cancelar item" at bounding box center [687, 445] width 111 height 36
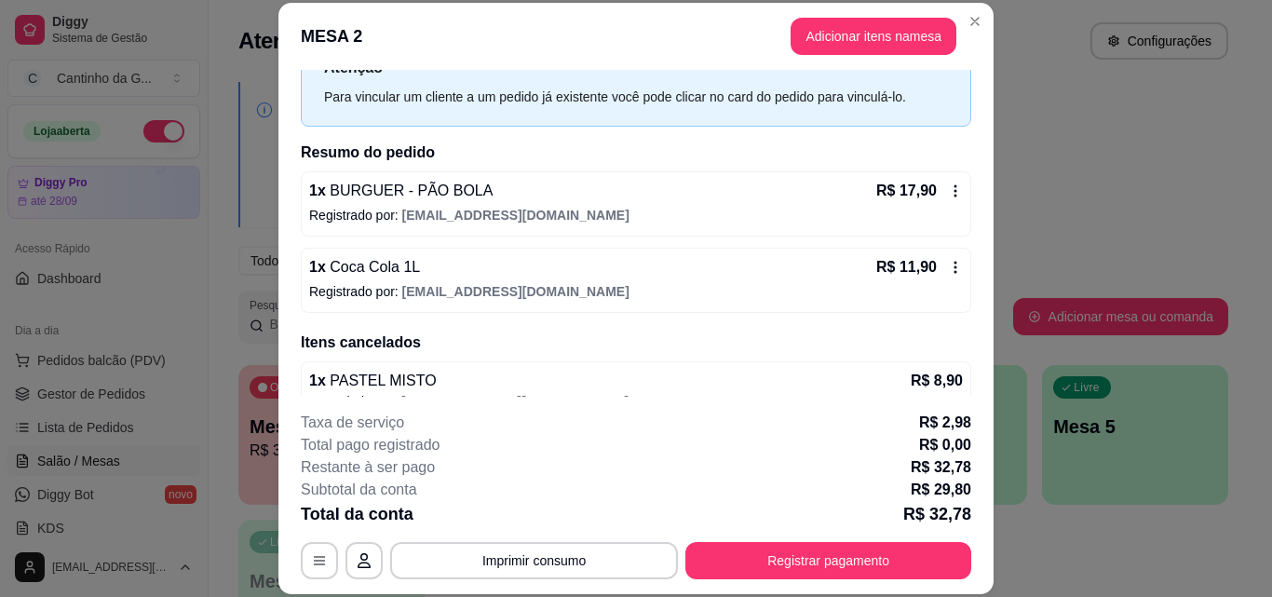
click at [948, 188] on icon at bounding box center [955, 190] width 15 height 15
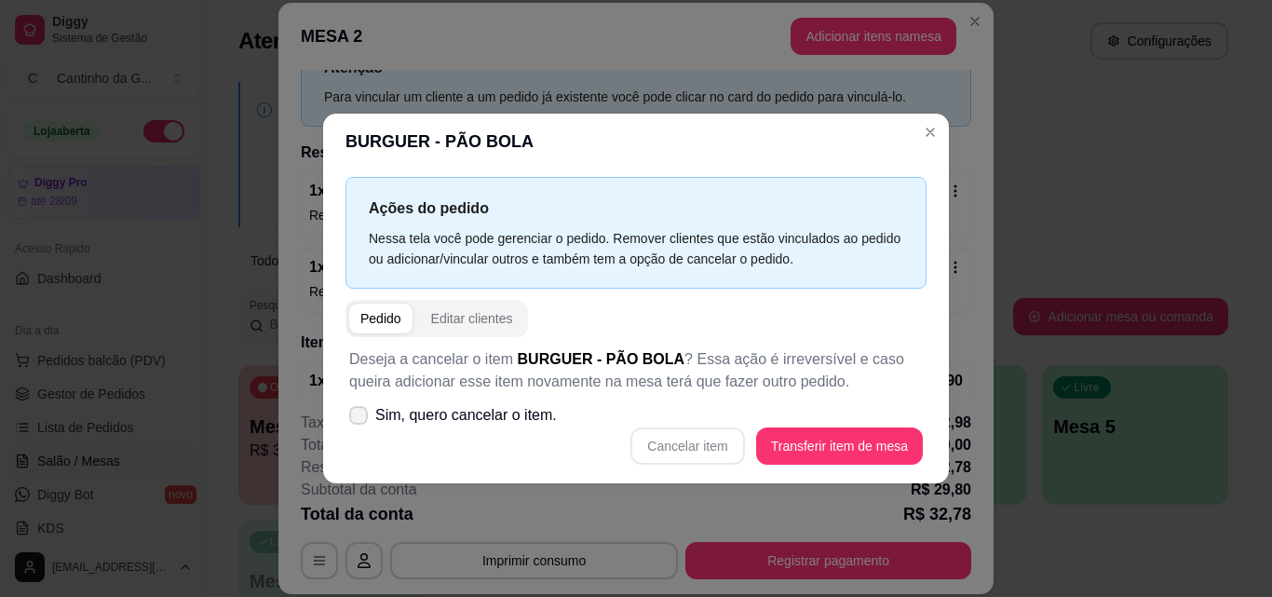
click at [494, 414] on span "Sim, quero cancelar o item." at bounding box center [466, 415] width 182 height 22
click at [360, 418] on input "Sim, quero cancelar o item." at bounding box center [354, 424] width 12 height 12
checkbox input "true"
click at [665, 427] on button "Cancelar item" at bounding box center [687, 445] width 114 height 37
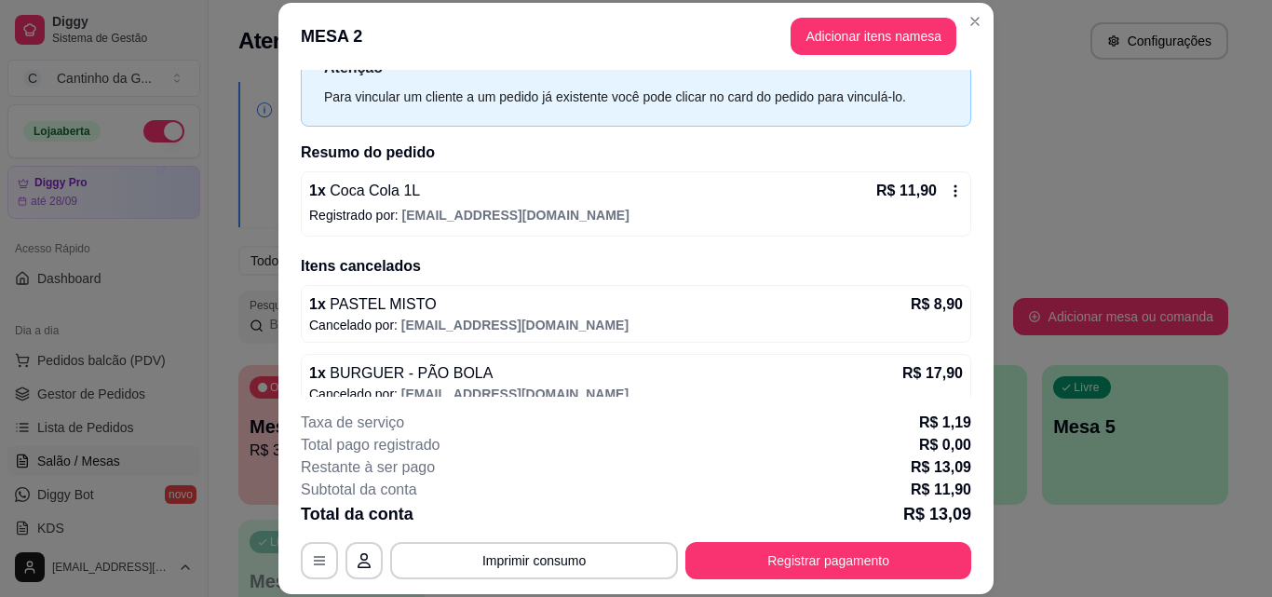
click at [948, 194] on icon at bounding box center [955, 190] width 15 height 15
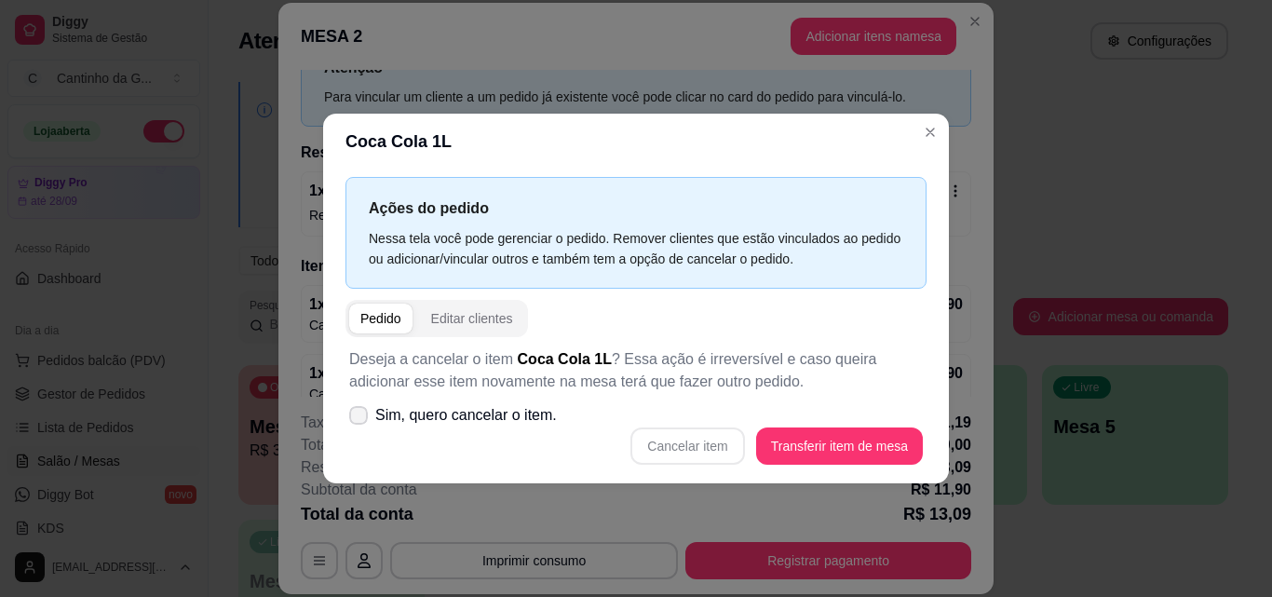
click at [483, 409] on span "Sim, quero cancelar o item." at bounding box center [466, 415] width 182 height 22
click at [360, 418] on input "Sim, quero cancelar o item." at bounding box center [354, 424] width 12 height 12
checkbox input "true"
click at [677, 439] on button "Cancelar item" at bounding box center [687, 445] width 114 height 37
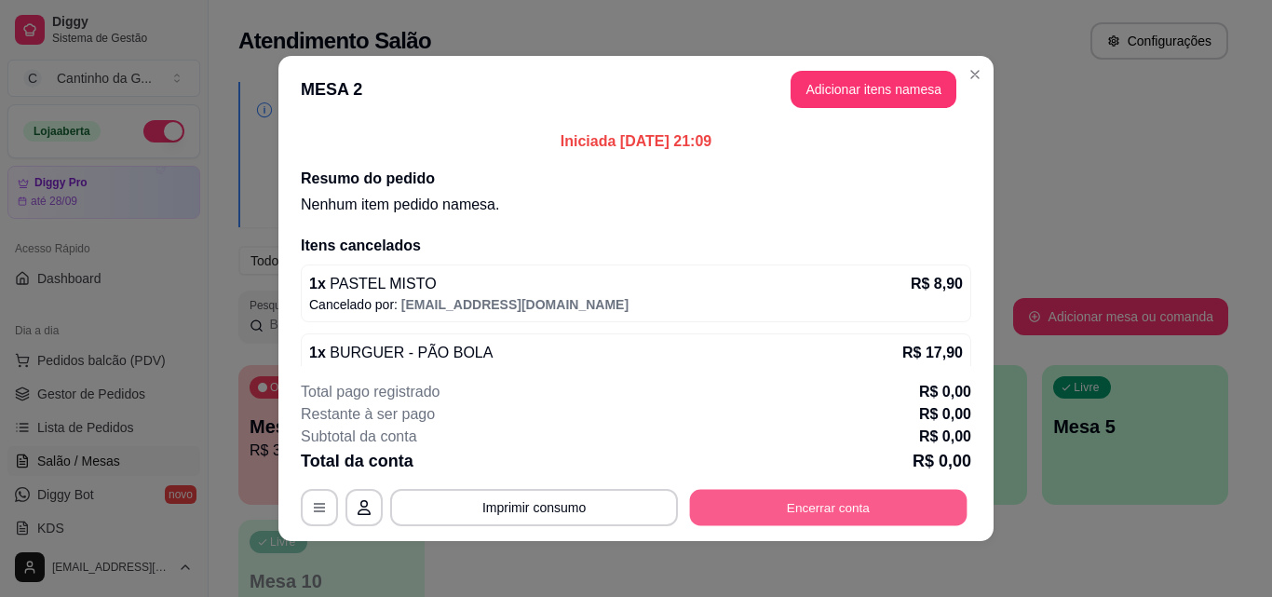
click at [834, 510] on button "Encerrar conta" at bounding box center [828, 508] width 277 height 36
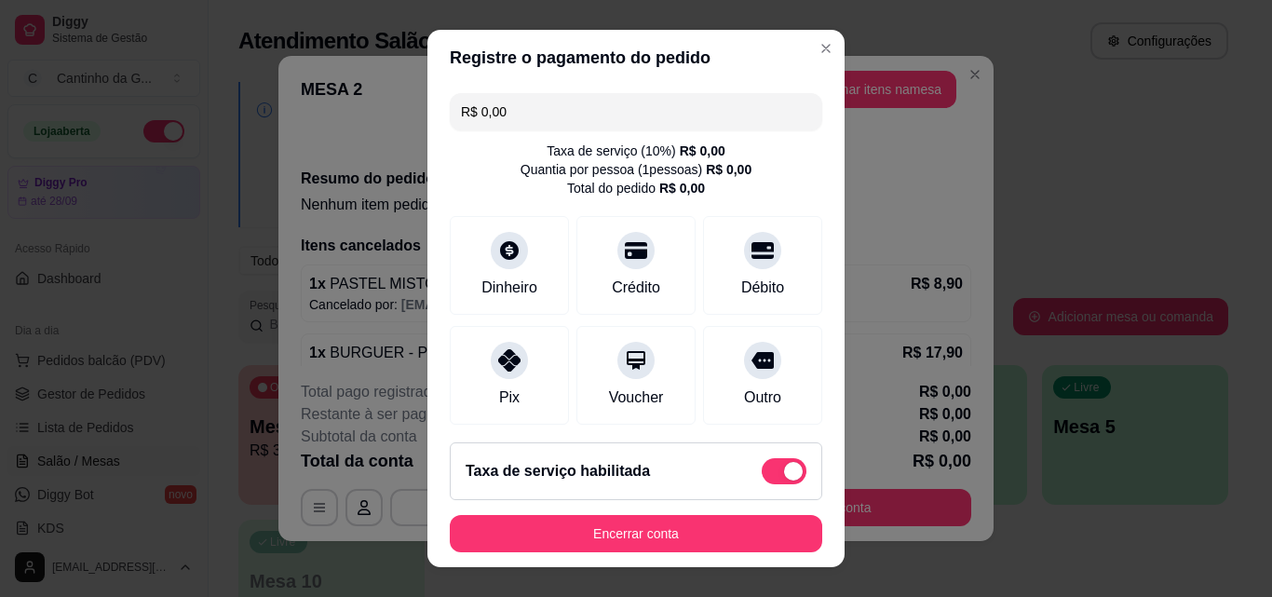
click at [650, 544] on button "Encerrar conta" at bounding box center [636, 533] width 372 height 37
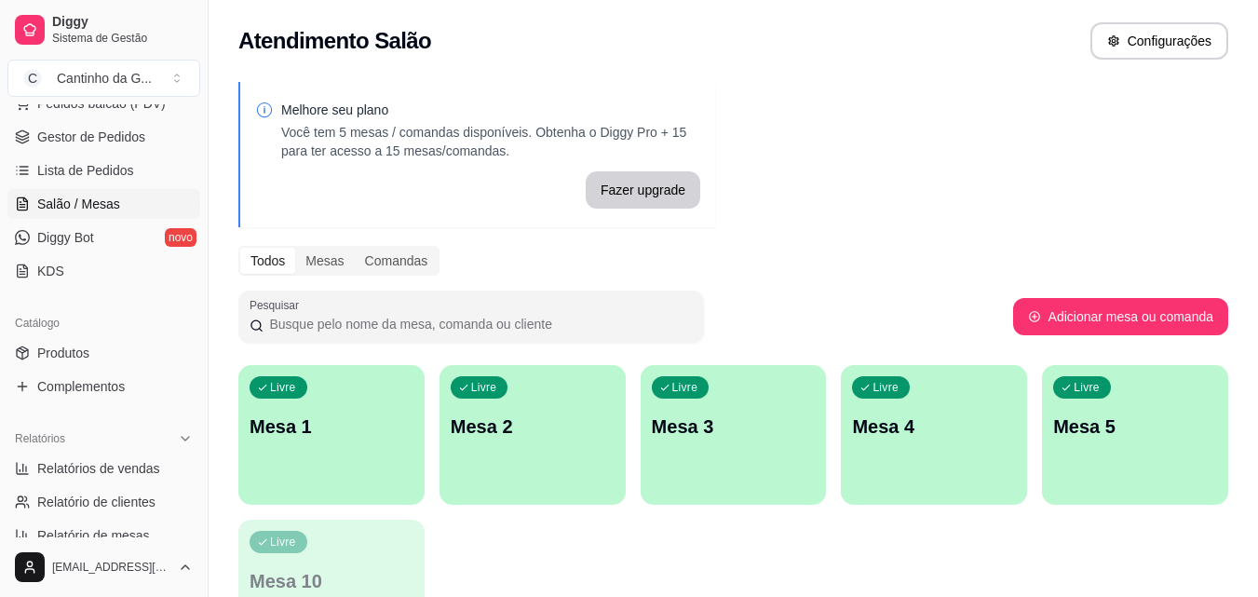
scroll to position [279, 0]
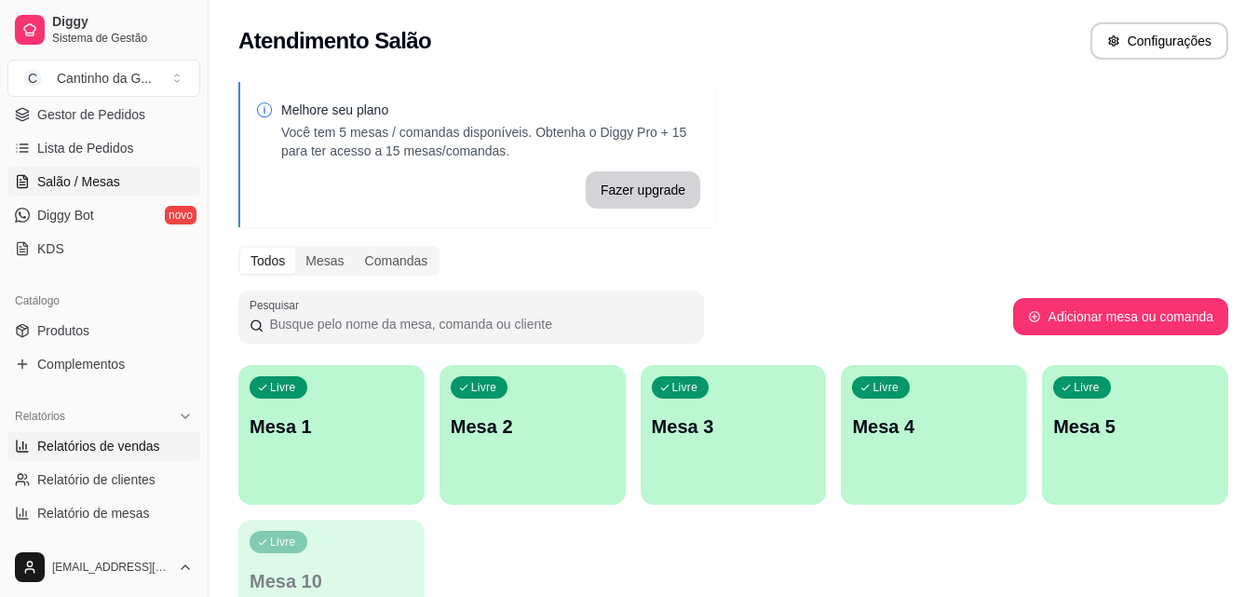
click at [97, 451] on span "Relatórios de vendas" at bounding box center [98, 446] width 123 height 19
select select "ALL"
select select "0"
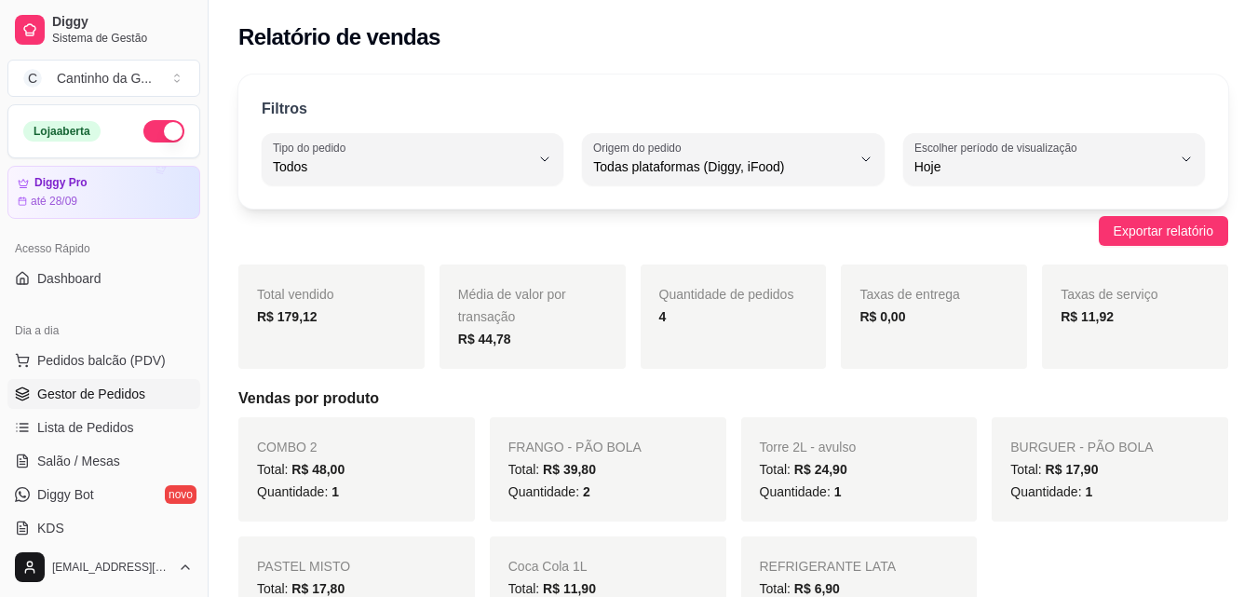
click at [87, 396] on span "Gestor de Pedidos" at bounding box center [91, 394] width 108 height 19
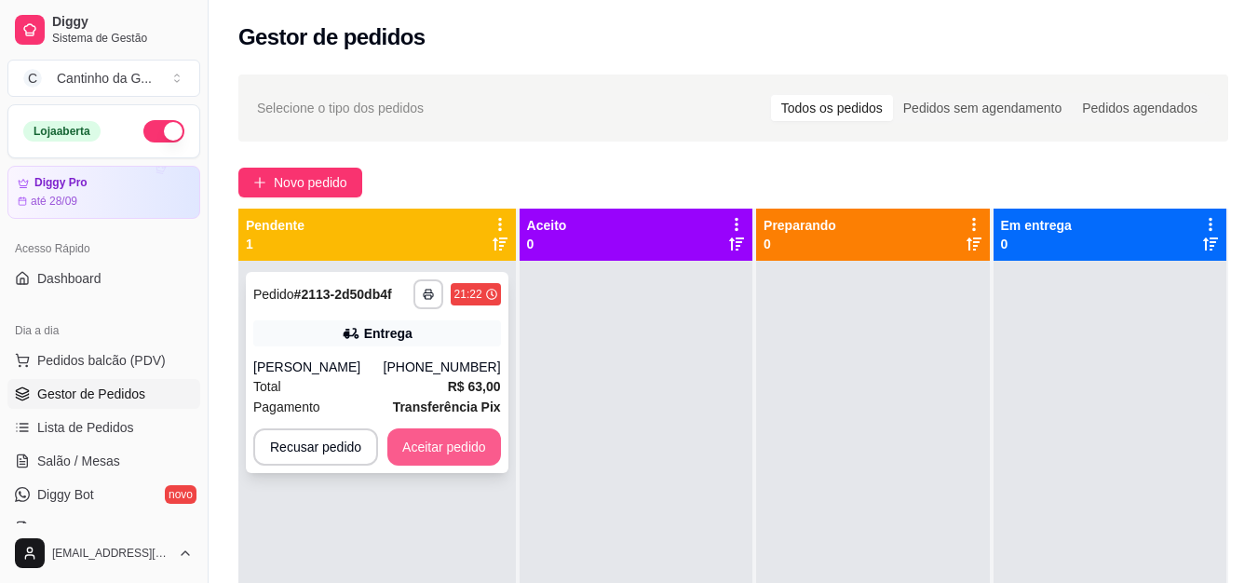
click at [466, 439] on button "Aceitar pedido" at bounding box center [444, 446] width 114 height 37
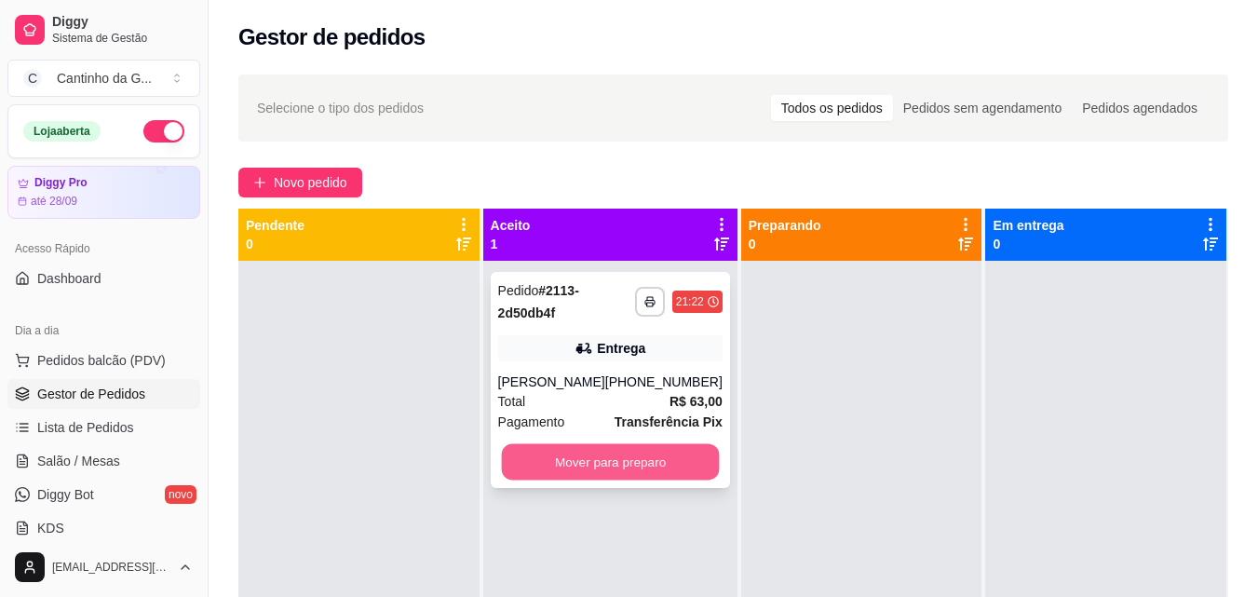
click at [633, 450] on button "Mover para preparo" at bounding box center [610, 462] width 218 height 36
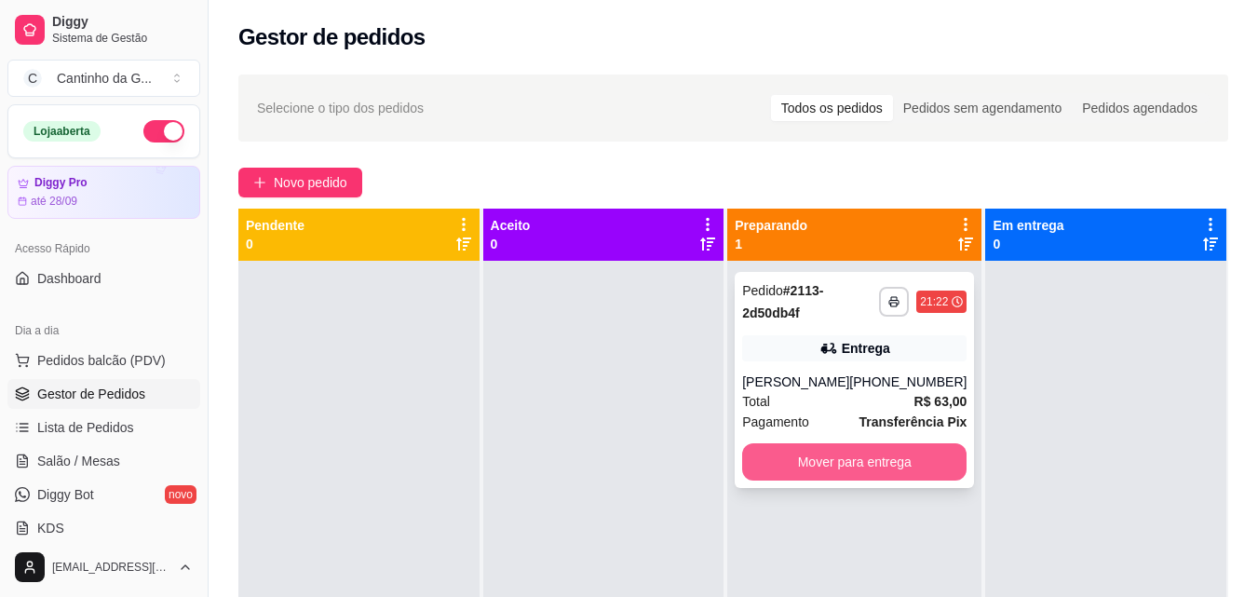
click at [874, 452] on button "Mover para entrega" at bounding box center [854, 461] width 224 height 37
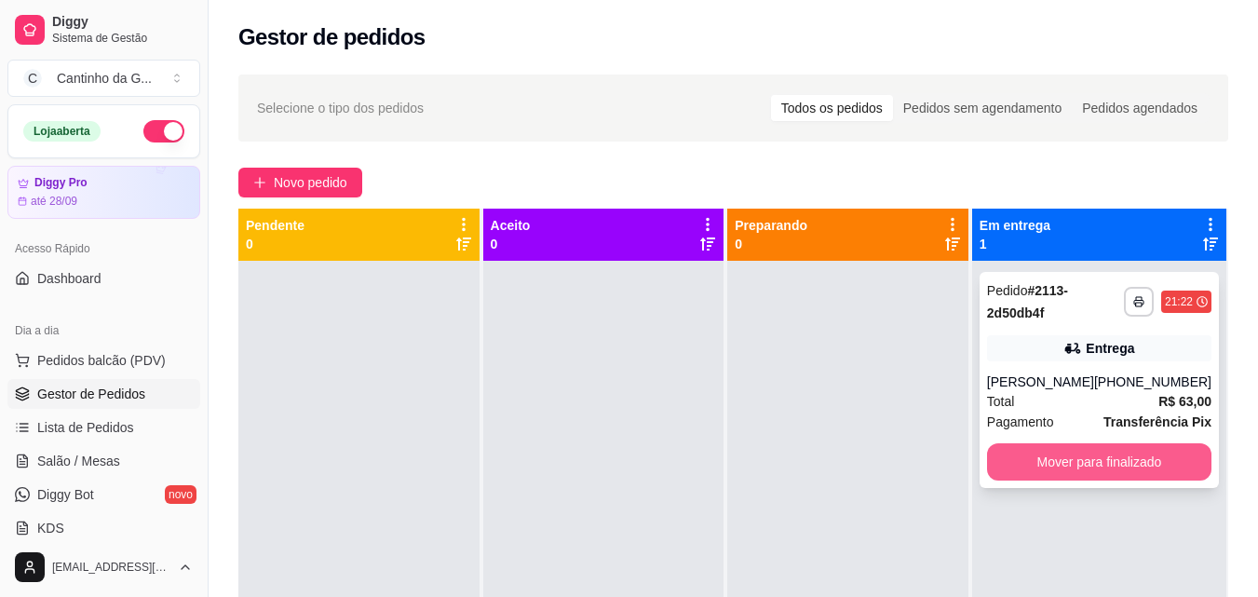
click at [1096, 457] on button "Mover para finalizado" at bounding box center [1099, 461] width 224 height 37
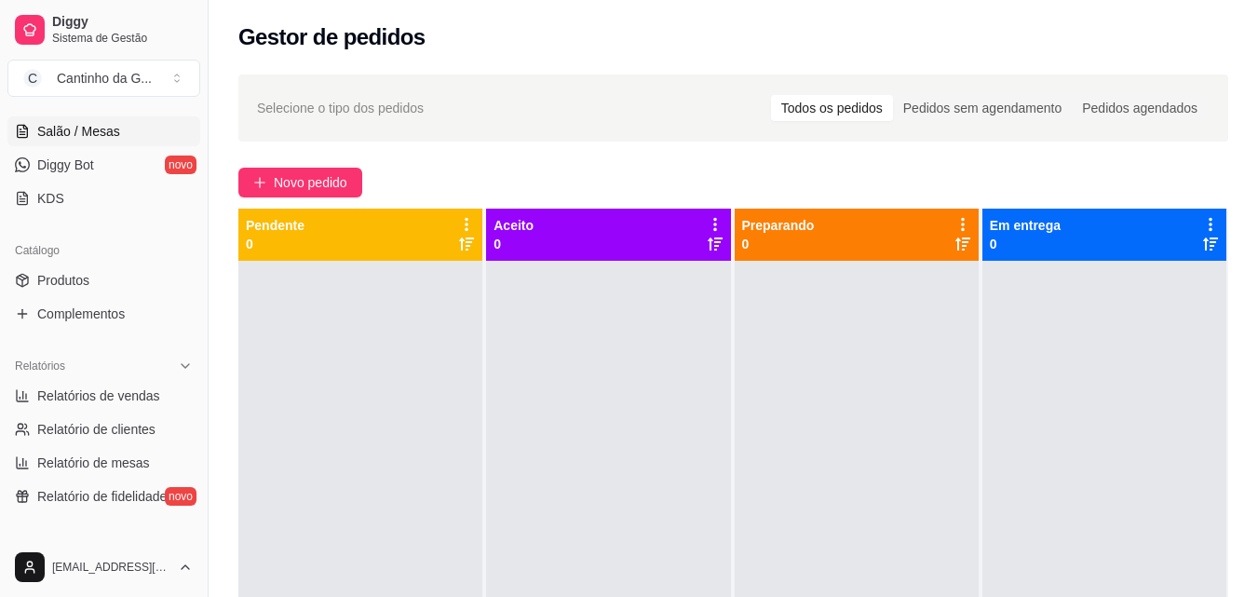
scroll to position [372, 0]
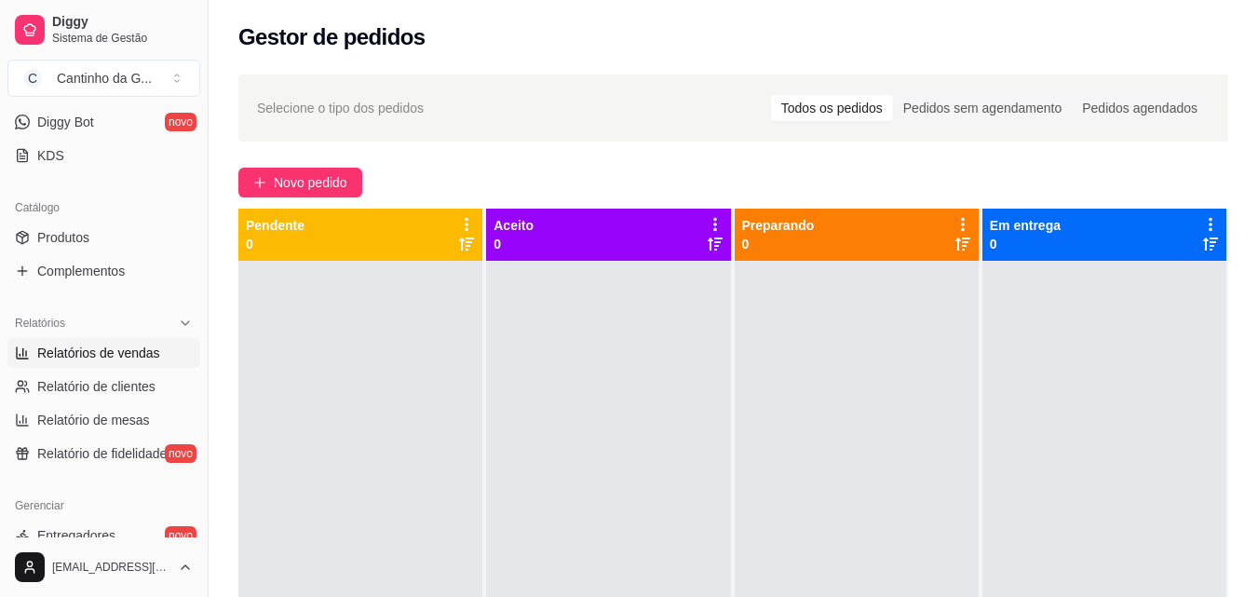
click at [149, 341] on link "Relatórios de vendas" at bounding box center [103, 353] width 193 height 30
select select "ALL"
select select "0"
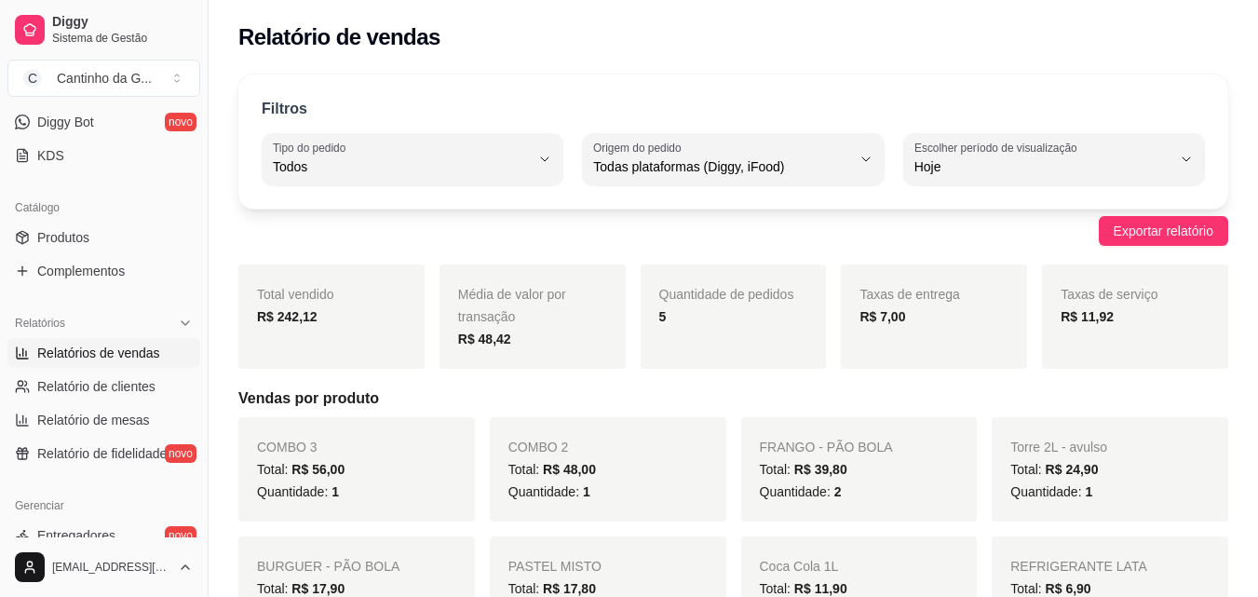
scroll to position [186, 0]
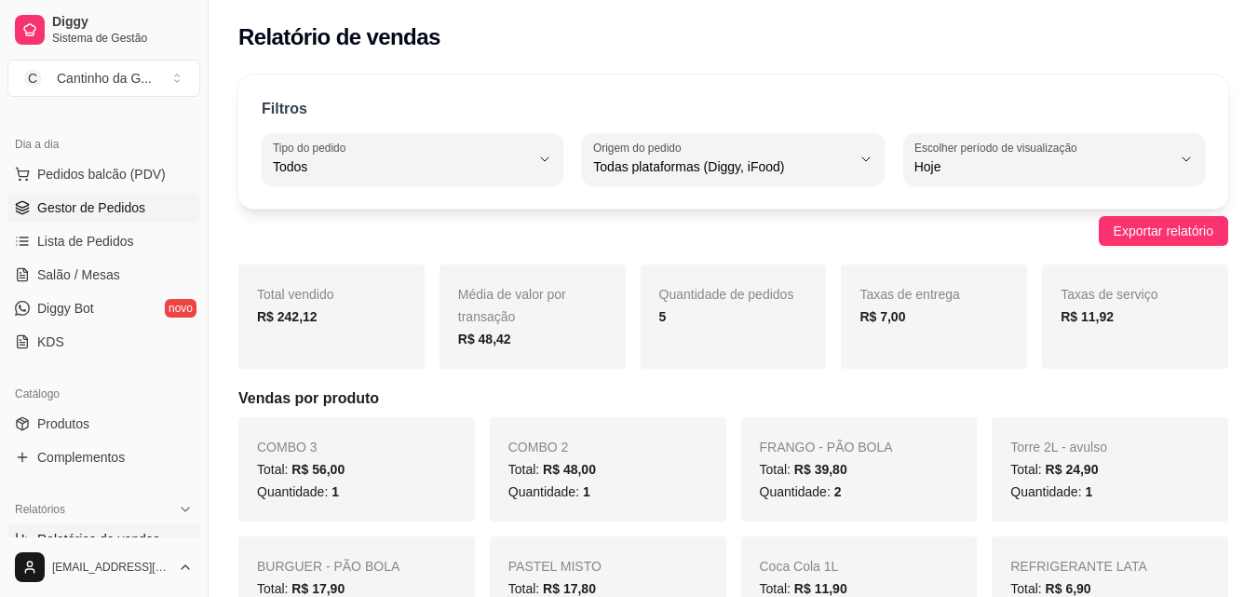
click at [123, 201] on span "Gestor de Pedidos" at bounding box center [91, 207] width 108 height 19
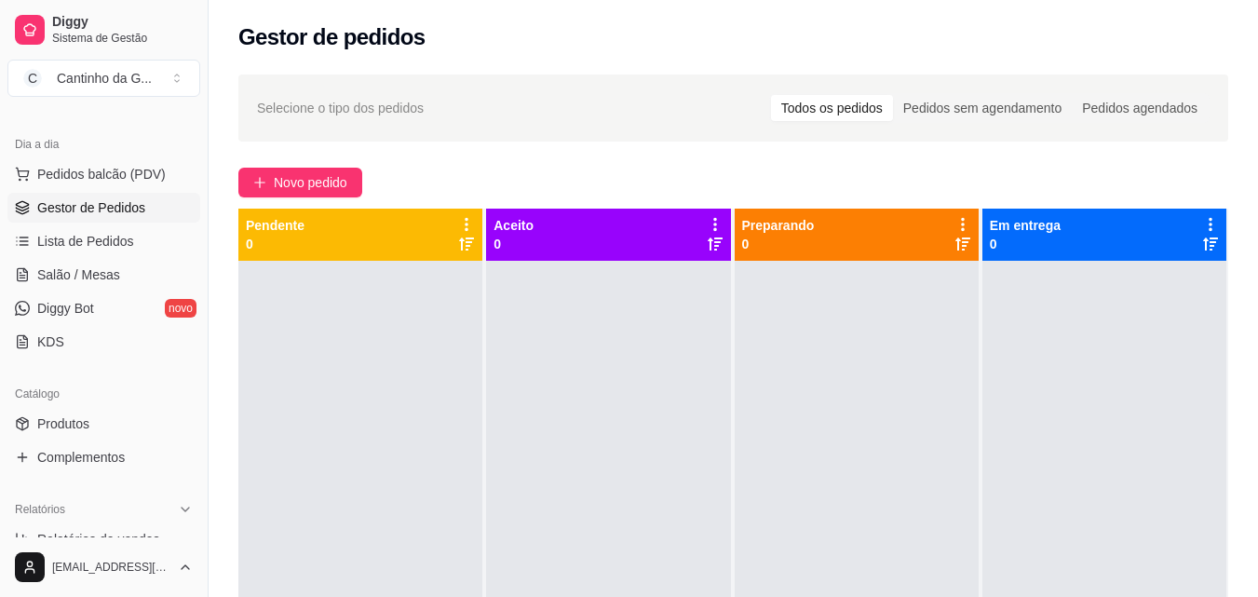
click at [526, 169] on div "Novo pedido" at bounding box center [733, 183] width 990 height 30
